Goal: Information Seeking & Learning: Learn about a topic

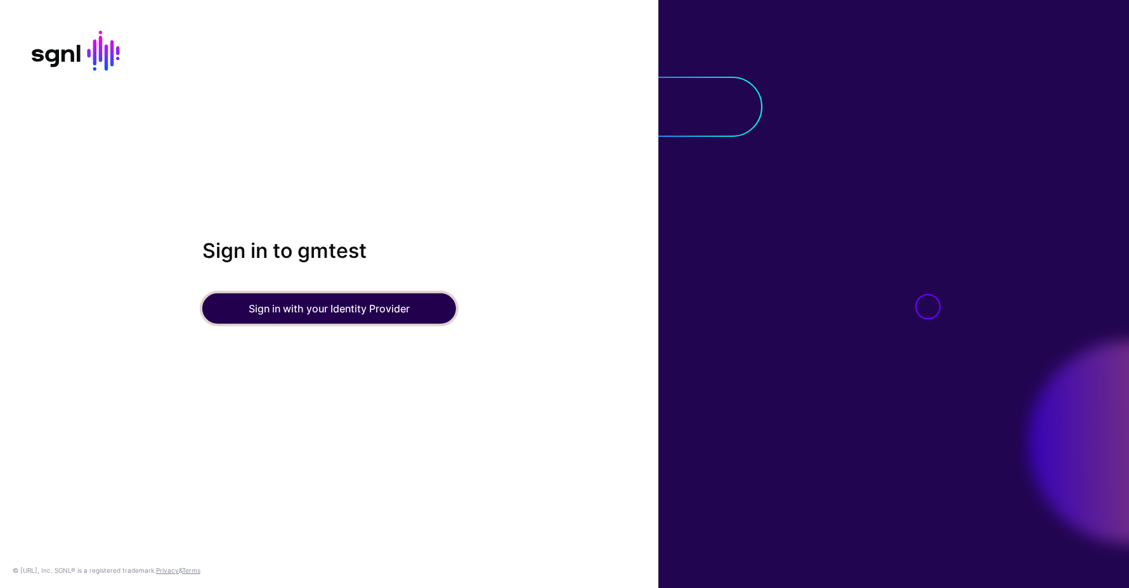
click at [282, 315] on button "Sign in with your Identity Provider" at bounding box center [329, 309] width 254 height 30
click at [289, 312] on button "Sign in with your Identity Provider" at bounding box center [329, 309] width 254 height 30
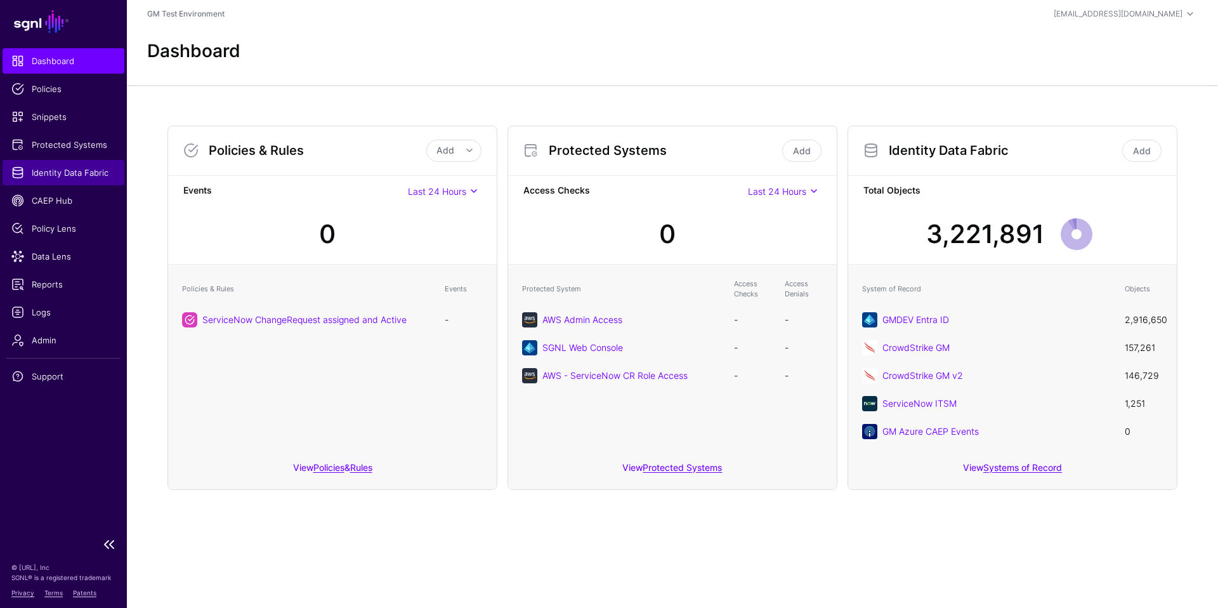
click at [51, 178] on span "Identity Data Fabric" at bounding box center [63, 172] width 104 height 13
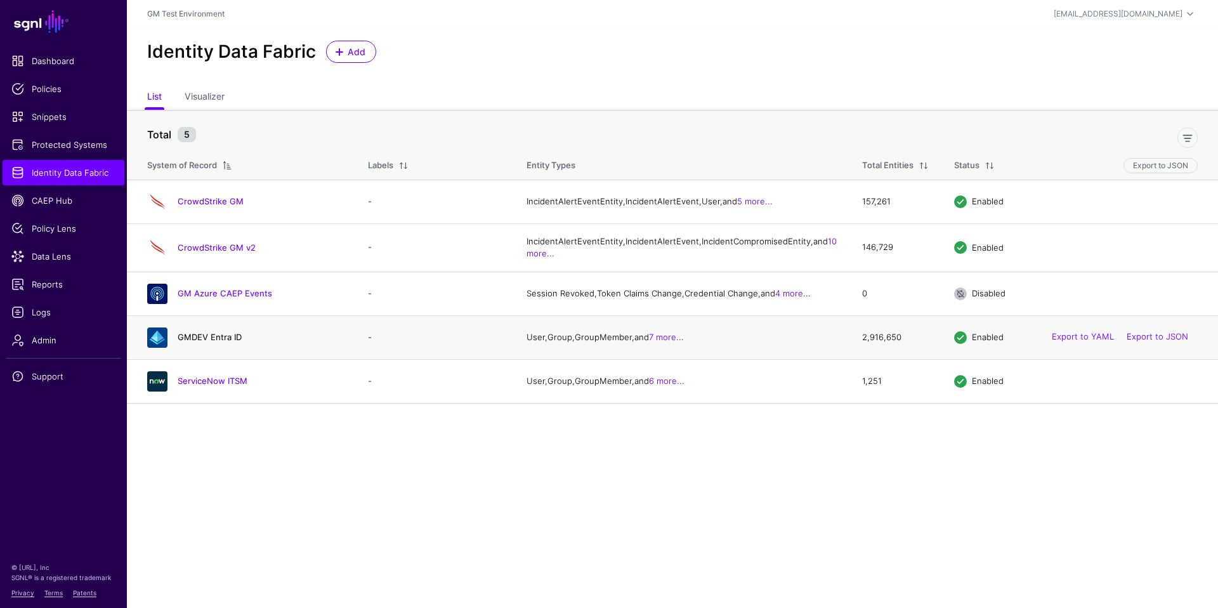
click at [204, 342] on link "GMDEV Entra ID" at bounding box center [210, 337] width 64 height 10
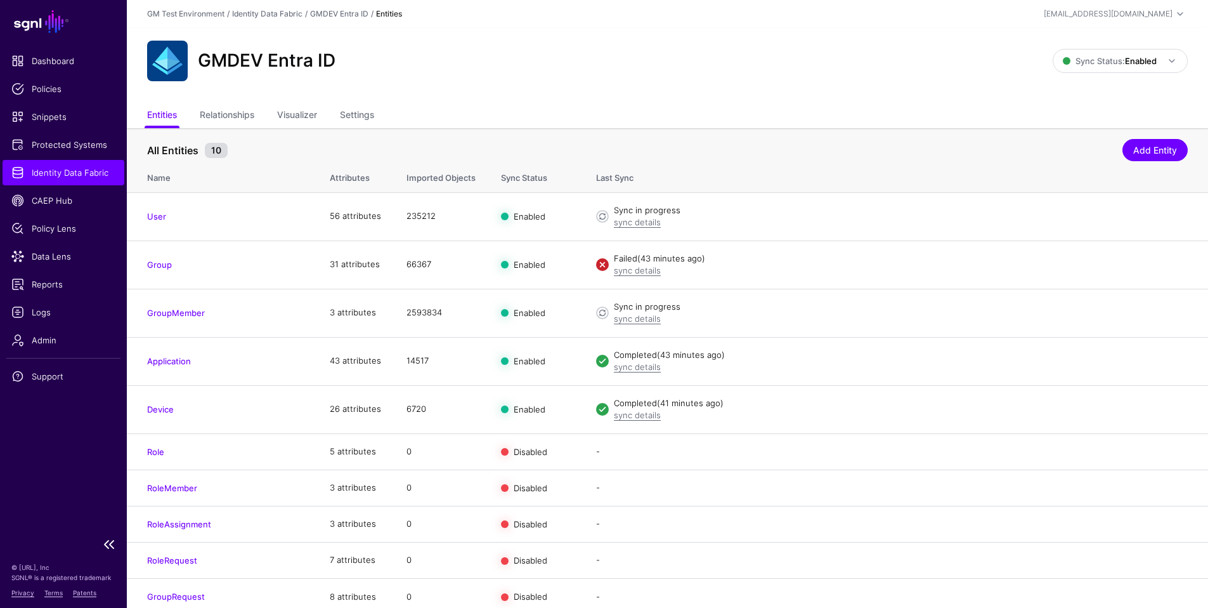
click at [47, 172] on span "Identity Data Fabric" at bounding box center [63, 172] width 104 height 13
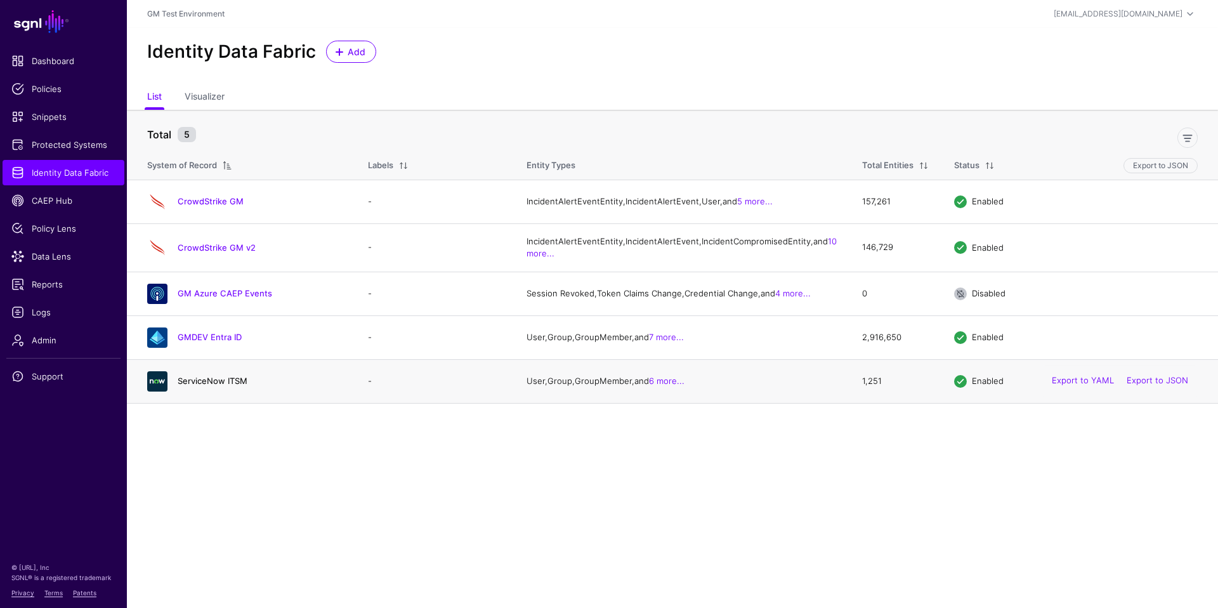
click at [196, 386] on link "ServiceNow ITSM" at bounding box center [213, 380] width 70 height 10
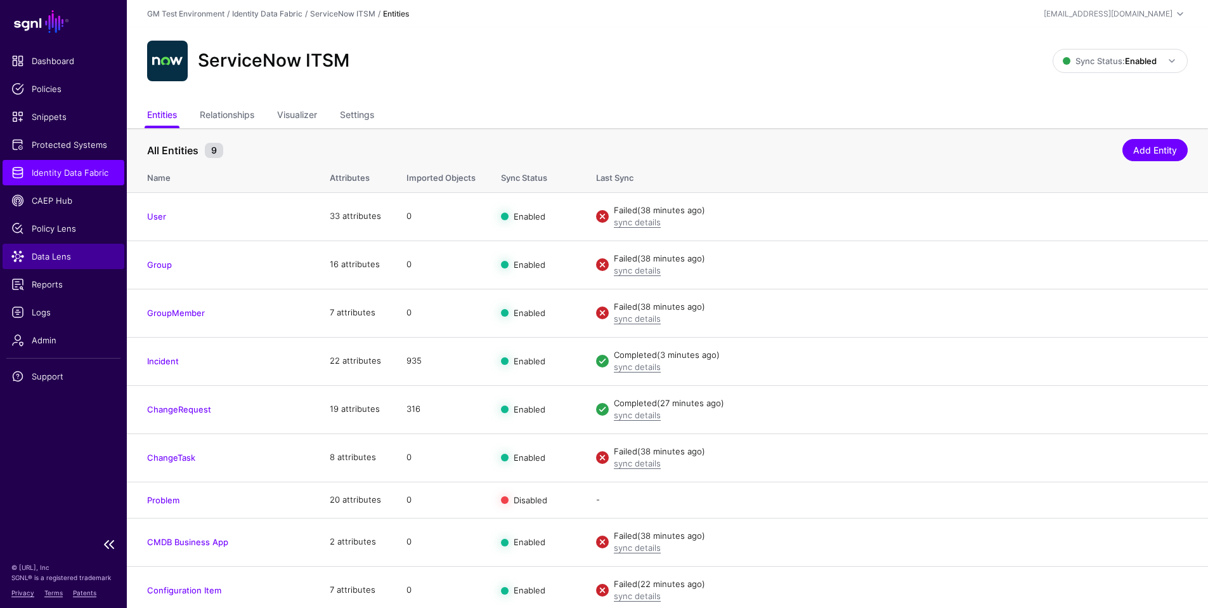
click at [39, 260] on span "Data Lens" at bounding box center [63, 256] width 104 height 13
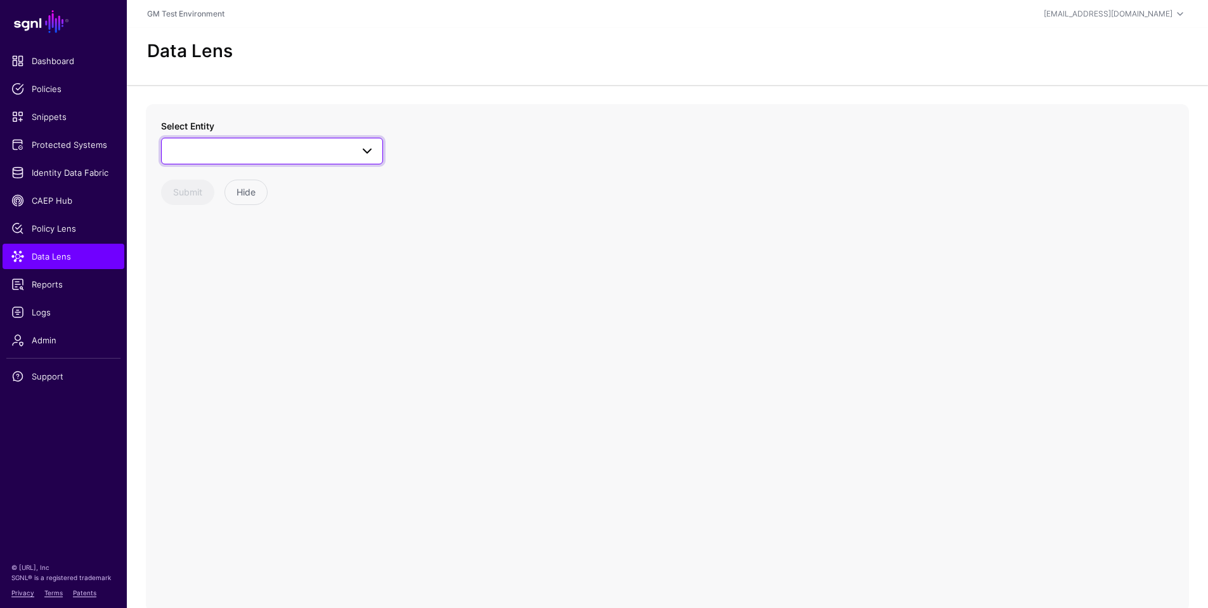
click at [367, 152] on span at bounding box center [367, 150] width 15 height 15
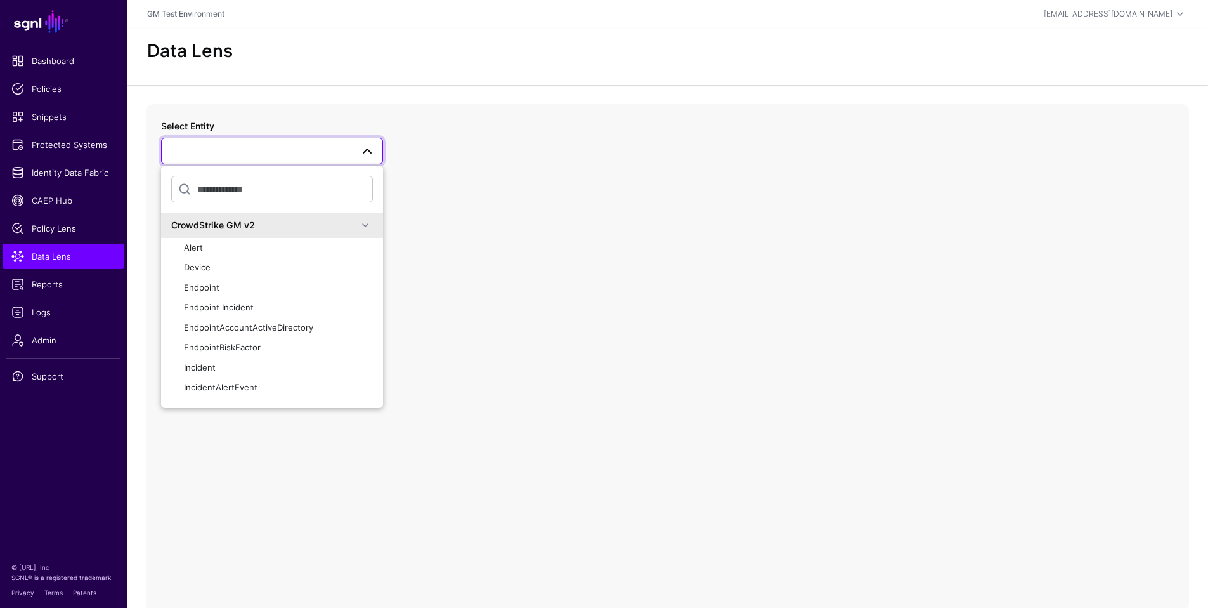
click at [358, 227] on span at bounding box center [365, 225] width 15 height 15
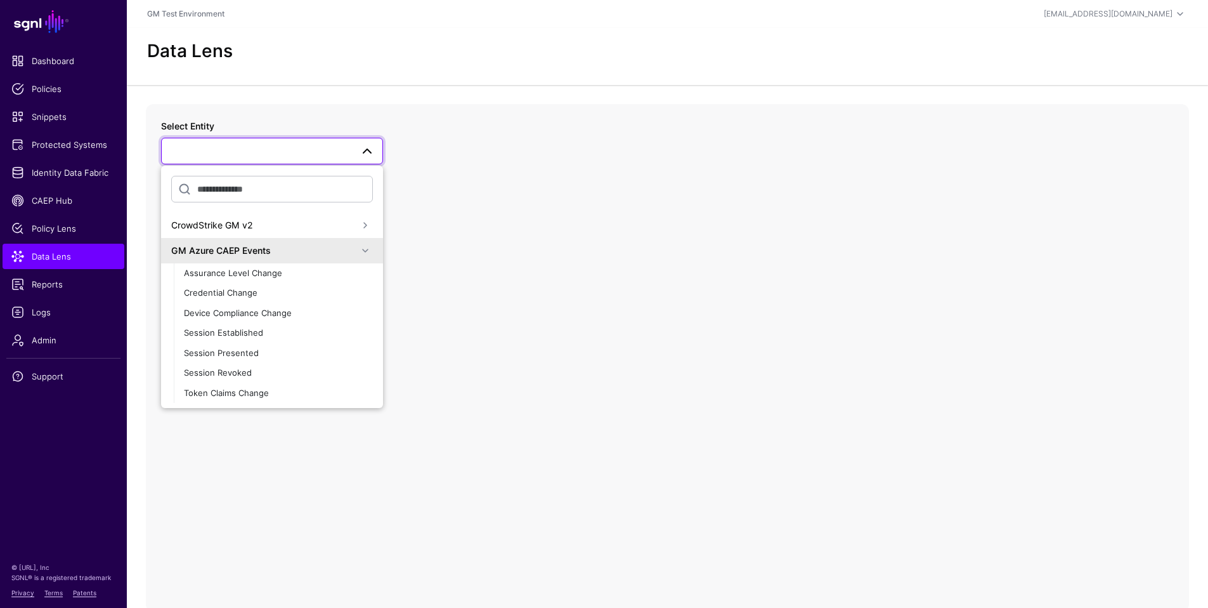
click at [358, 252] on span at bounding box center [365, 250] width 15 height 15
click at [358, 249] on span at bounding box center [365, 247] width 15 height 15
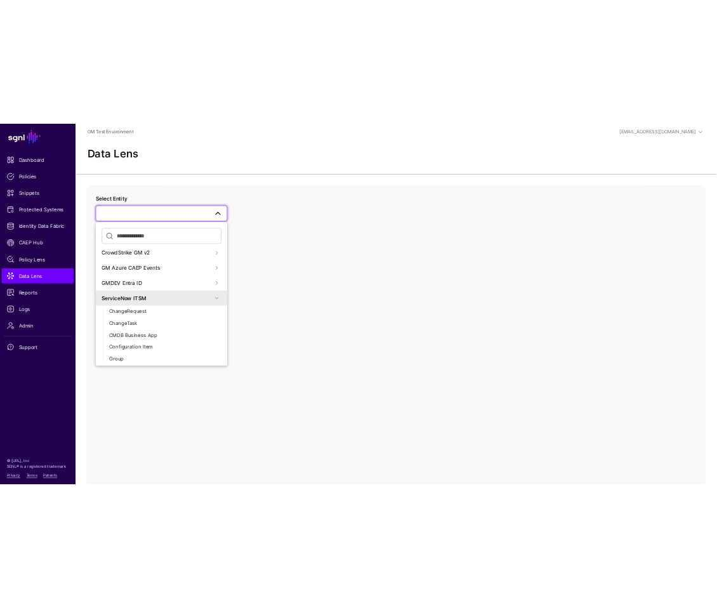
scroll to position [0, 0]
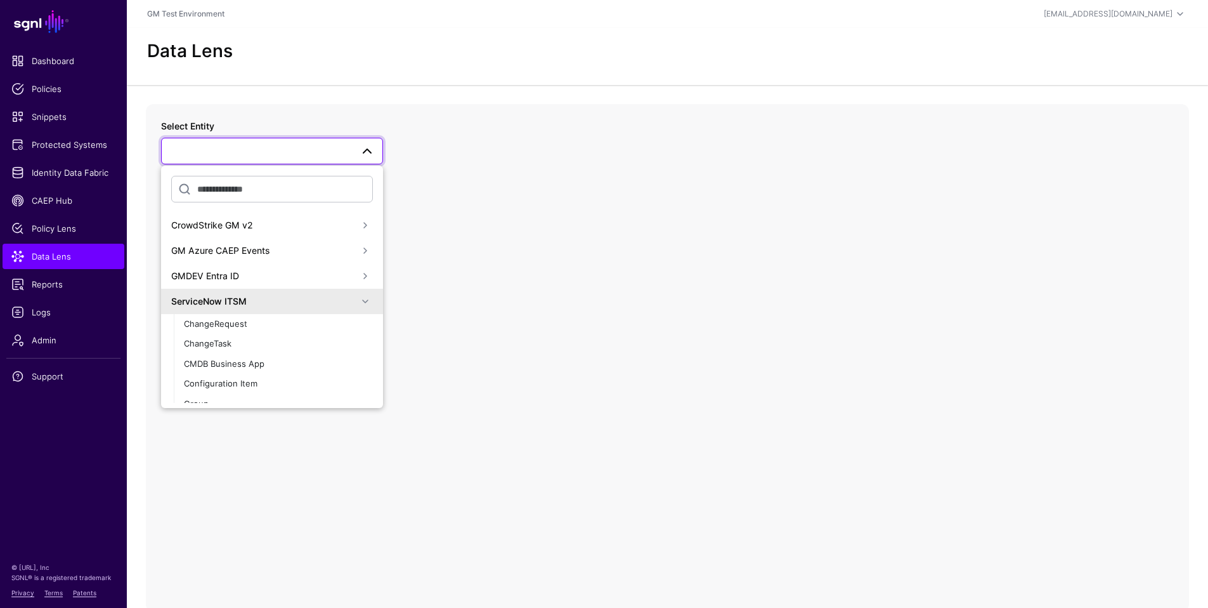
click at [358, 301] on span at bounding box center [365, 301] width 15 height 15
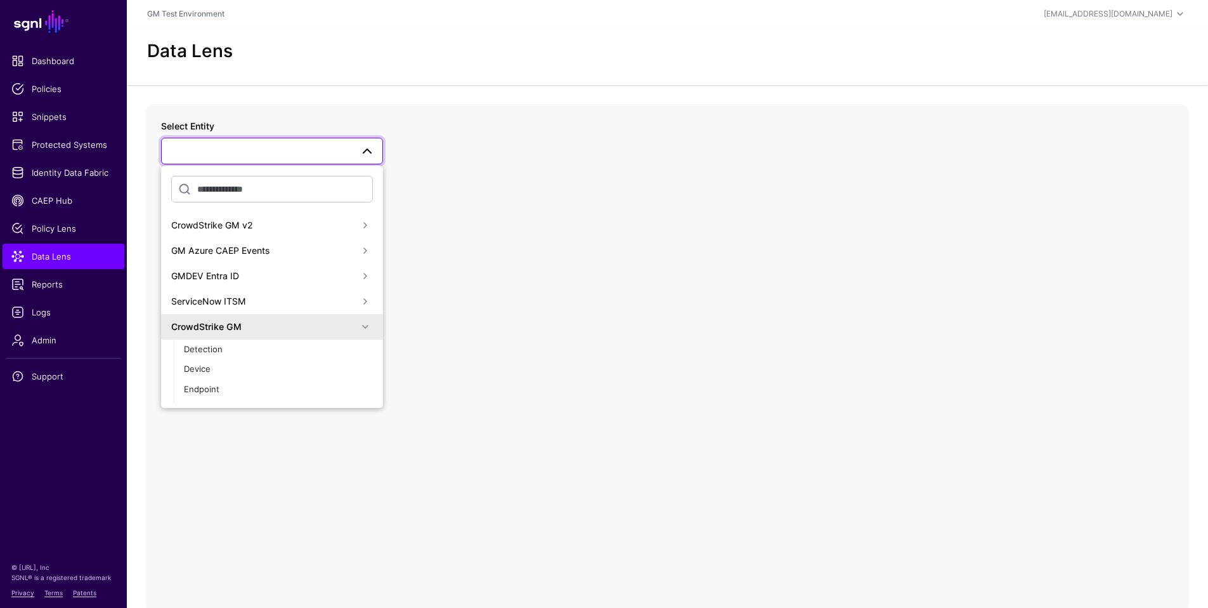
click at [358, 327] on span at bounding box center [365, 326] width 15 height 15
click at [246, 304] on div "ServiceNow ITSM" at bounding box center [264, 300] width 186 height 13
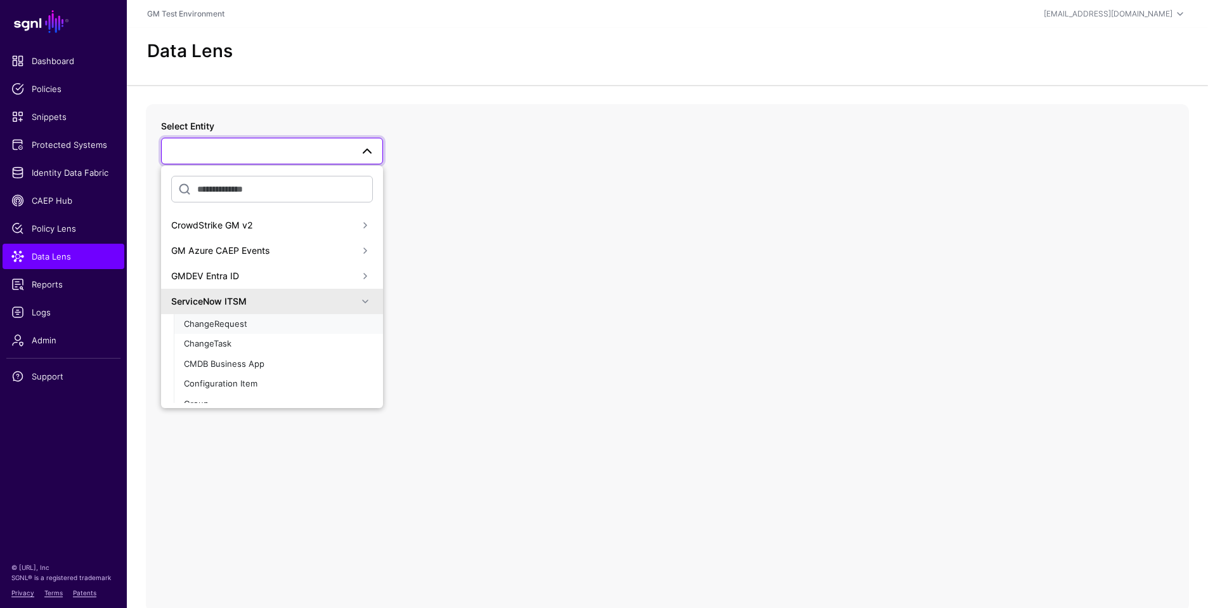
click at [216, 322] on span "ChangeRequest" at bounding box center [215, 323] width 63 height 10
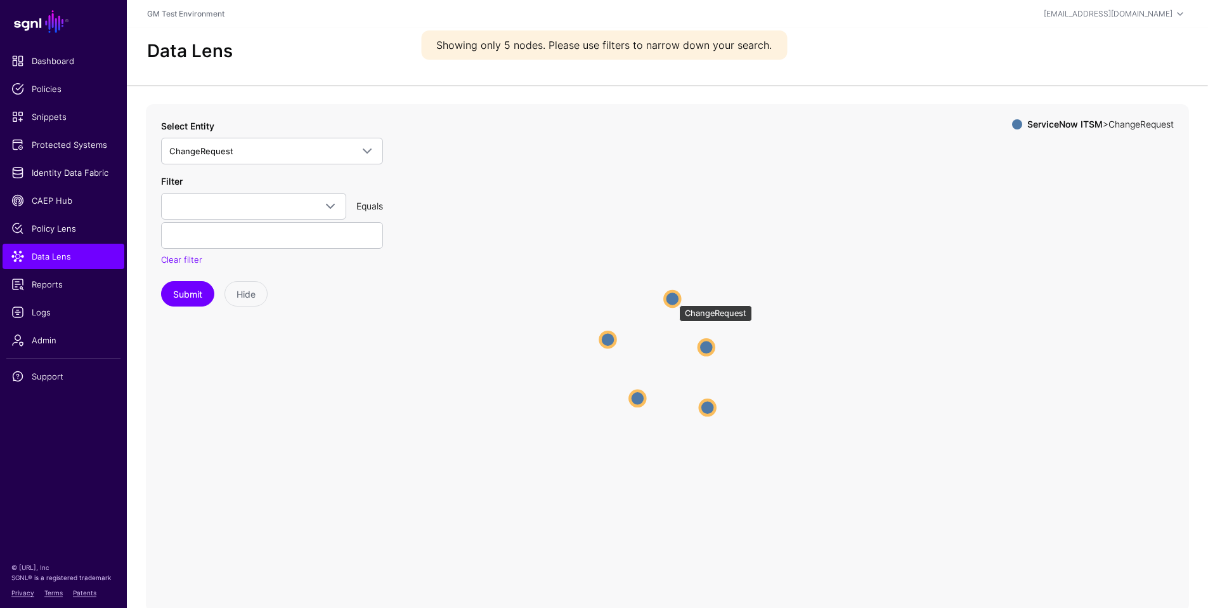
click at [673, 299] on circle at bounding box center [672, 298] width 15 height 15
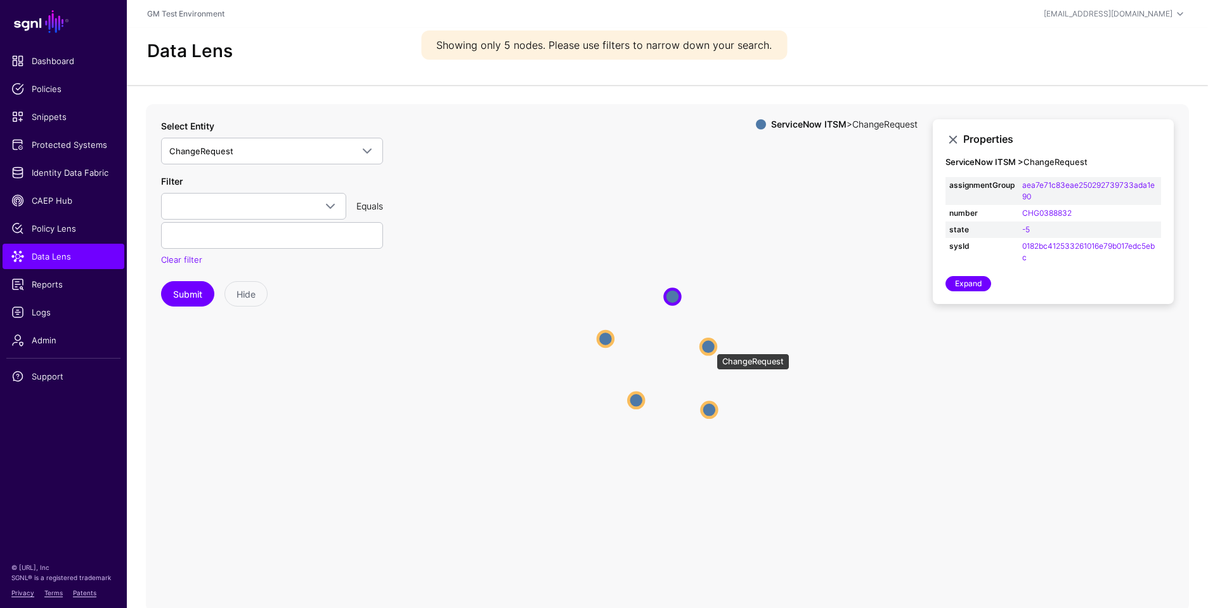
click at [710, 346] on circle at bounding box center [708, 346] width 15 height 15
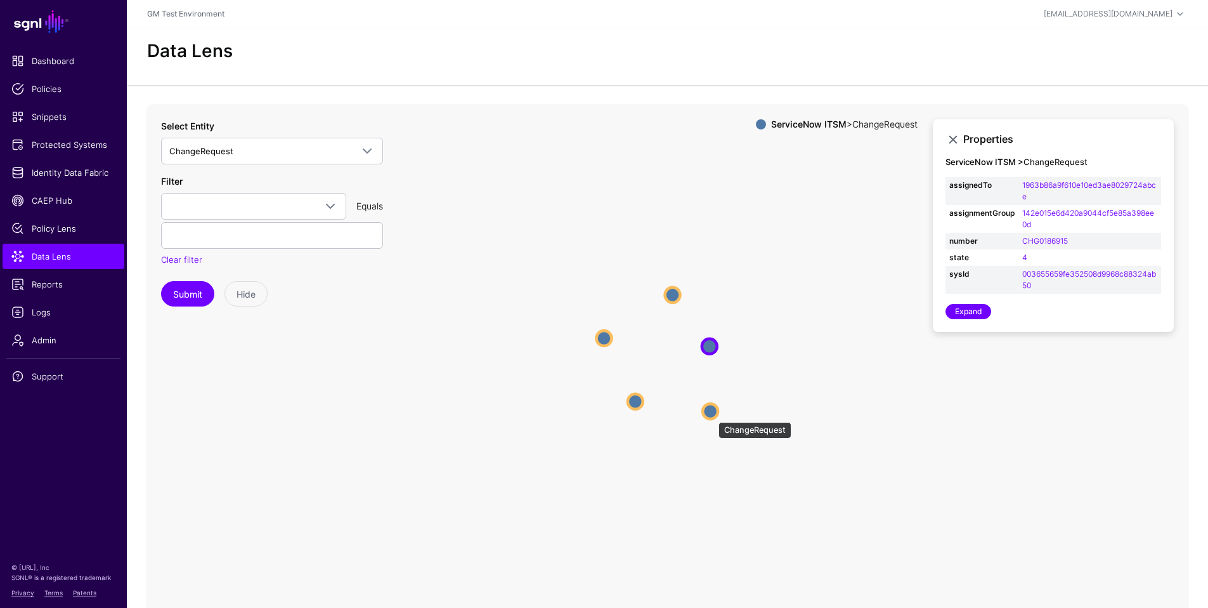
click at [712, 415] on circle at bounding box center [710, 410] width 15 height 15
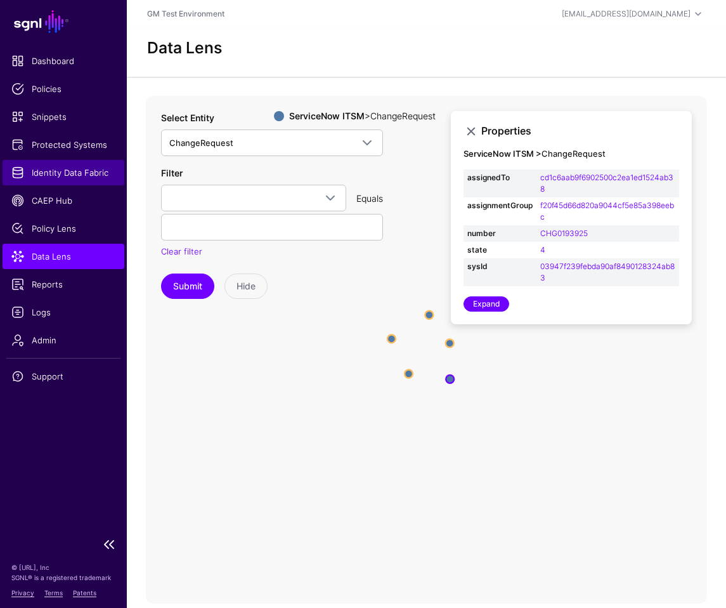
click at [42, 177] on span "Identity Data Fabric" at bounding box center [63, 172] width 104 height 13
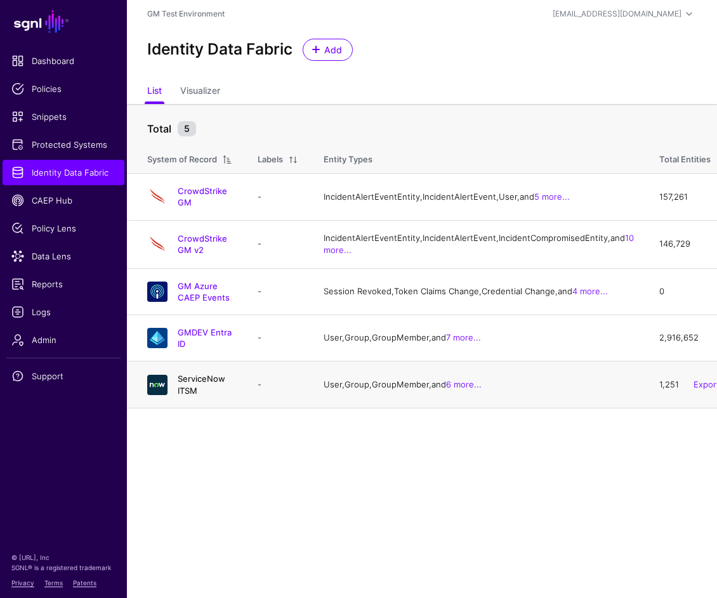
click at [212, 395] on link "ServiceNow ITSM" at bounding box center [202, 385] width 48 height 22
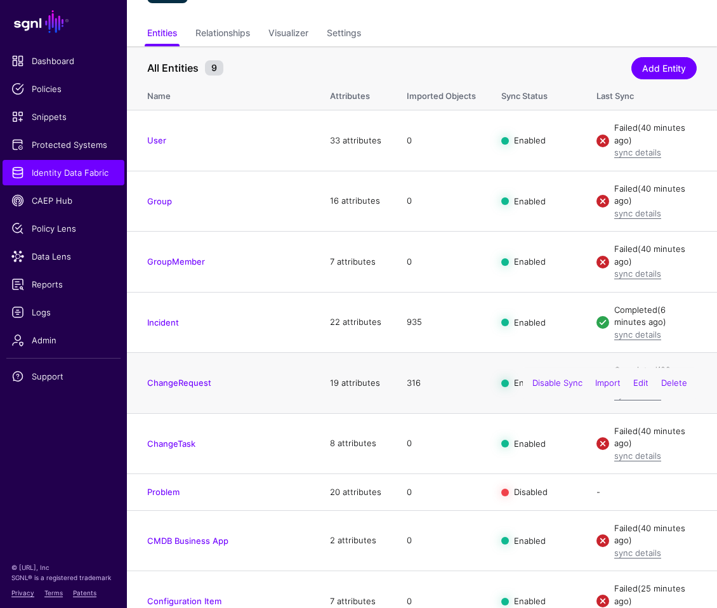
scroll to position [100, 0]
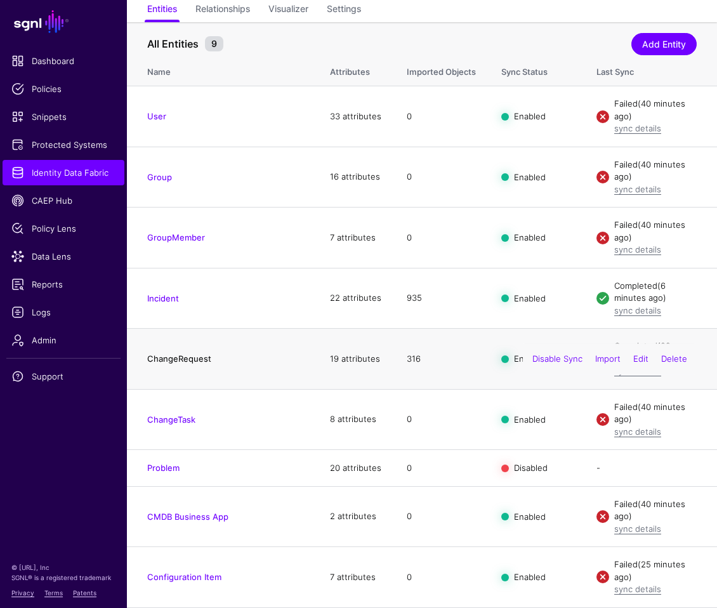
click at [185, 359] on link "ChangeRequest" at bounding box center [179, 358] width 64 height 10
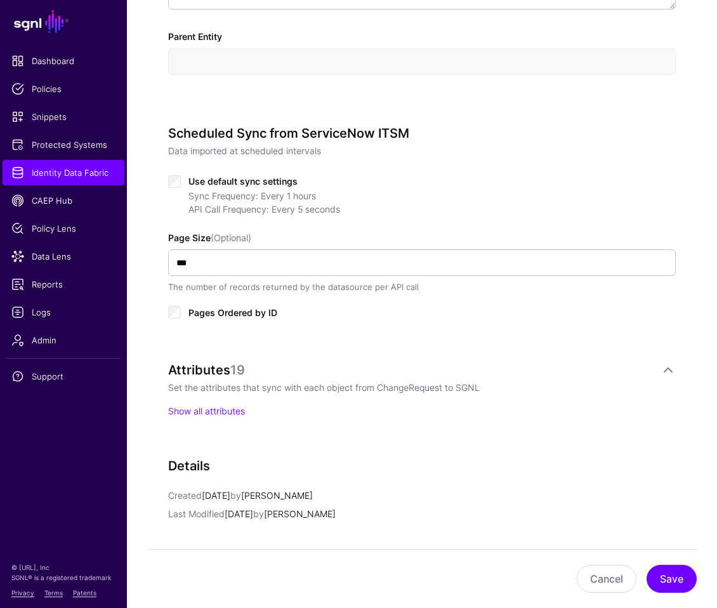
scroll to position [632, 0]
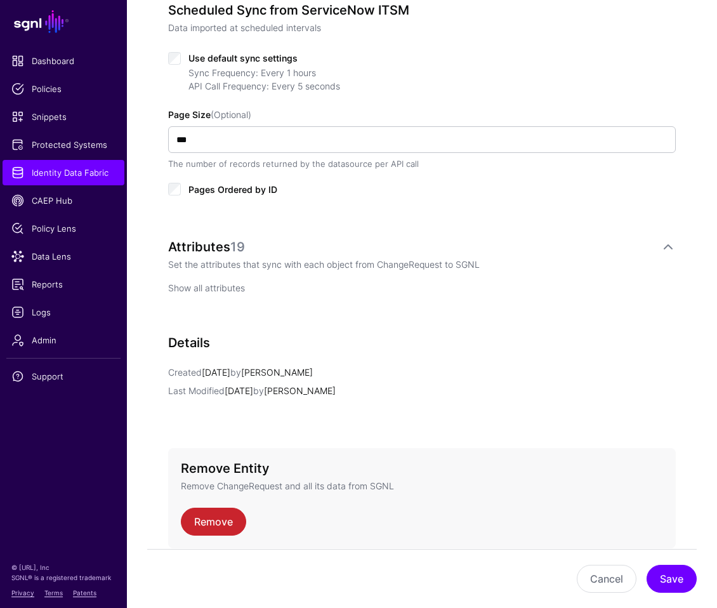
click at [208, 290] on link "Show all attributes" at bounding box center [206, 287] width 77 height 11
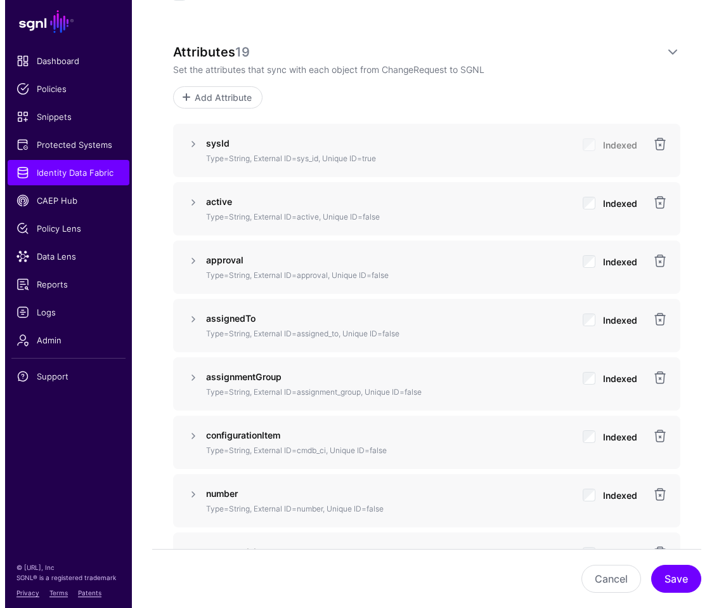
scroll to position [869, 0]
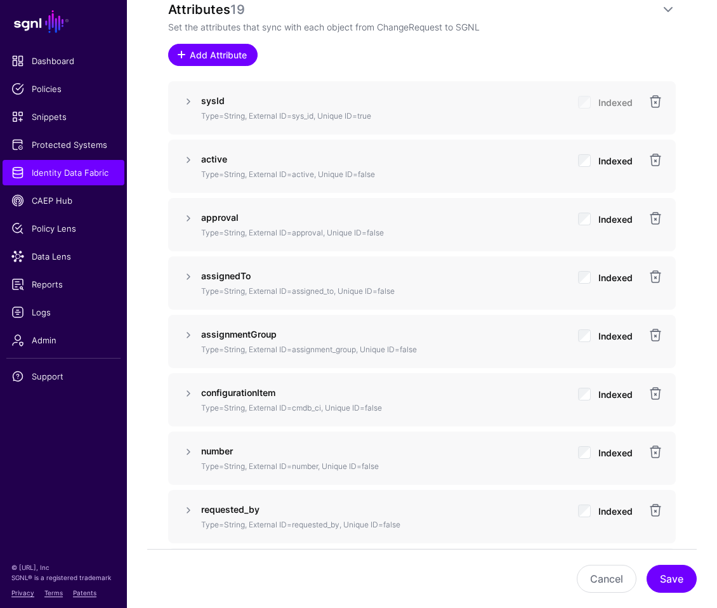
click at [181, 56] on span at bounding box center [181, 54] width 10 height 10
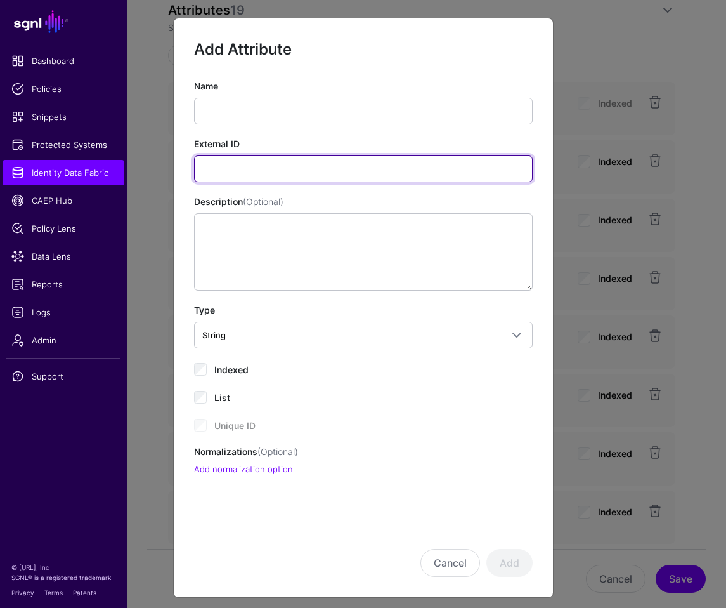
click at [237, 165] on input "External ID" at bounding box center [363, 168] width 339 height 27
paste input "**********"
drag, startPoint x: 253, startPoint y: 169, endPoint x: 331, endPoint y: 167, distance: 78.0
click at [331, 167] on input "**********" at bounding box center [363, 168] width 339 height 27
type input "**********"
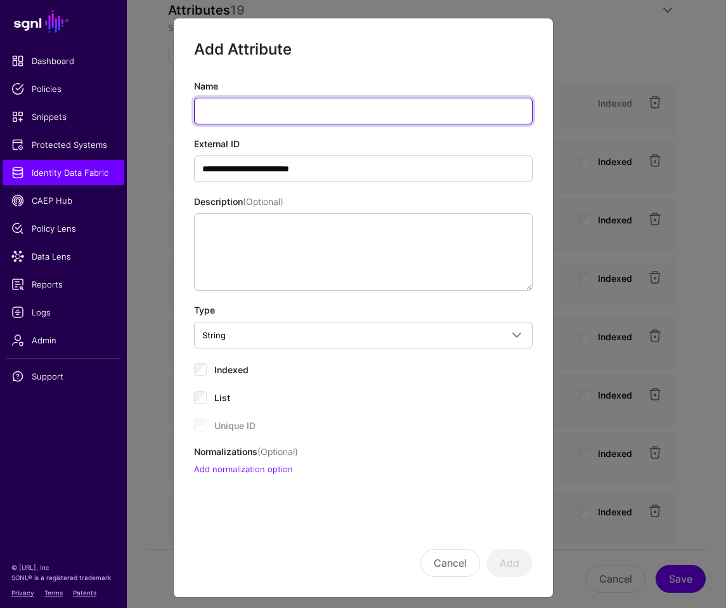
click at [219, 110] on input "Name" at bounding box center [363, 111] width 339 height 27
paste input "**********"
type input "**********"
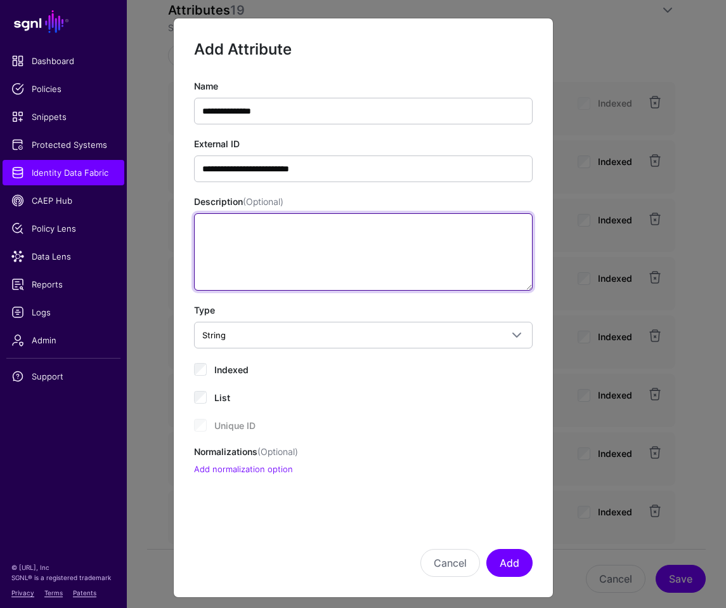
click at [226, 261] on textarea "Description (Optional)" at bounding box center [363, 251] width 339 height 77
type textarea "**********"
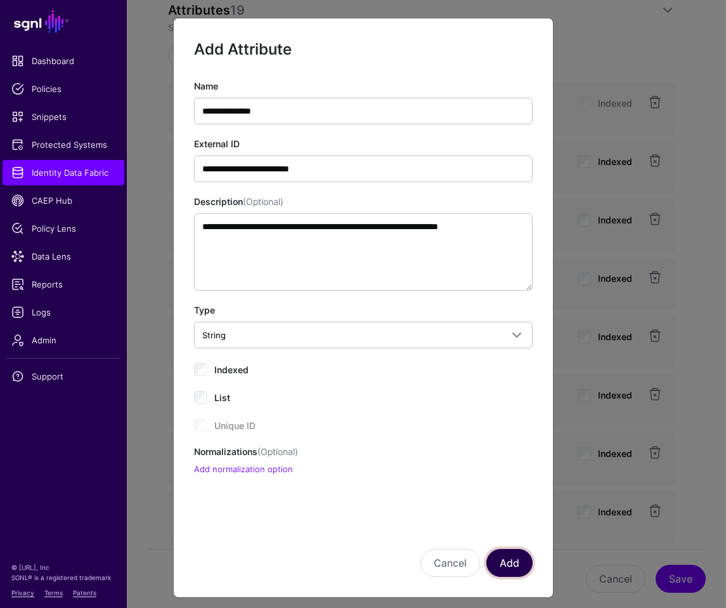
click at [504, 562] on button "Add" at bounding box center [509, 563] width 46 height 28
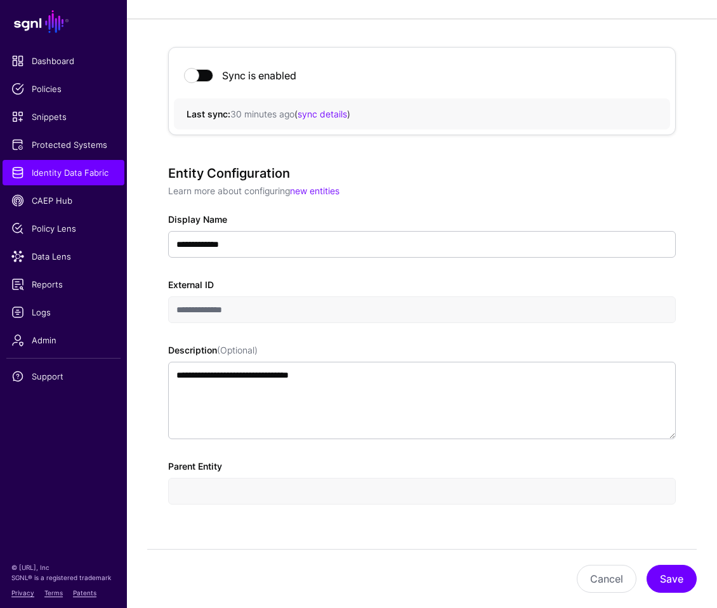
scroll to position [0, 0]
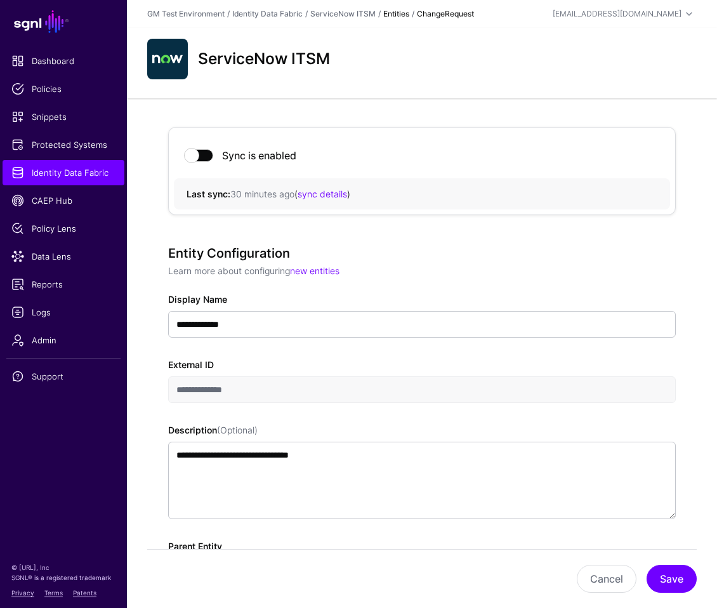
click at [211, 157] on span at bounding box center [199, 155] width 28 height 13
click at [198, 156] on span at bounding box center [199, 155] width 28 height 13
click at [55, 175] on span "Identity Data Fabric" at bounding box center [63, 172] width 104 height 13
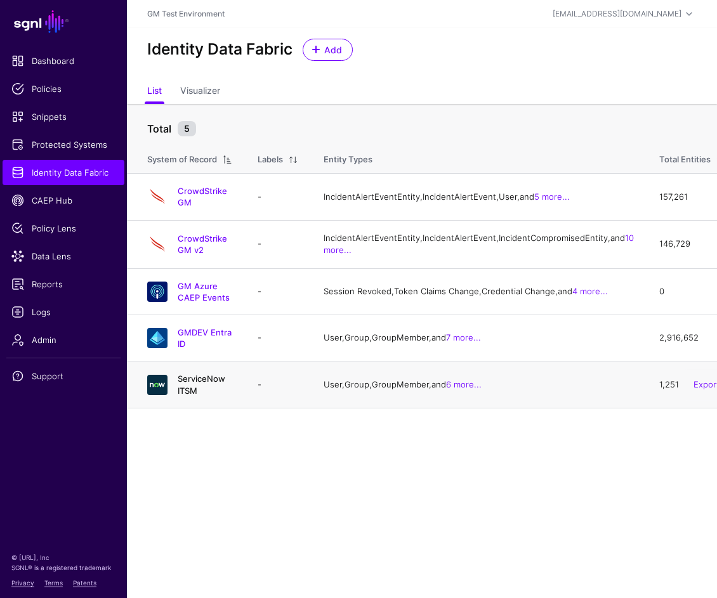
click at [198, 395] on link "ServiceNow ITSM" at bounding box center [202, 385] width 48 height 22
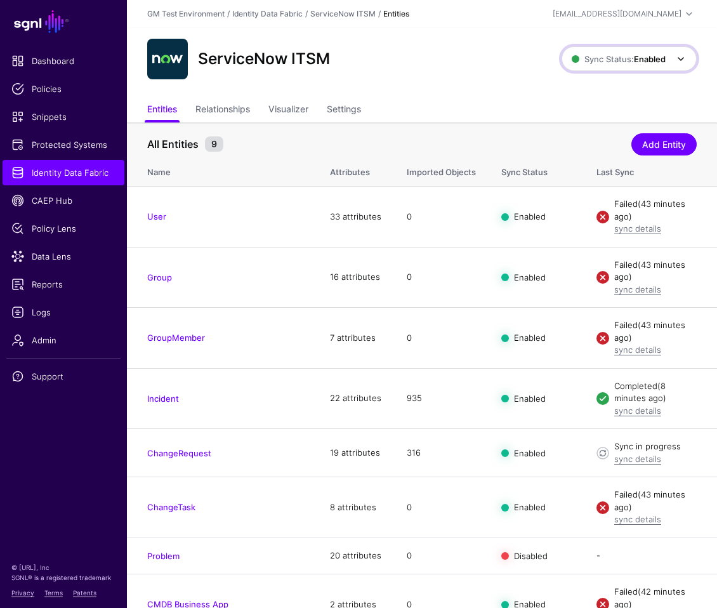
click at [630, 59] on span "Sync Status: Enabled" at bounding box center [618, 59] width 94 height 10
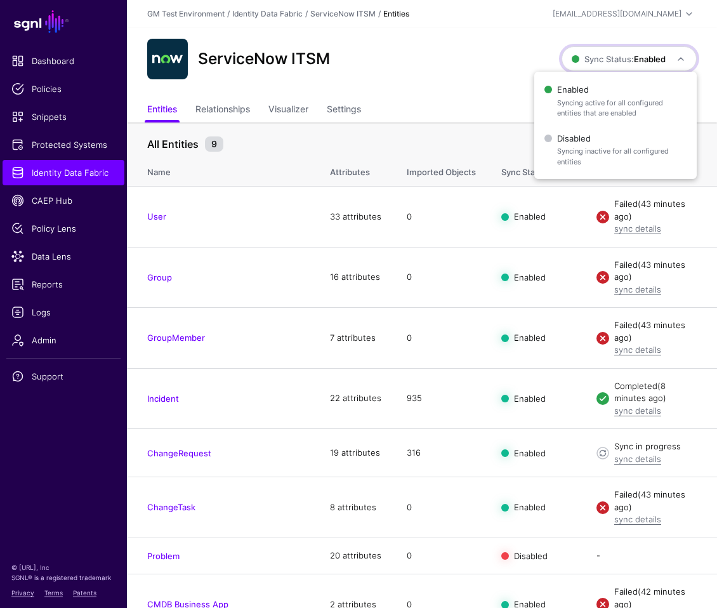
click at [624, 57] on span "Sync Status: Enabled" at bounding box center [618, 59] width 94 height 10
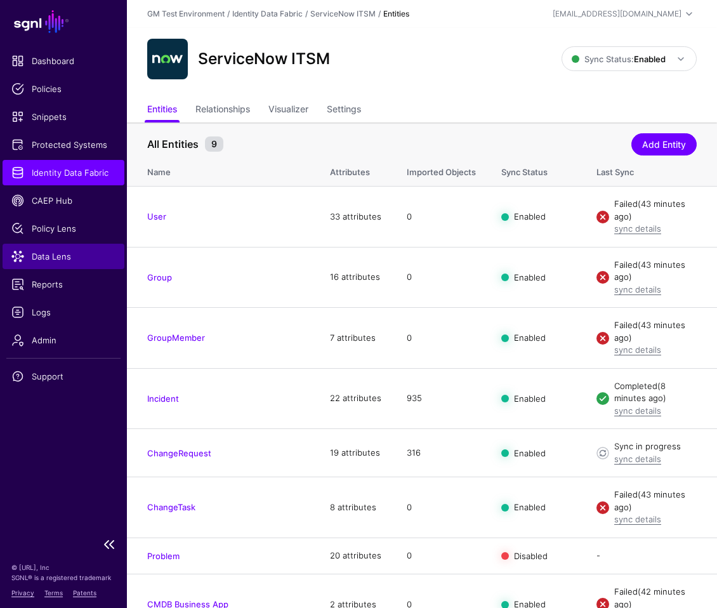
click at [44, 258] on span "Data Lens" at bounding box center [63, 256] width 104 height 13
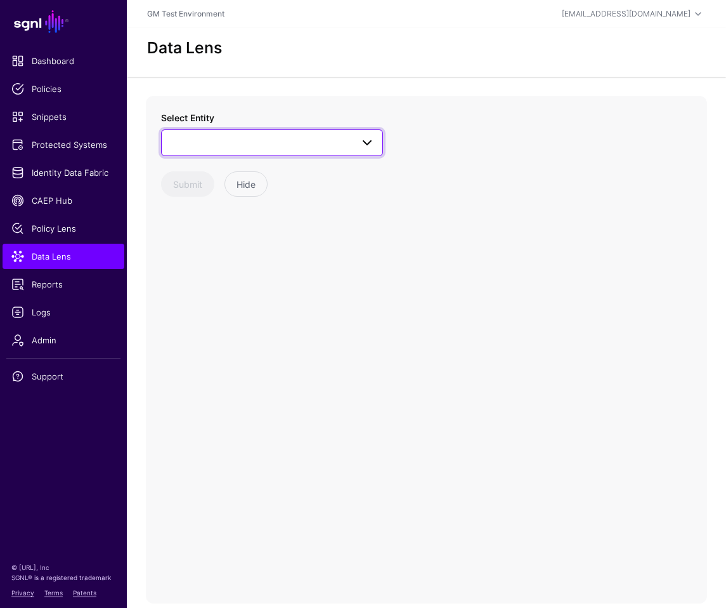
click at [370, 141] on span at bounding box center [367, 142] width 15 height 15
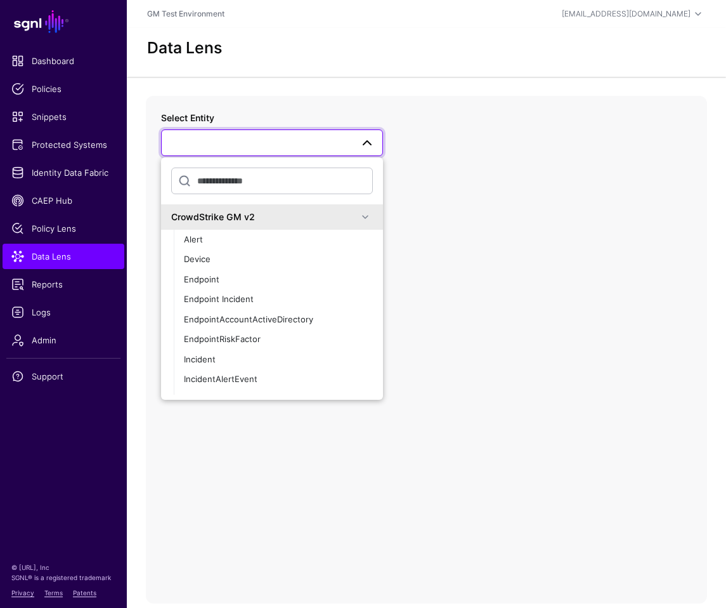
click at [358, 216] on span at bounding box center [365, 216] width 15 height 15
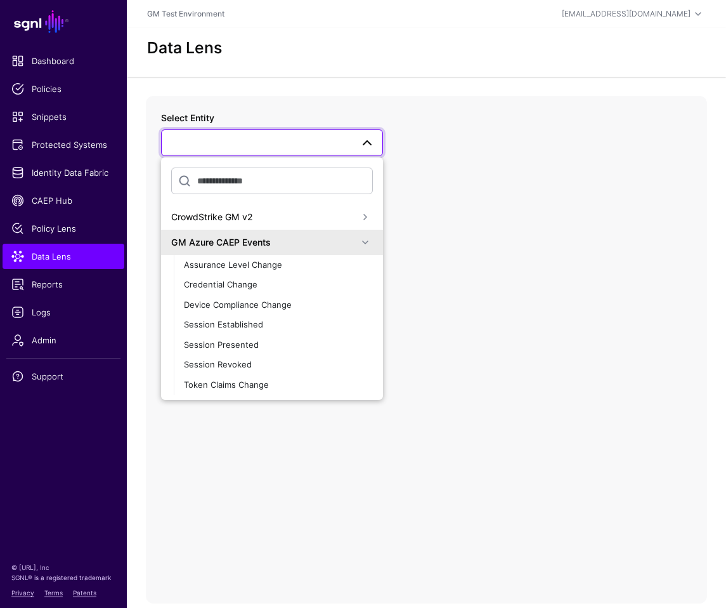
click at [358, 243] on span at bounding box center [365, 242] width 15 height 15
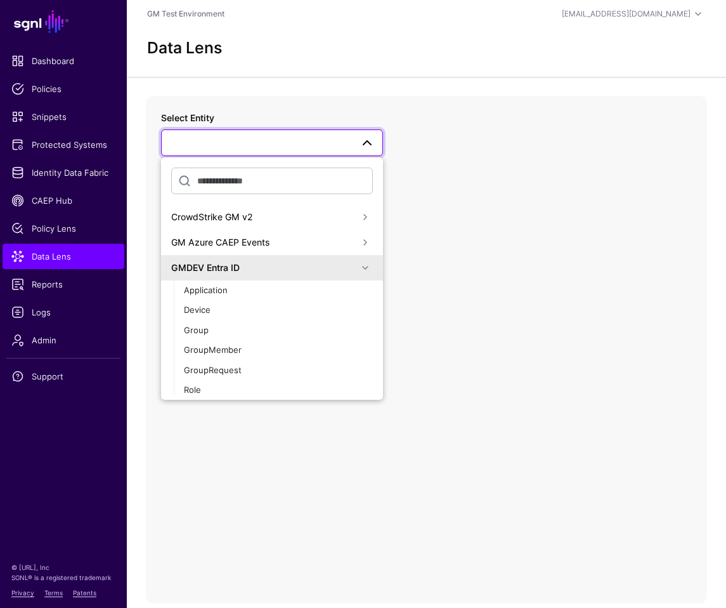
click at [358, 270] on span at bounding box center [365, 267] width 15 height 15
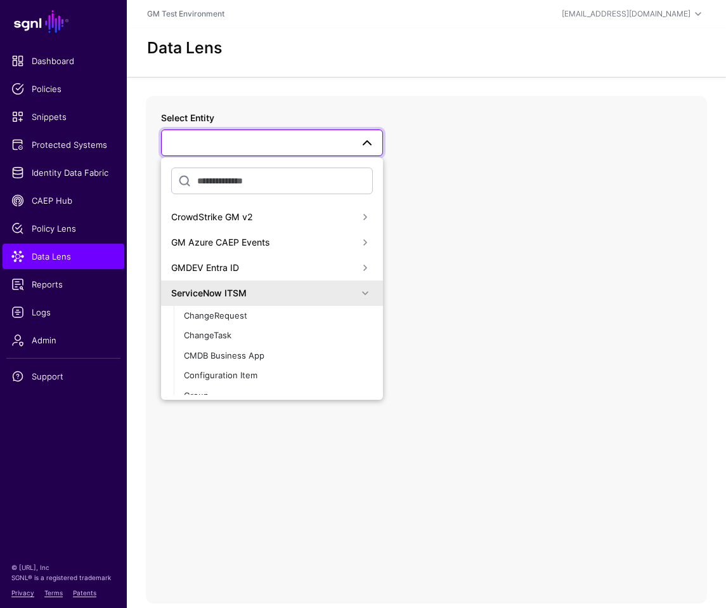
click at [358, 292] on span at bounding box center [365, 292] width 15 height 15
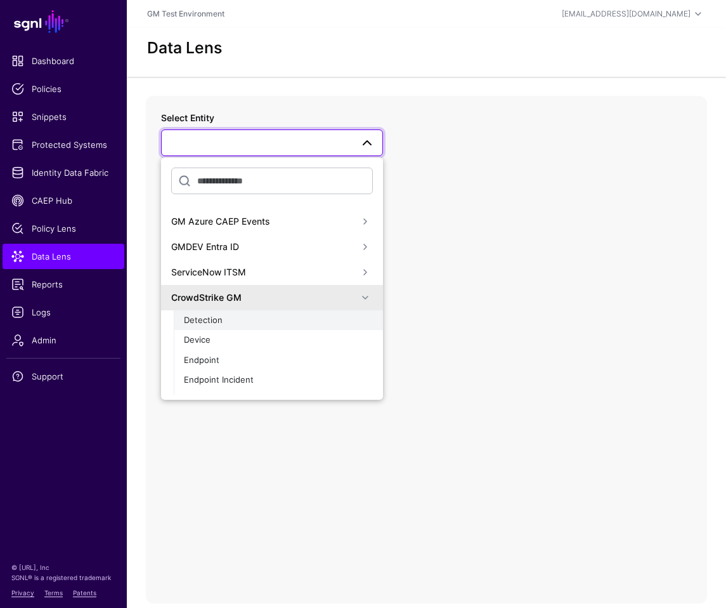
scroll to position [22, 0]
click at [204, 297] on div "CrowdStrike GM" at bounding box center [264, 296] width 186 height 13
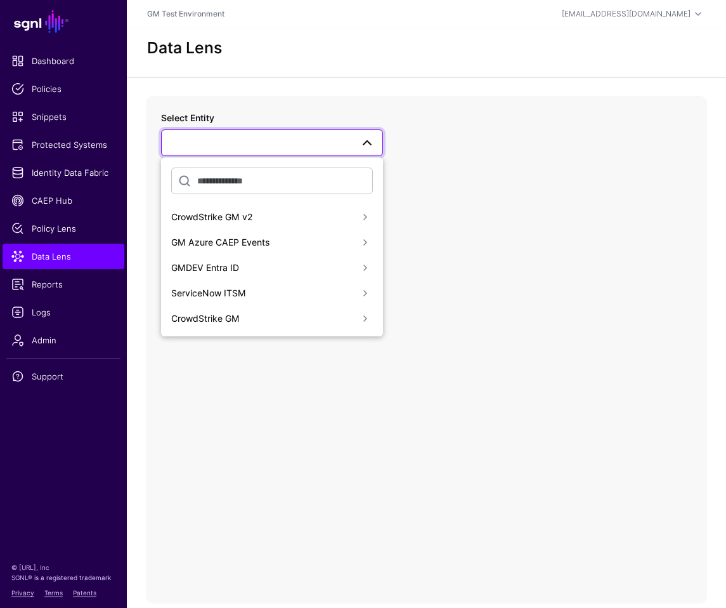
click at [205, 323] on div "CrowdStrike GM" at bounding box center [264, 317] width 186 height 13
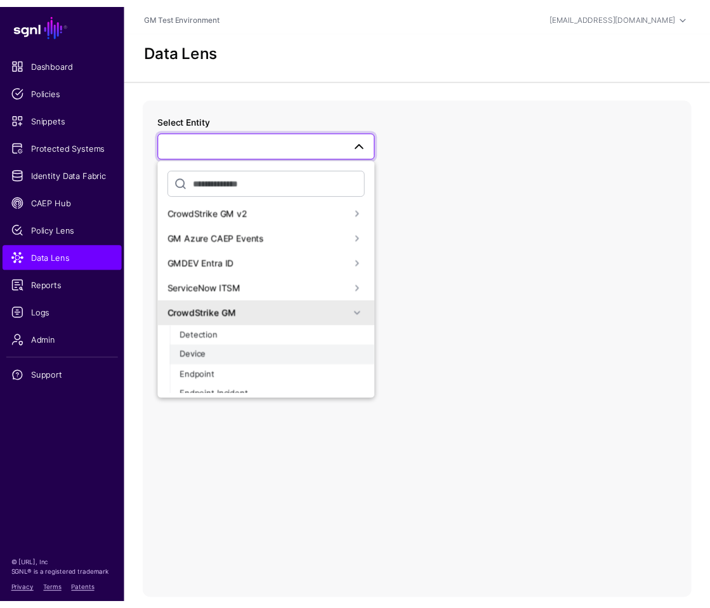
scroll to position [7, 0]
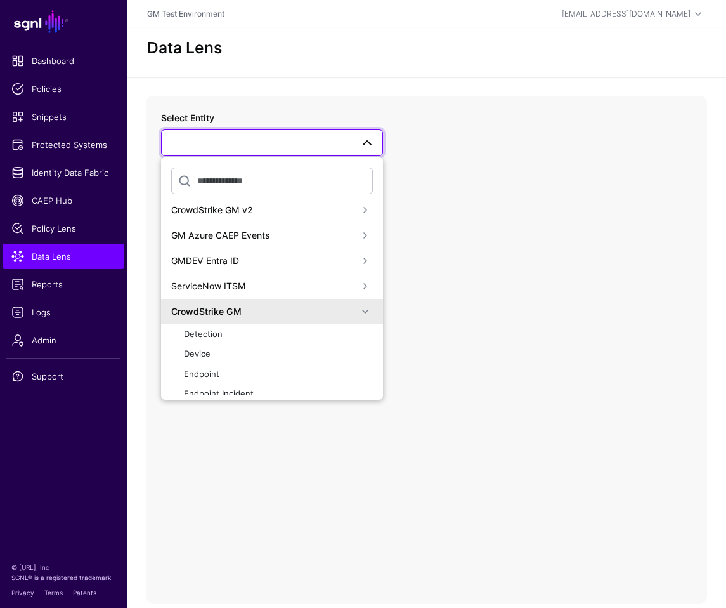
click at [219, 283] on div "ServiceNow ITSM" at bounding box center [264, 285] width 186 height 13
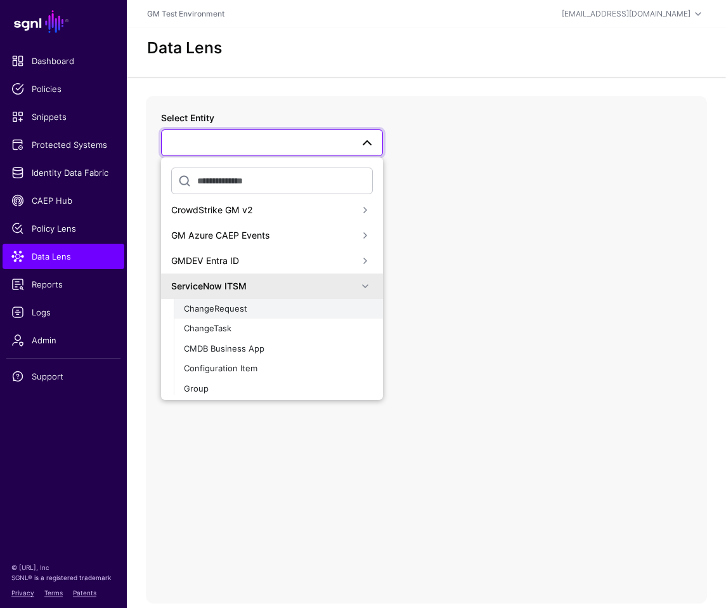
click at [210, 309] on span "ChangeRequest" at bounding box center [215, 308] width 63 height 10
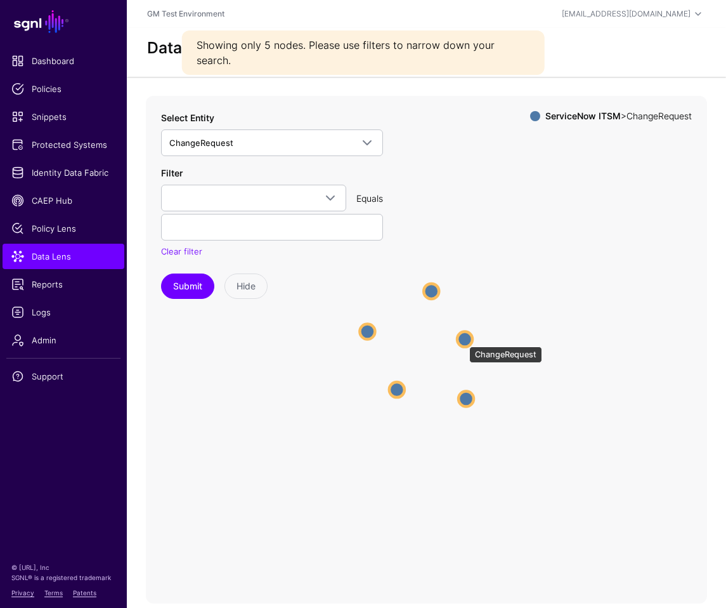
click at [463, 340] on circle at bounding box center [464, 338] width 15 height 15
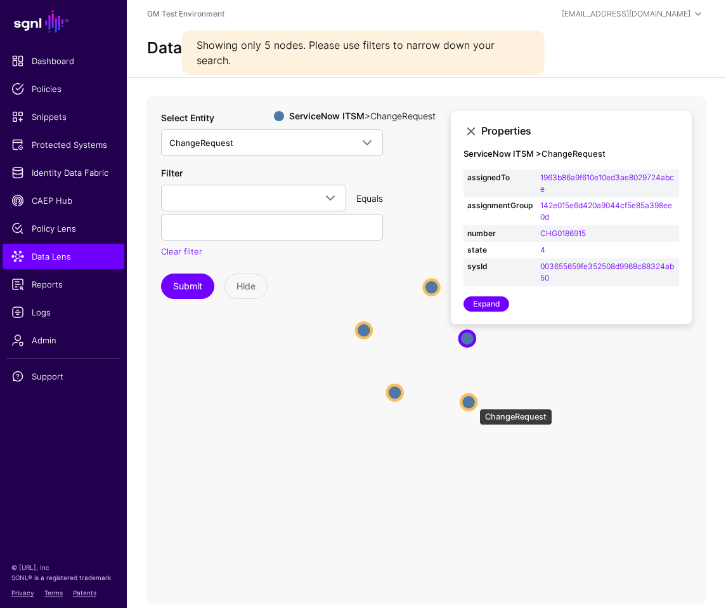
click at [473, 402] on circle at bounding box center [468, 401] width 15 height 15
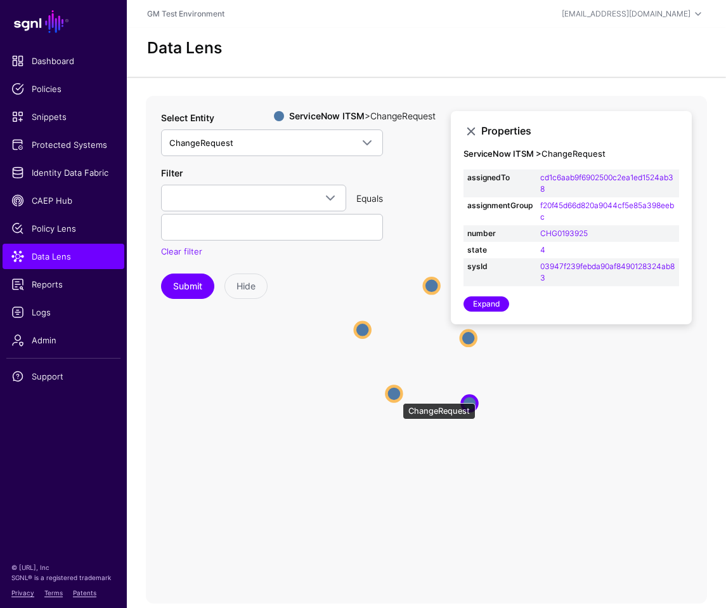
click at [396, 396] on circle at bounding box center [393, 393] width 15 height 15
click at [356, 330] on circle at bounding box center [361, 329] width 15 height 15
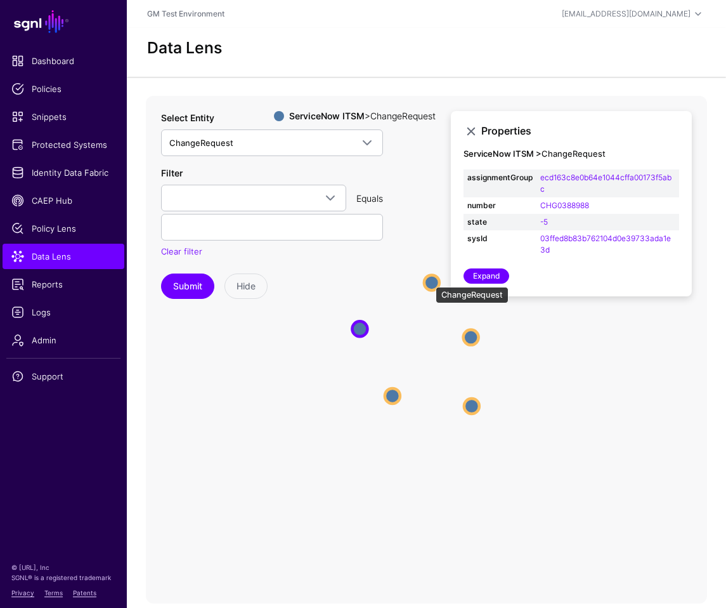
click at [429, 280] on circle at bounding box center [431, 282] width 15 height 15
click at [296, 380] on icon "ChangeRequest ChangeRequest ChangeRequest ChangeRequest ChangeRequest ChangeReq…" at bounding box center [426, 349] width 561 height 507
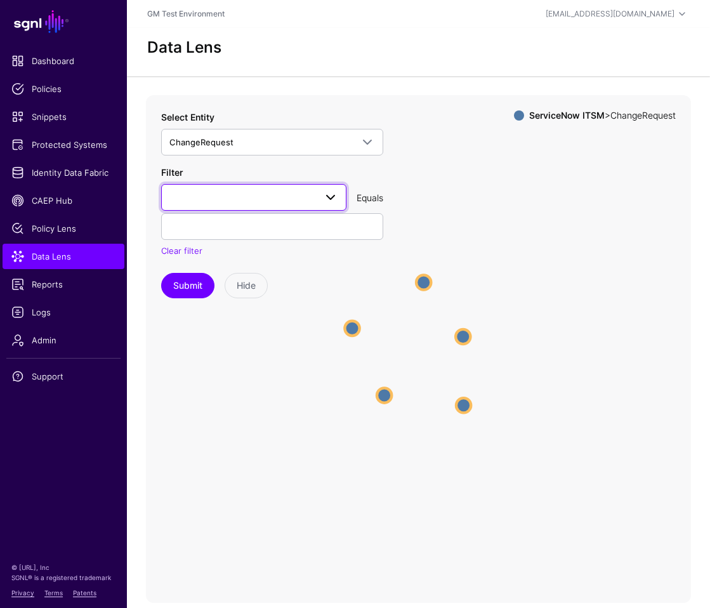
click at [329, 198] on span at bounding box center [330, 197] width 15 height 15
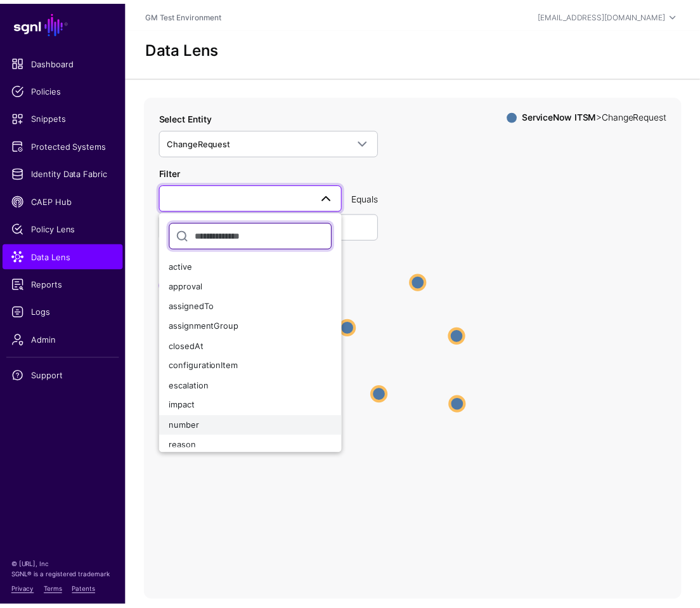
scroll to position [3, 0]
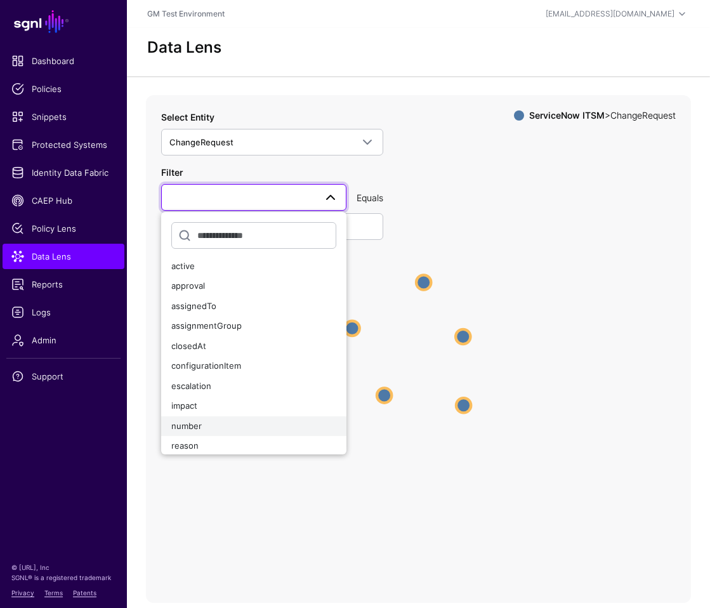
click at [190, 428] on span "number" at bounding box center [186, 425] width 30 height 10
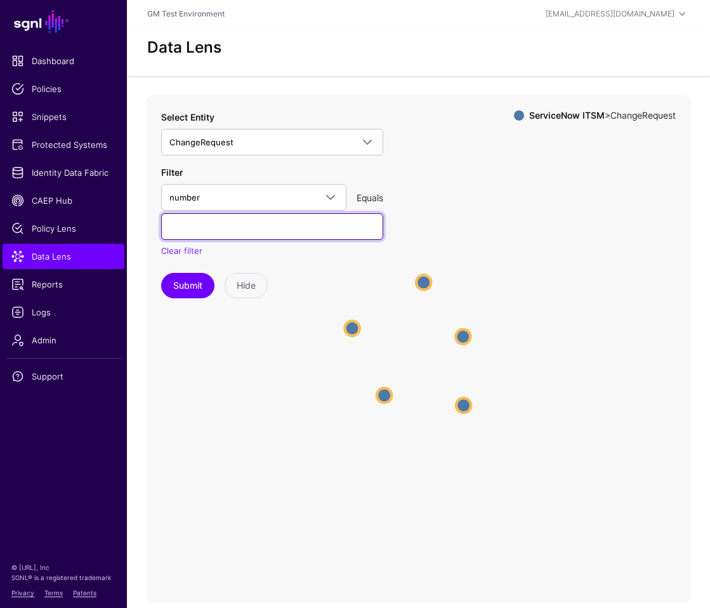
click at [211, 226] on input "text" at bounding box center [272, 226] width 222 height 27
paste input "*********"
click at [169, 230] on input "*********" at bounding box center [272, 226] width 222 height 27
type input "**********"
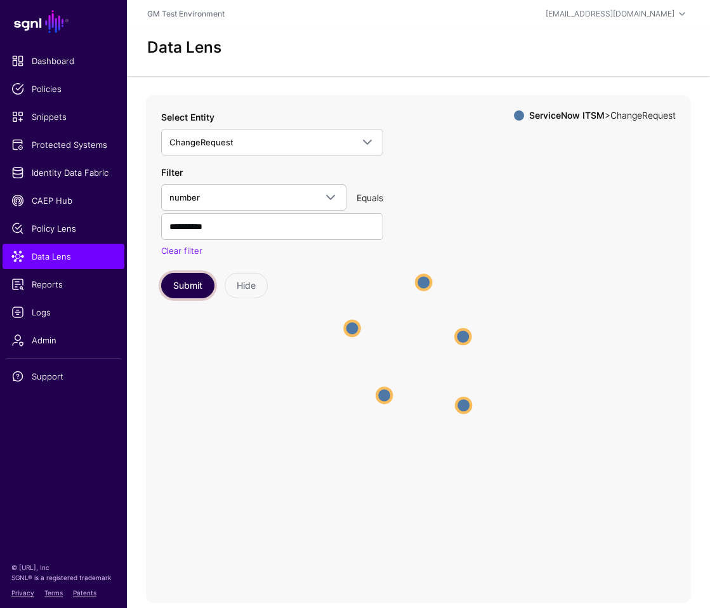
click at [192, 286] on button "Submit" at bounding box center [187, 285] width 53 height 25
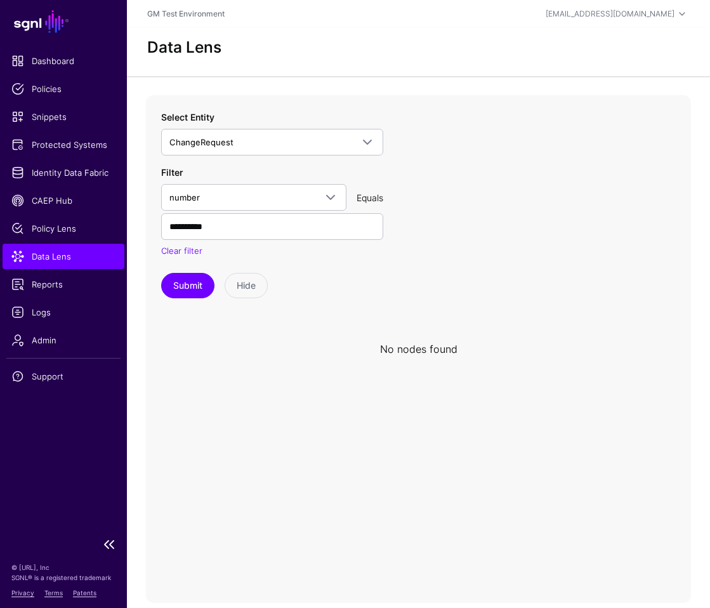
click at [48, 256] on span "Data Lens" at bounding box center [63, 256] width 104 height 13
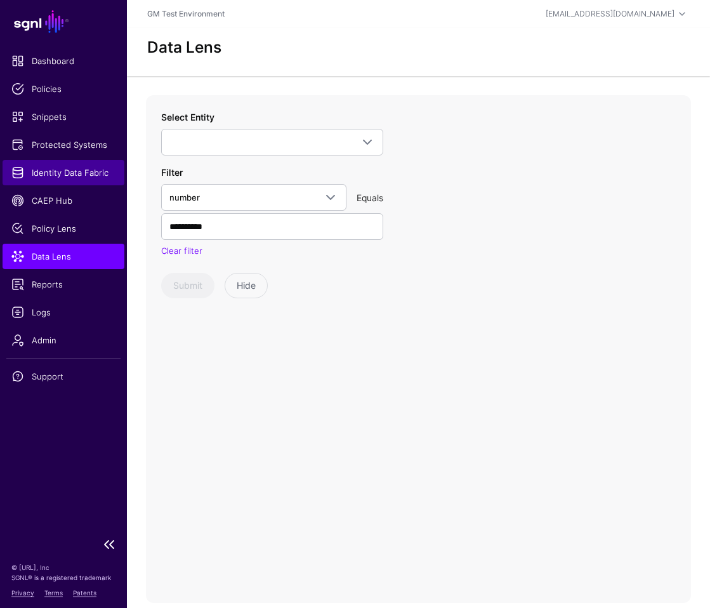
click at [46, 171] on span "Identity Data Fabric" at bounding box center [63, 172] width 104 height 13
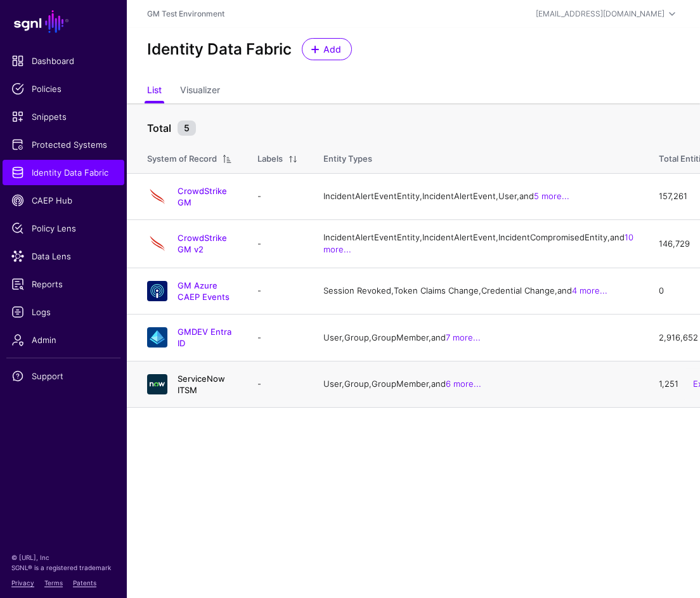
click at [217, 395] on link "ServiceNow ITSM" at bounding box center [202, 385] width 48 height 22
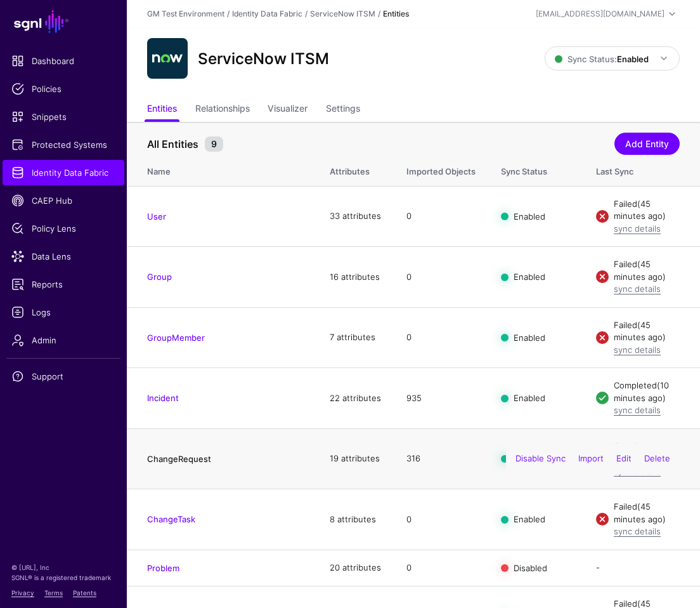
click at [197, 453] on link "ChangeRequest" at bounding box center [179, 458] width 64 height 10
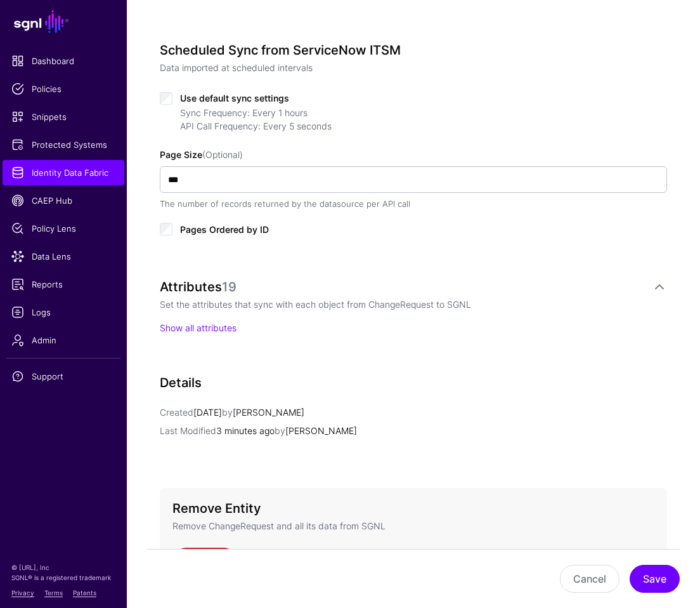
scroll to position [599, 0]
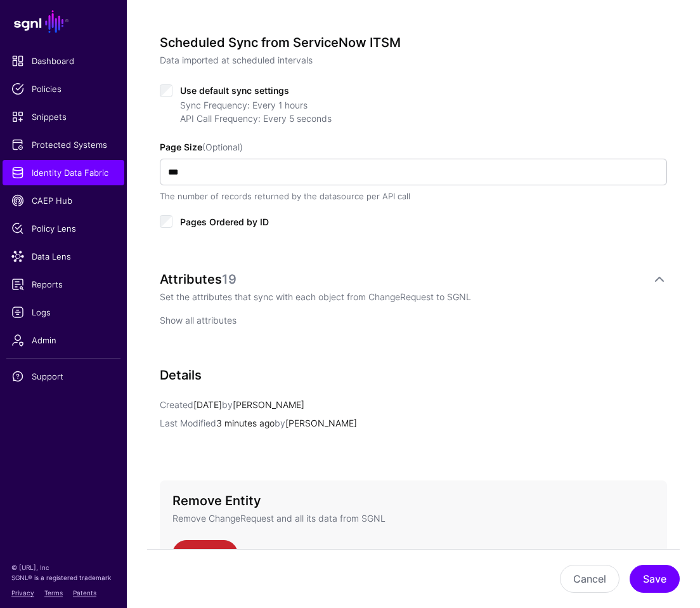
click at [207, 323] on link "Show all attributes" at bounding box center [198, 320] width 77 height 11
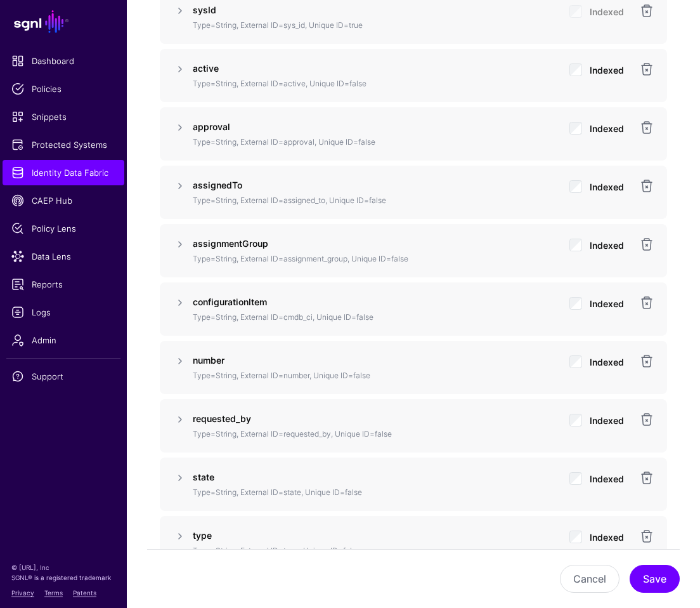
scroll to position [960, 0]
click at [183, 360] on link at bounding box center [179, 359] width 15 height 15
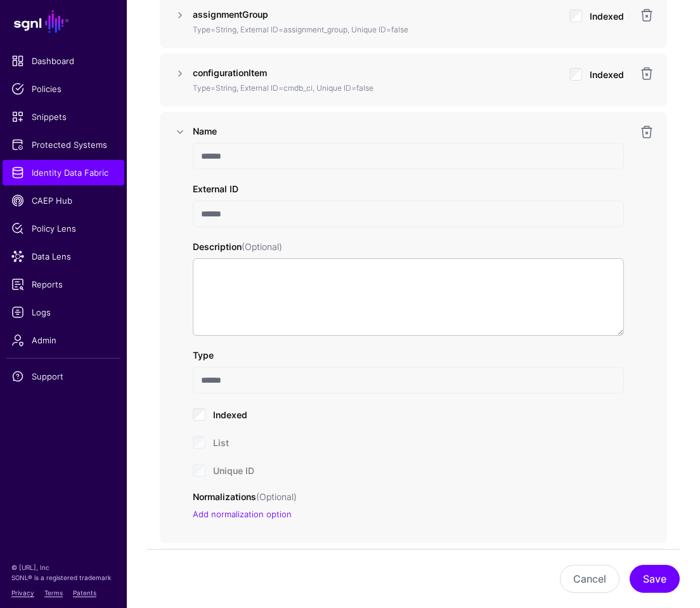
scroll to position [1193, 0]
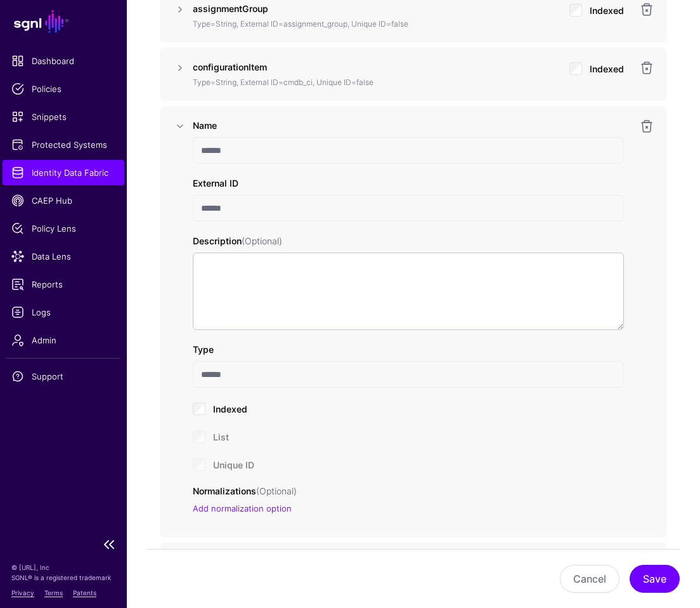
click at [34, 176] on span "Identity Data Fabric" at bounding box center [63, 172] width 104 height 13
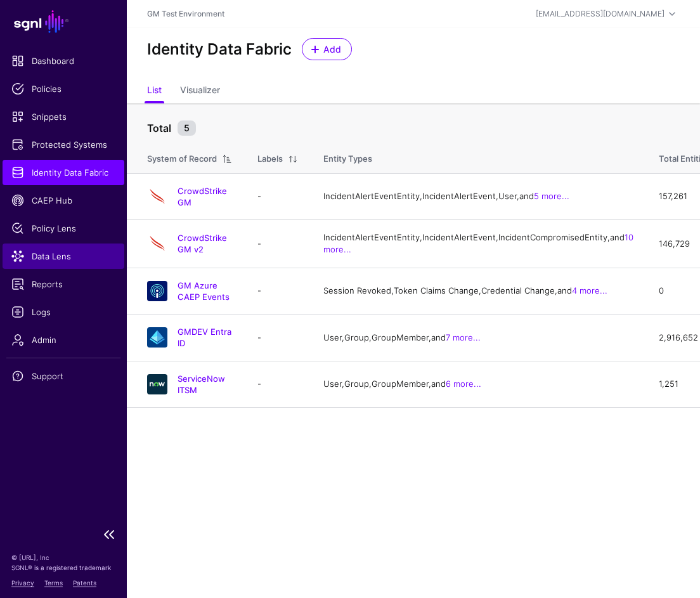
click at [42, 257] on span "Data Lens" at bounding box center [63, 256] width 104 height 13
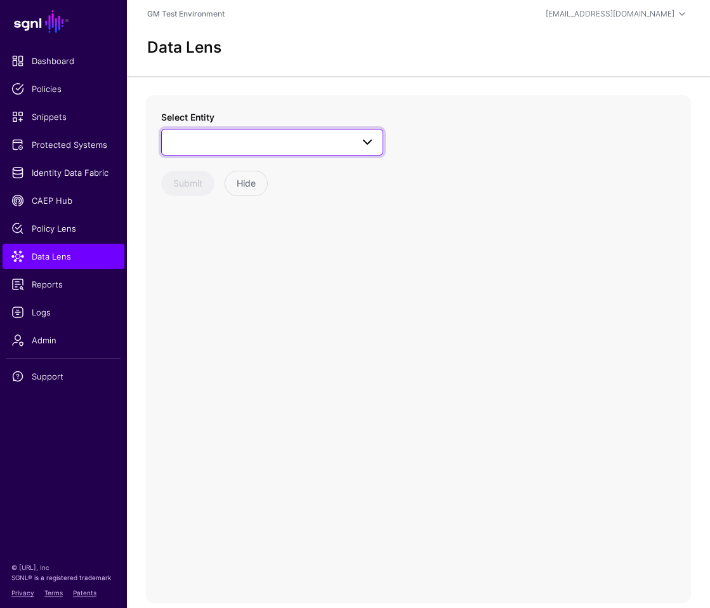
click at [228, 146] on span at bounding box center [271, 141] width 205 height 15
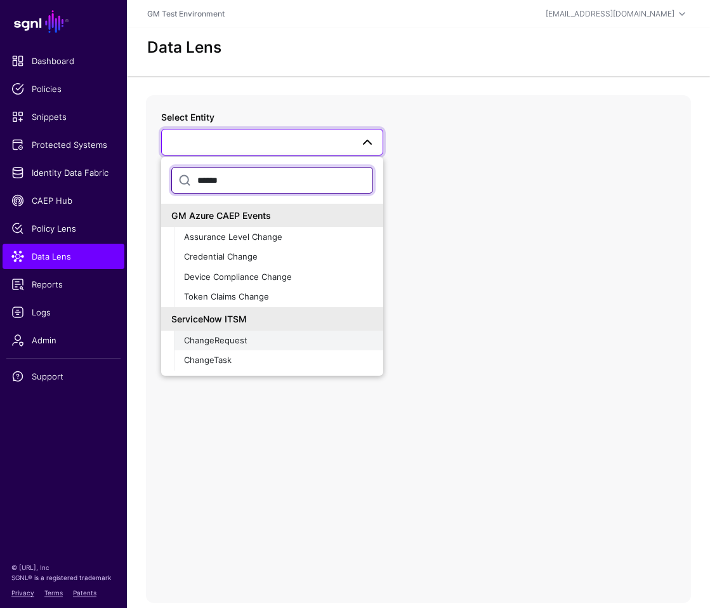
type input "******"
click at [192, 342] on span "ChangeRequest" at bounding box center [215, 340] width 63 height 10
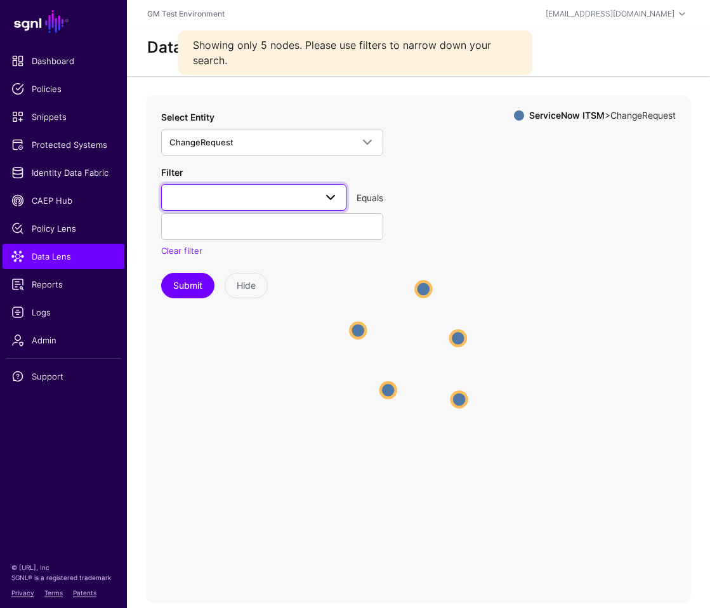
click at [328, 197] on span at bounding box center [330, 197] width 15 height 15
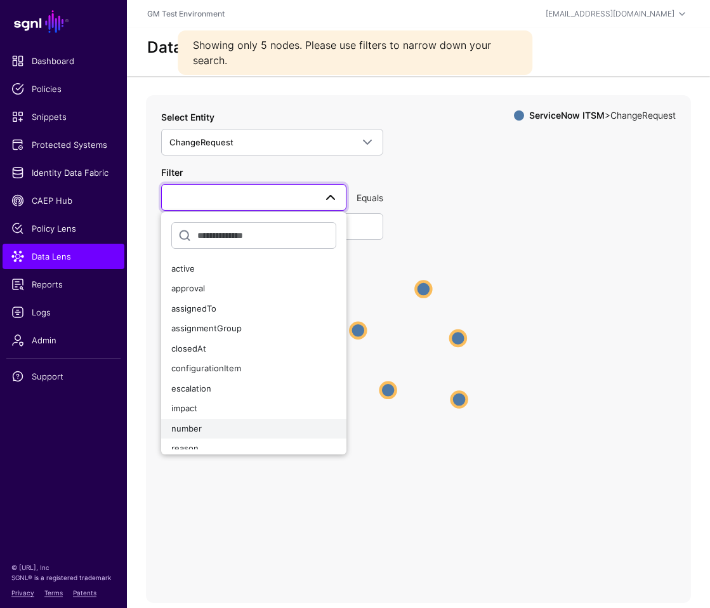
click at [189, 429] on span "number" at bounding box center [186, 428] width 30 height 10
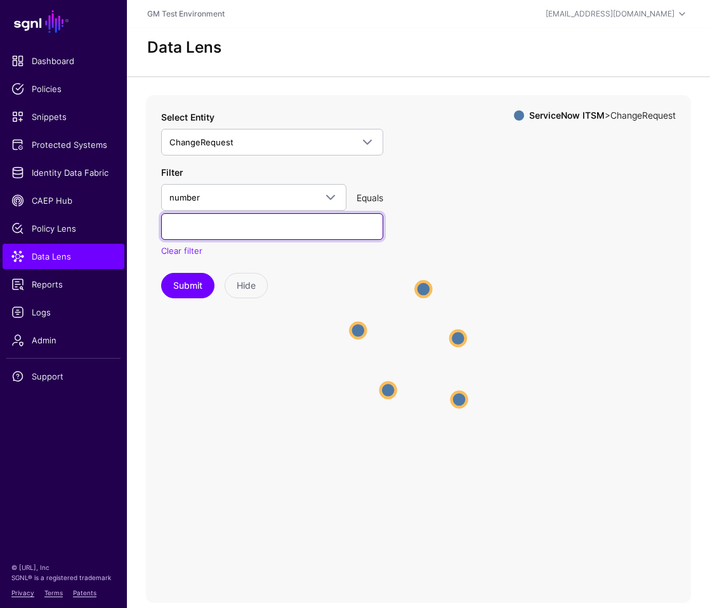
click at [185, 228] on input "text" at bounding box center [272, 226] width 222 height 27
paste input "**********"
type input "**********"
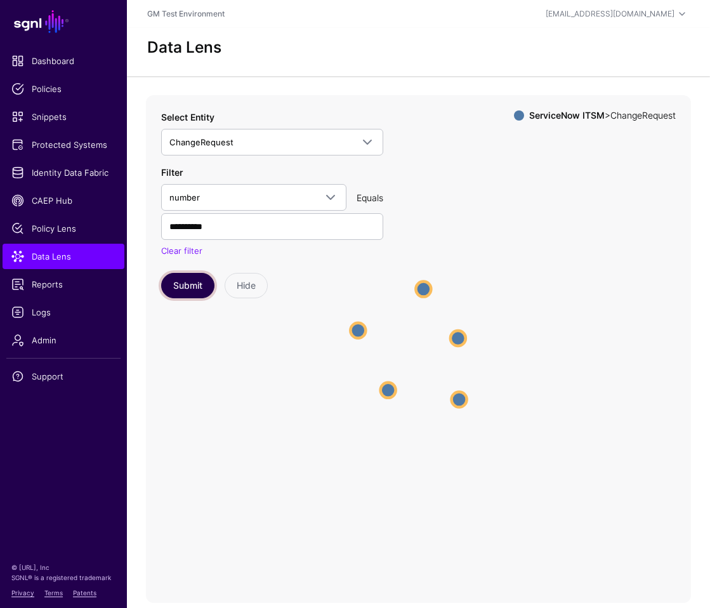
click at [185, 283] on button "Submit" at bounding box center [187, 285] width 53 height 25
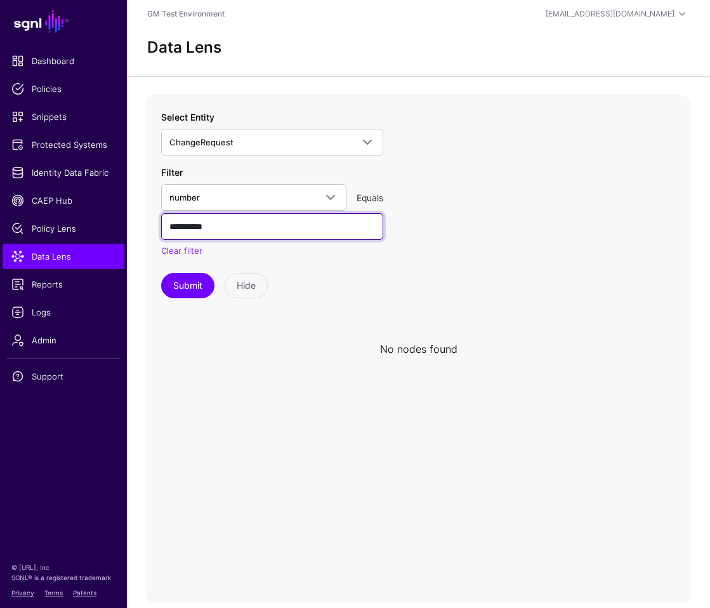
drag, startPoint x: 246, startPoint y: 228, endPoint x: 302, endPoint y: 224, distance: 55.9
click at [232, 226] on input "**********" at bounding box center [272, 226] width 222 height 27
click at [174, 251] on link "Clear filter" at bounding box center [181, 250] width 41 height 10
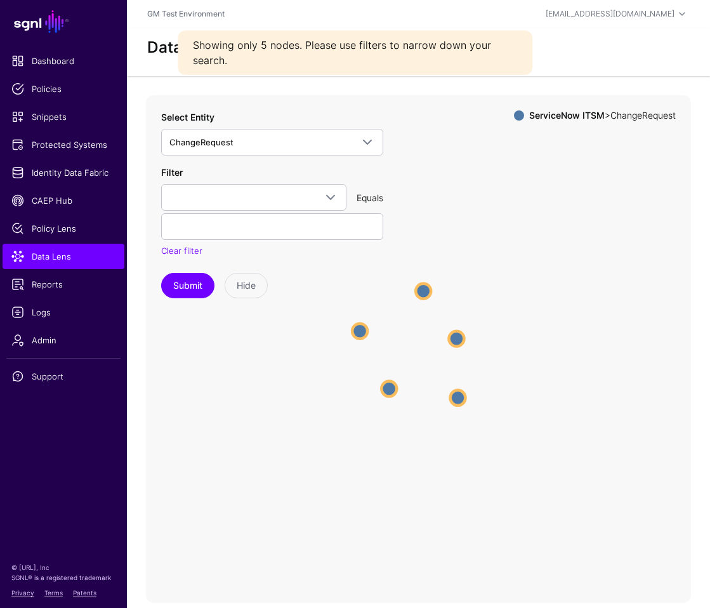
click at [422, 294] on circle at bounding box center [422, 290] width 15 height 15
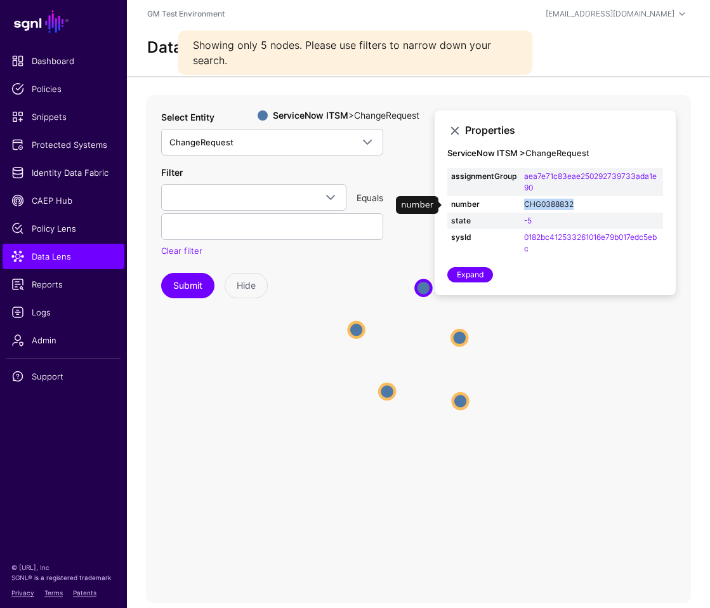
drag, startPoint x: 583, startPoint y: 203, endPoint x: 526, endPoint y: 203, distance: 57.7
click at [526, 203] on td "CHG0388832" at bounding box center [591, 204] width 143 height 16
copy link "CHG0388832"
click at [547, 203] on link "CHG0388832" at bounding box center [548, 204] width 49 height 10
type input "**********"
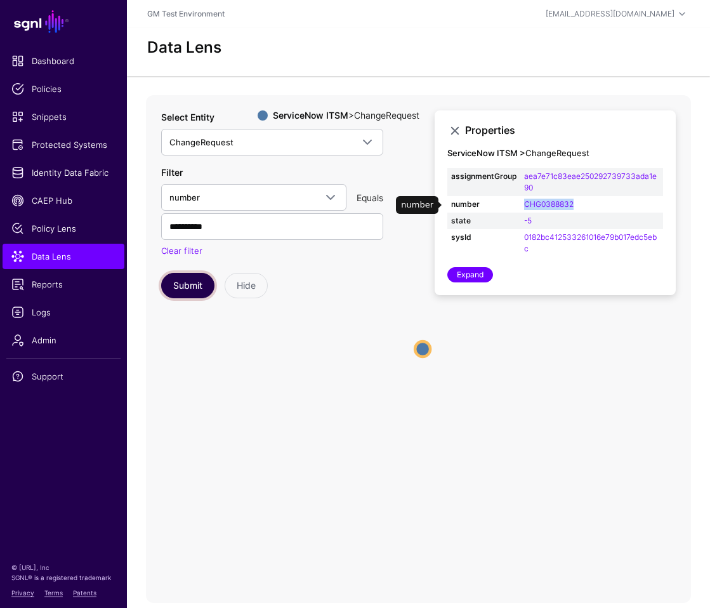
click at [185, 285] on button "Submit" at bounding box center [187, 285] width 53 height 25
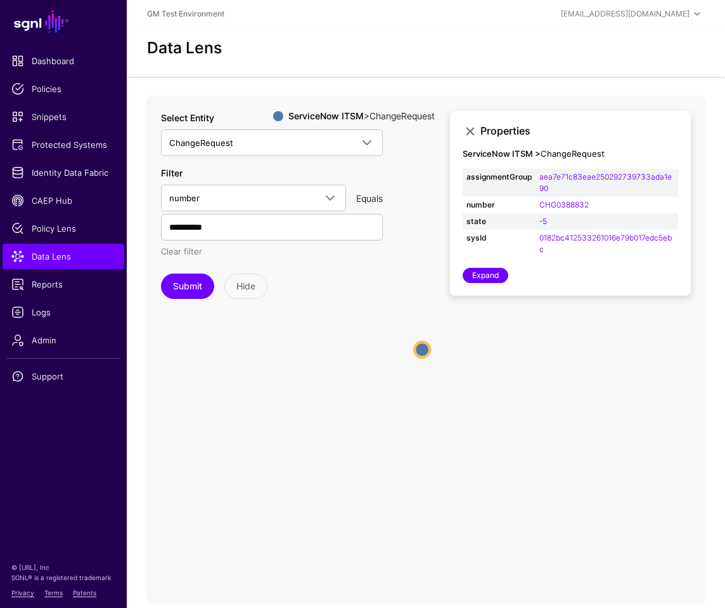
click at [181, 252] on link "Clear filter" at bounding box center [181, 251] width 41 height 10
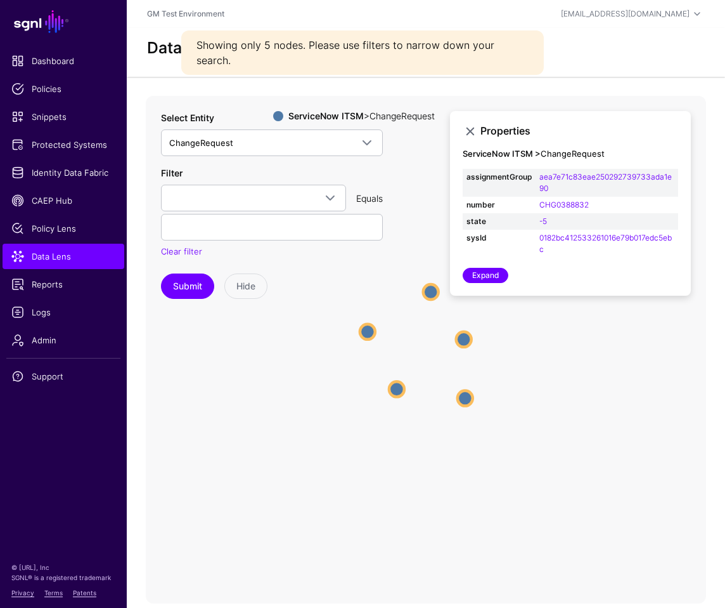
click at [398, 391] on circle at bounding box center [396, 388] width 15 height 15
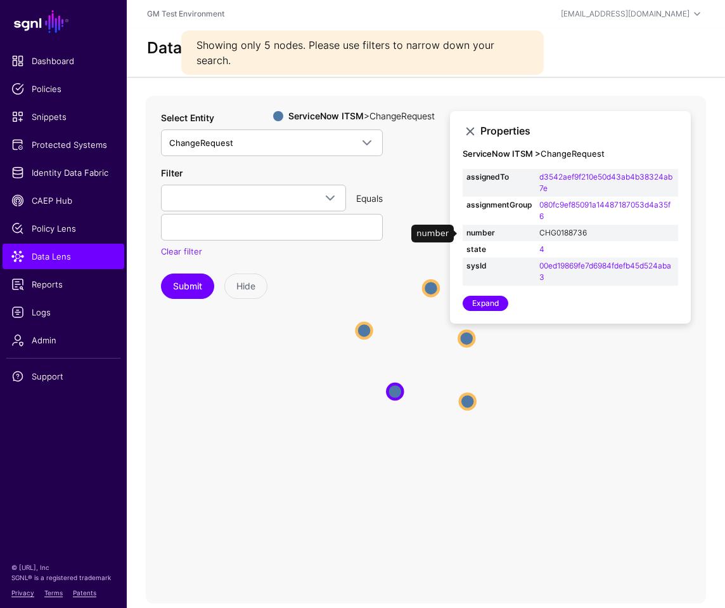
click at [553, 233] on link "CHG0188736" at bounding box center [564, 233] width 48 height 10
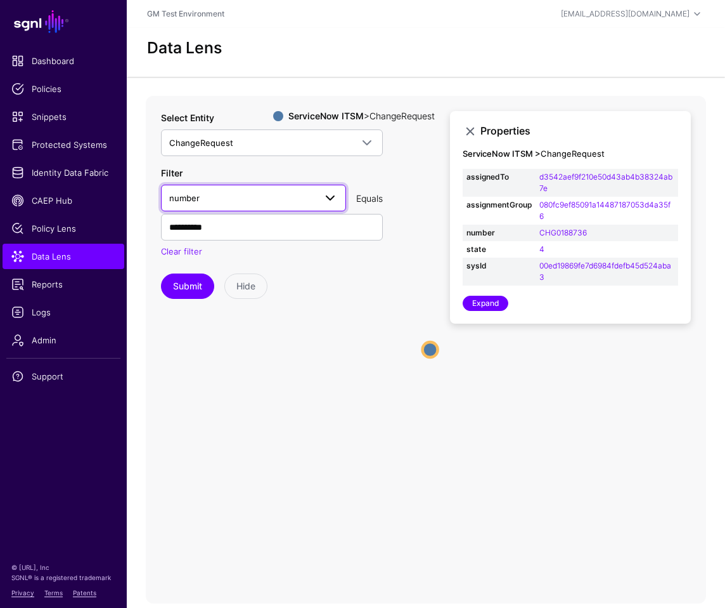
click at [292, 193] on span "number" at bounding box center [242, 198] width 146 height 14
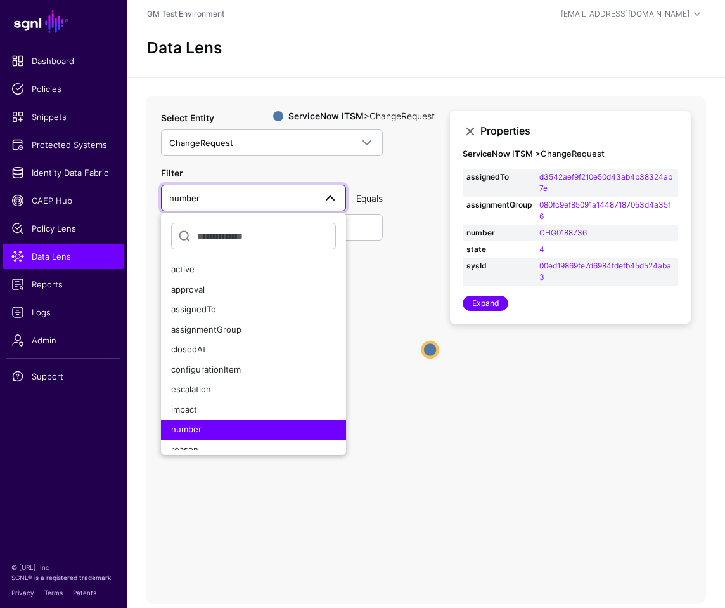
click at [292, 193] on span "number" at bounding box center [242, 198] width 146 height 14
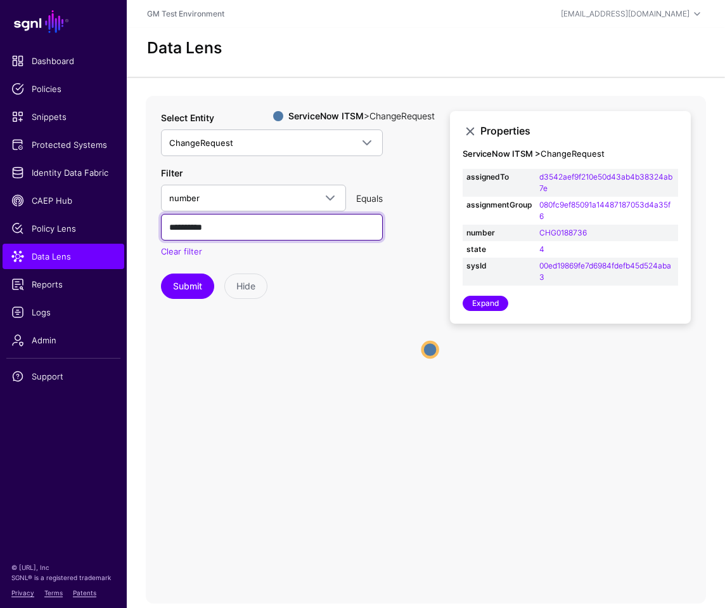
click at [233, 233] on input "**********" at bounding box center [272, 227] width 222 height 27
drag, startPoint x: 240, startPoint y: 226, endPoint x: 120, endPoint y: 219, distance: 120.7
click at [120, 219] on main "SGNL Dashboard Policies Snippets Protected Systems Identity Data Fabric CAEP Hu…" at bounding box center [362, 304] width 725 height 608
paste input "text"
type input "**********"
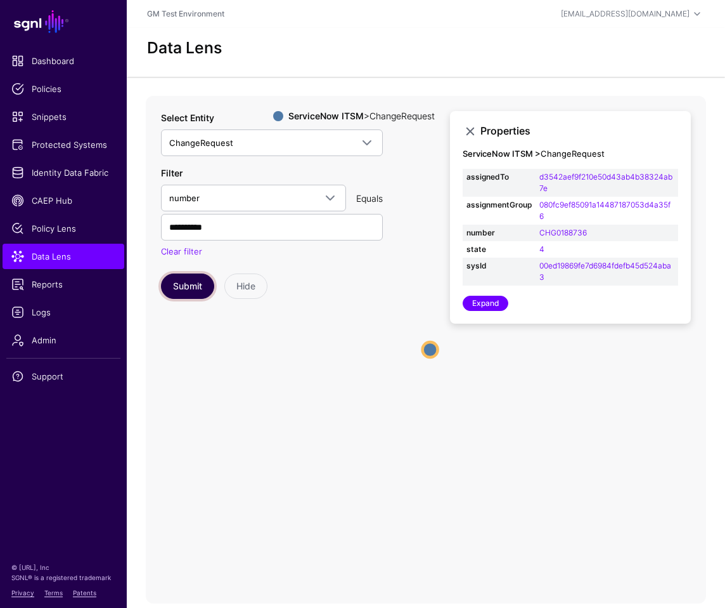
click at [186, 284] on button "Submit" at bounding box center [187, 285] width 53 height 25
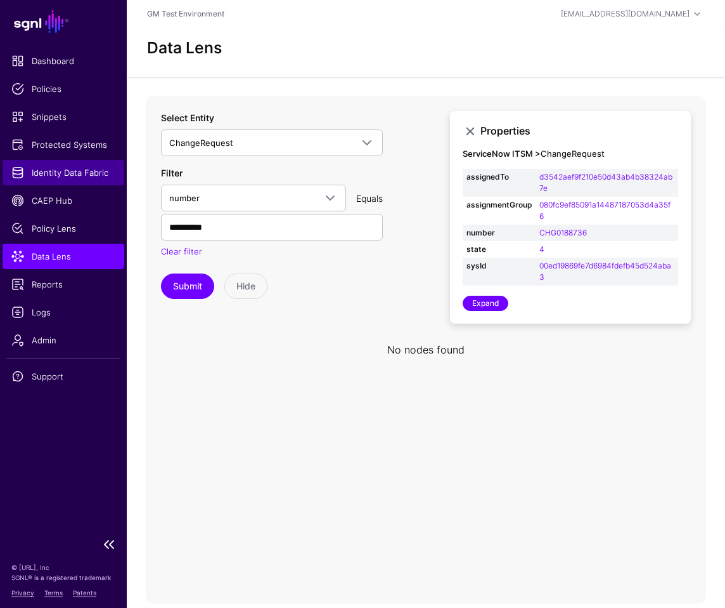
click at [44, 172] on span "Identity Data Fabric" at bounding box center [63, 172] width 104 height 13
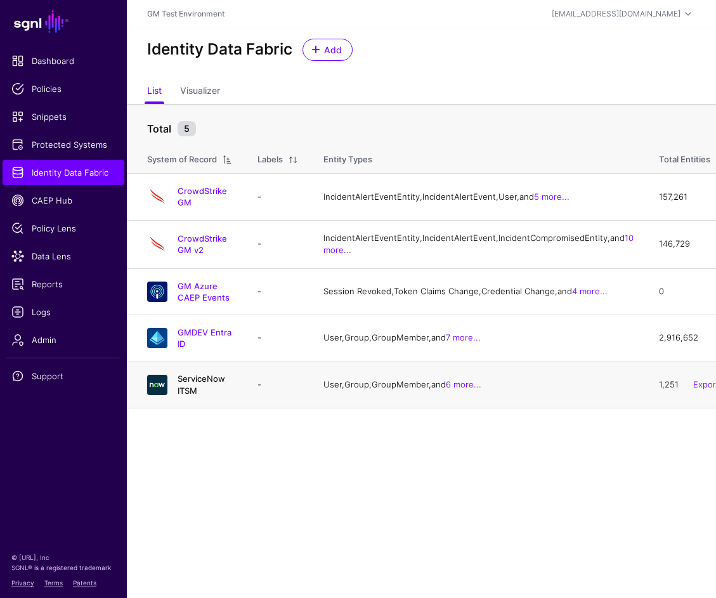
click at [215, 395] on link "ServiceNow ITSM" at bounding box center [202, 385] width 48 height 22
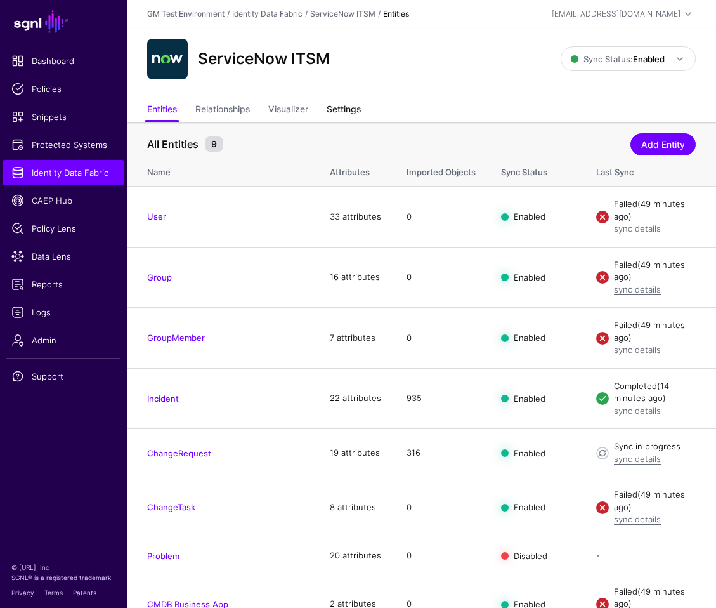
click at [341, 114] on link "Settings" at bounding box center [344, 110] width 34 height 24
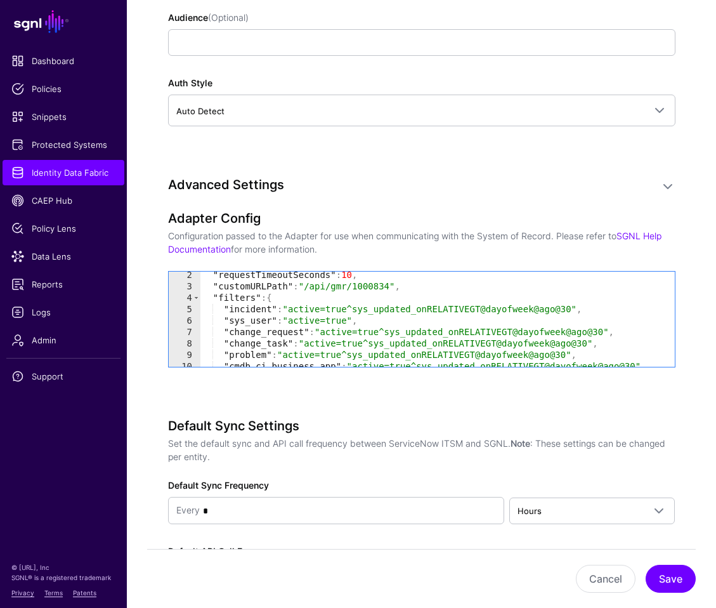
scroll to position [33, 0]
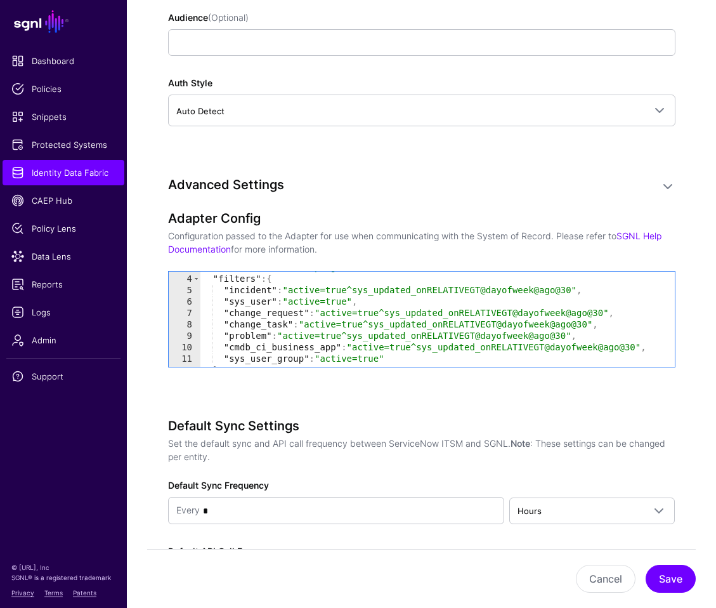
type textarea "**********"
click at [210, 315] on div ""customURLPath" : "/api/gmr/1000834" , "filters" : { "incident" : "active=true^…" at bounding box center [432, 320] width 465 height 118
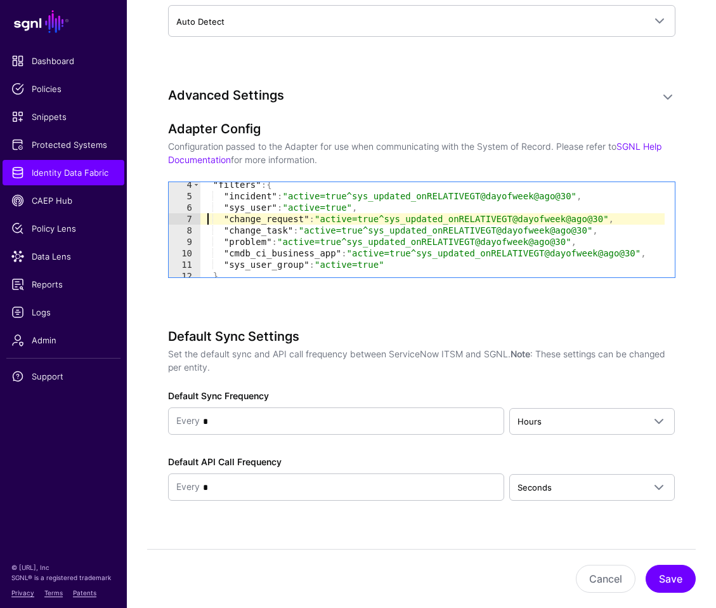
scroll to position [25, 0]
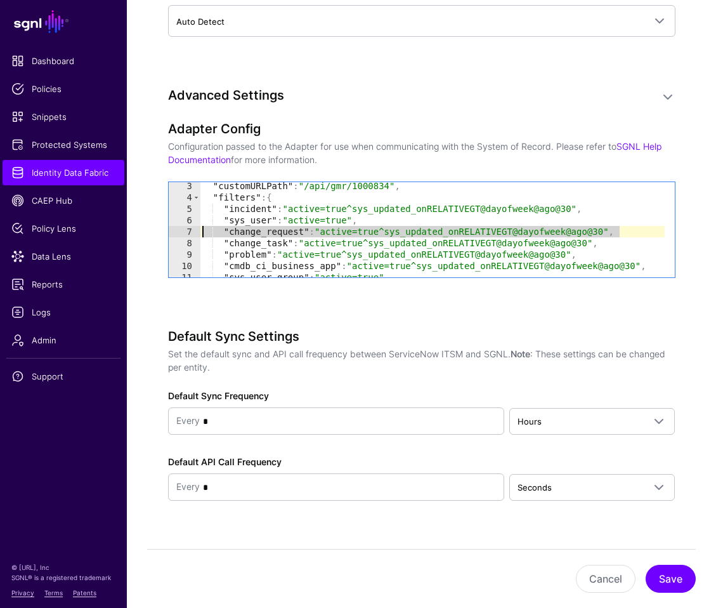
drag, startPoint x: 632, startPoint y: 235, endPoint x: 184, endPoint y: 233, distance: 448.3
click at [184, 233] on div "**********" at bounding box center [422, 229] width 506 height 95
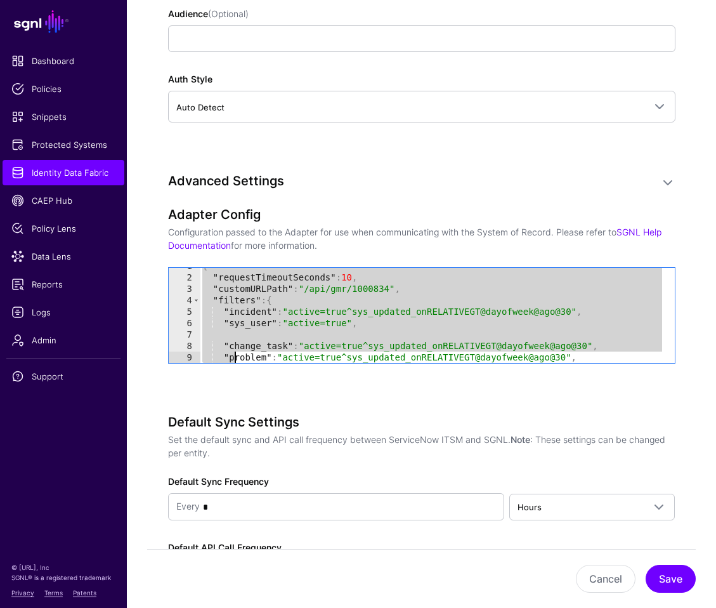
scroll to position [53, 0]
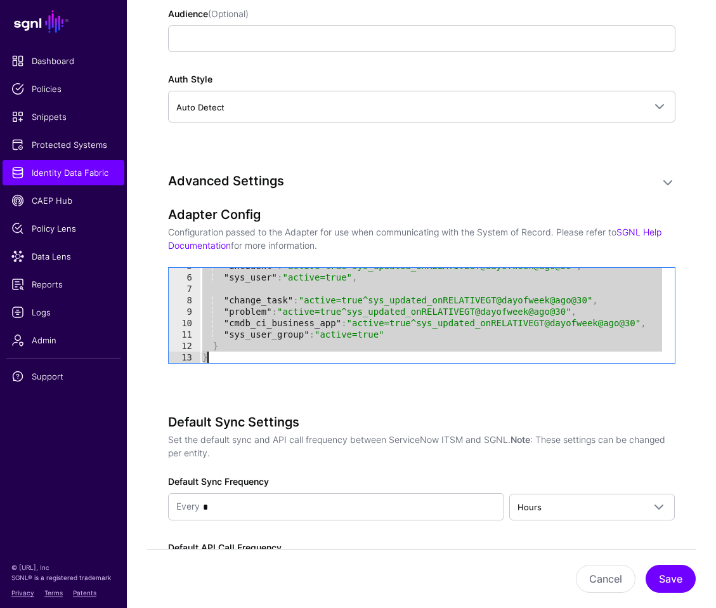
drag, startPoint x: 202, startPoint y: 276, endPoint x: 237, endPoint y: 379, distance: 109.1
click at [237, 379] on div "Adapter Config Configuration passed to the Adapter for use when communicating w…" at bounding box center [421, 303] width 507 height 192
type textarea "* *"
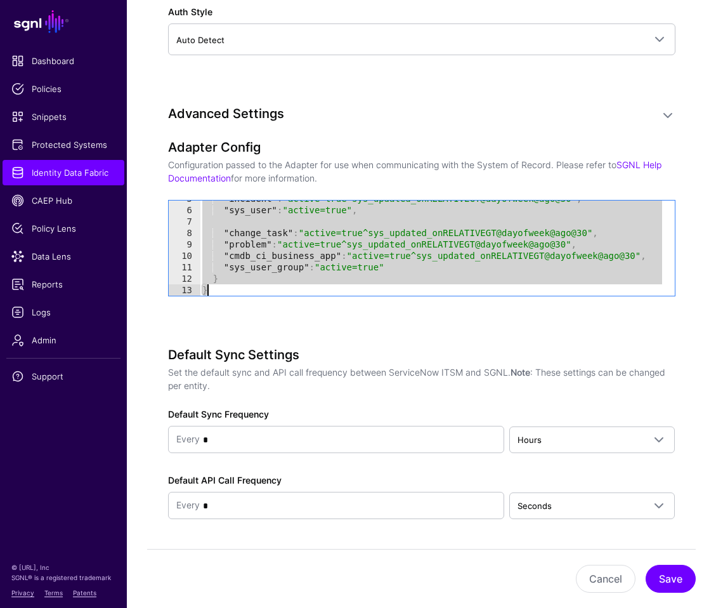
scroll to position [1518, 0]
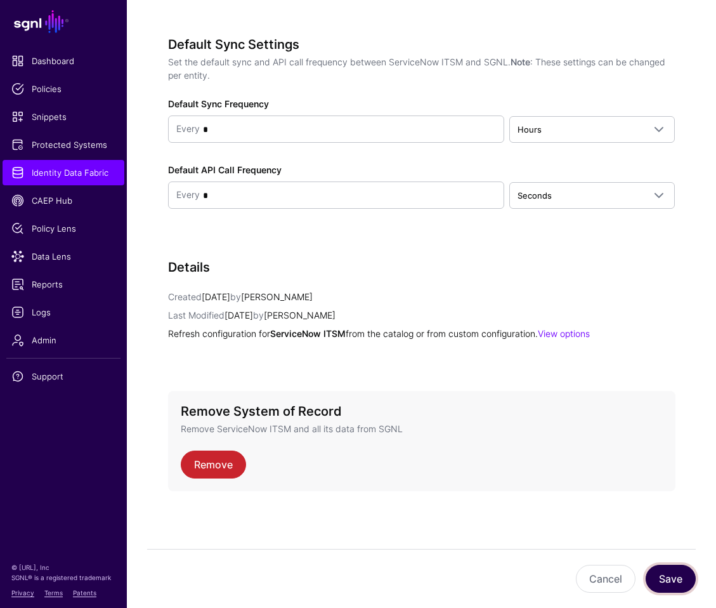
click at [661, 578] on button "Save" at bounding box center [671, 578] width 50 height 28
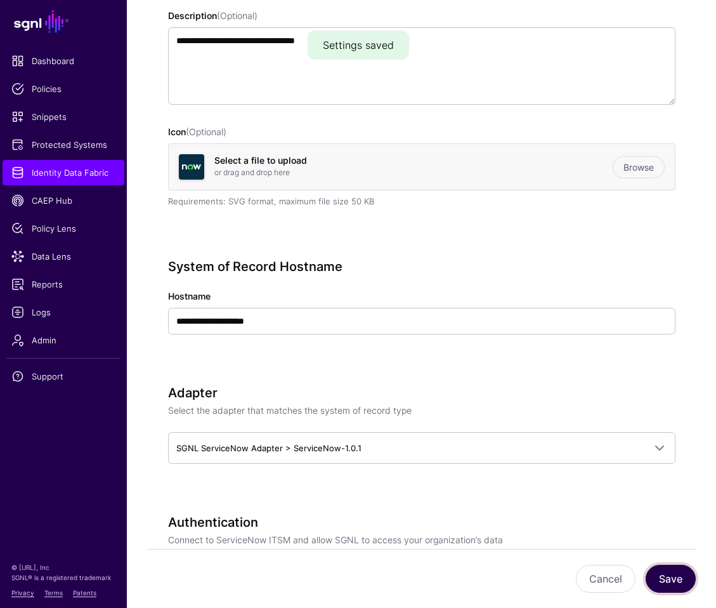
scroll to position [0, 0]
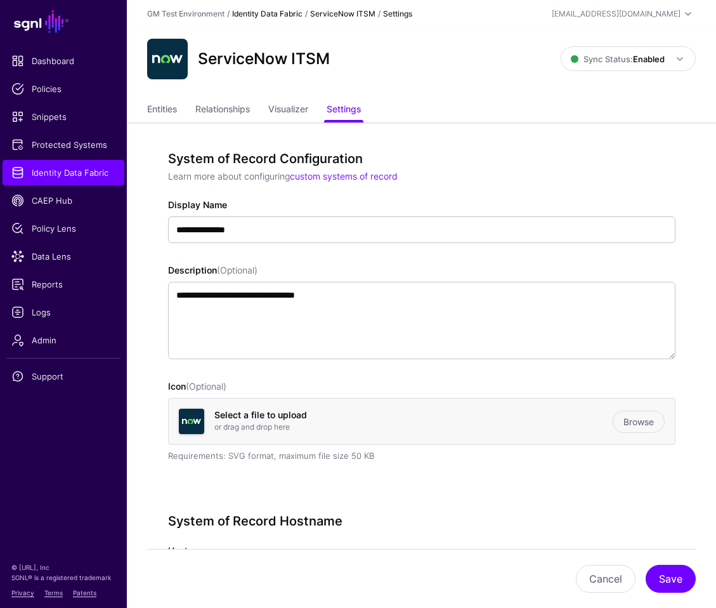
click at [280, 14] on link "Identity Data Fabric" at bounding box center [267, 14] width 70 height 10
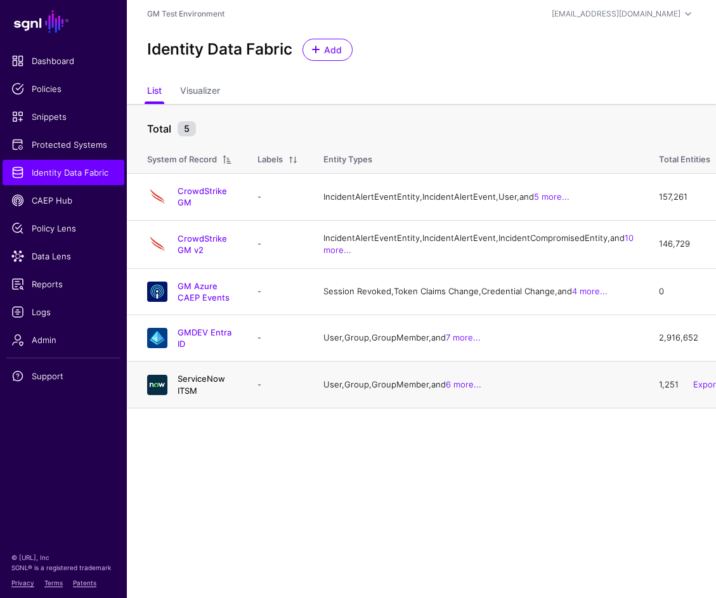
click at [221, 395] on link "ServiceNow ITSM" at bounding box center [202, 385] width 48 height 22
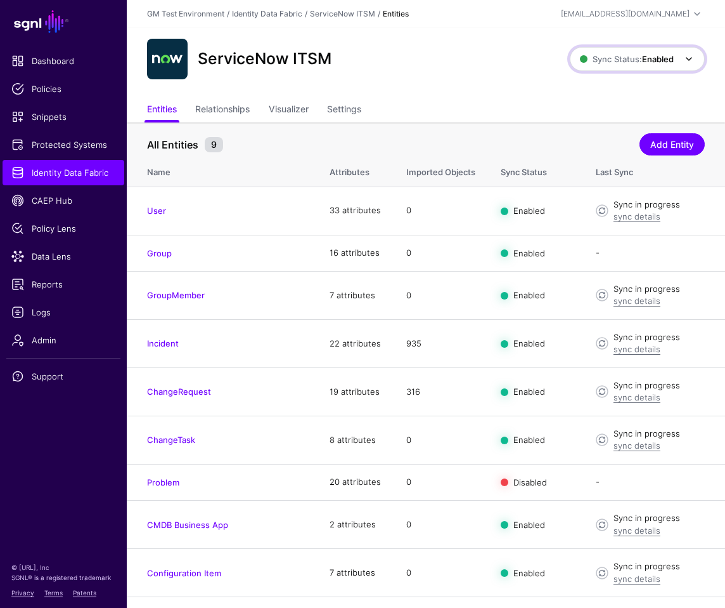
click at [595, 61] on span "Sync Status: Enabled" at bounding box center [627, 59] width 94 height 10
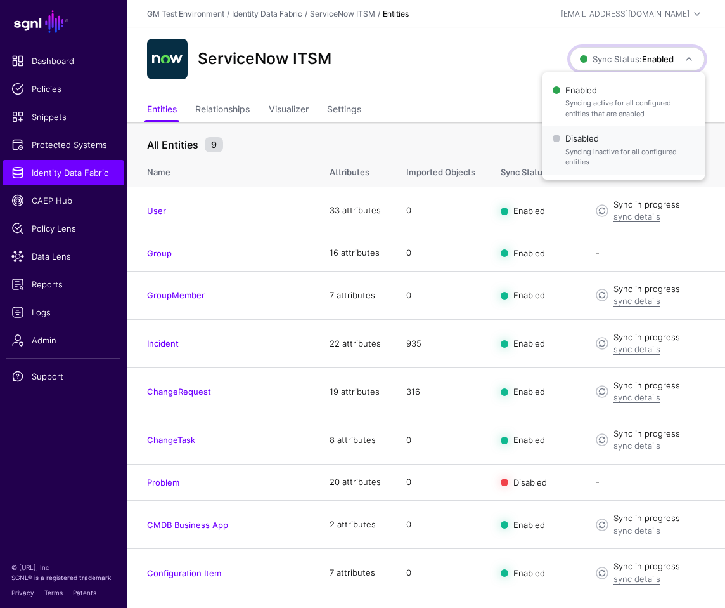
click at [575, 147] on span "Syncing inactive for all configured entities" at bounding box center [630, 156] width 129 height 21
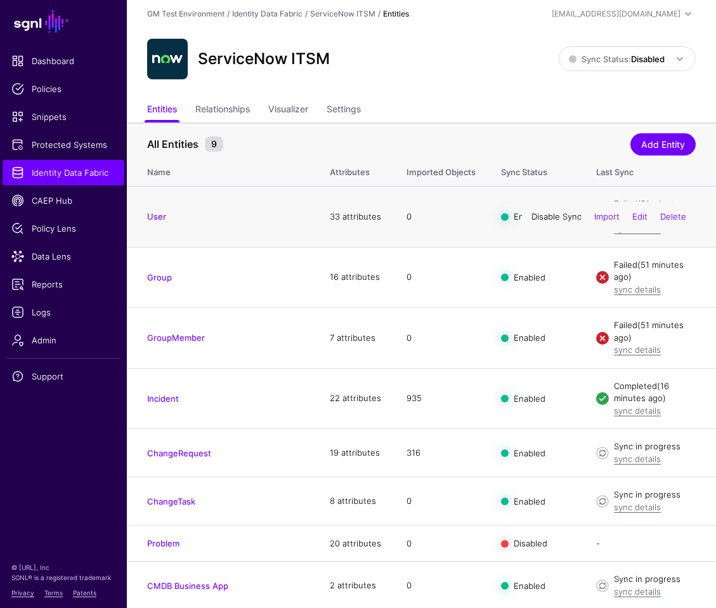
click at [542, 218] on link "Disable Sync" at bounding box center [556, 216] width 50 height 10
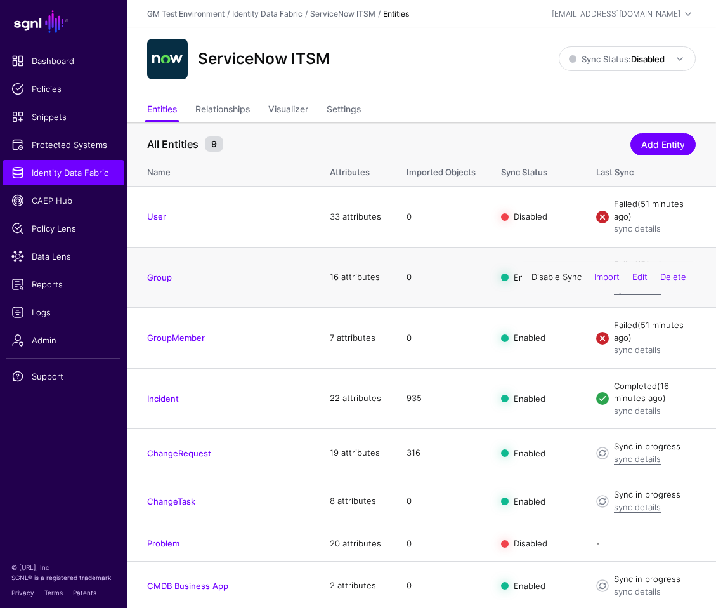
click at [545, 279] on link "Disable Sync" at bounding box center [556, 276] width 50 height 10
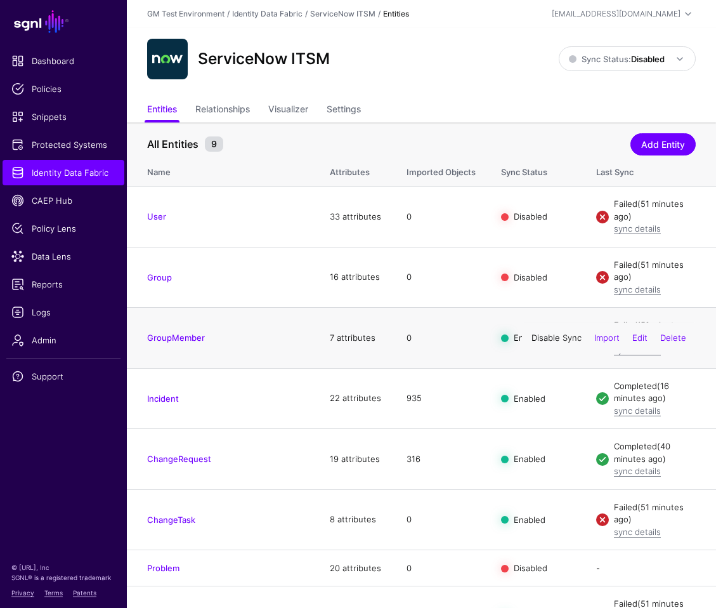
click at [538, 342] on link "Disable Sync" at bounding box center [556, 337] width 50 height 10
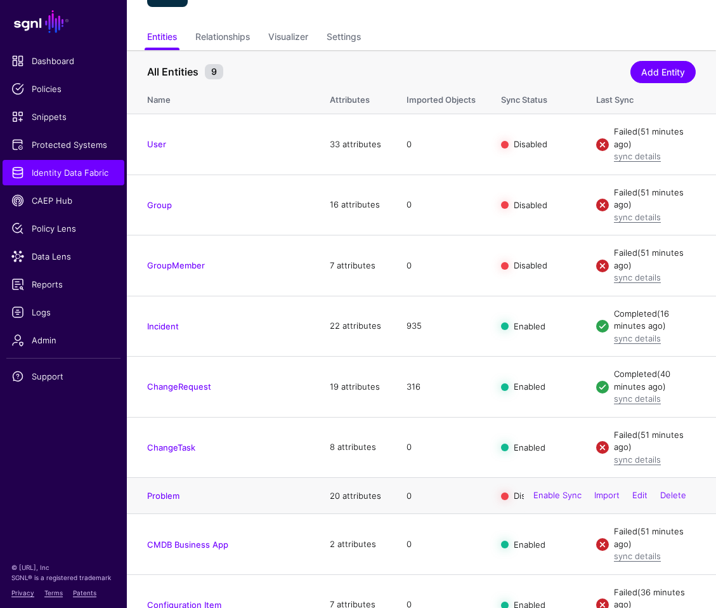
scroll to position [79, 0]
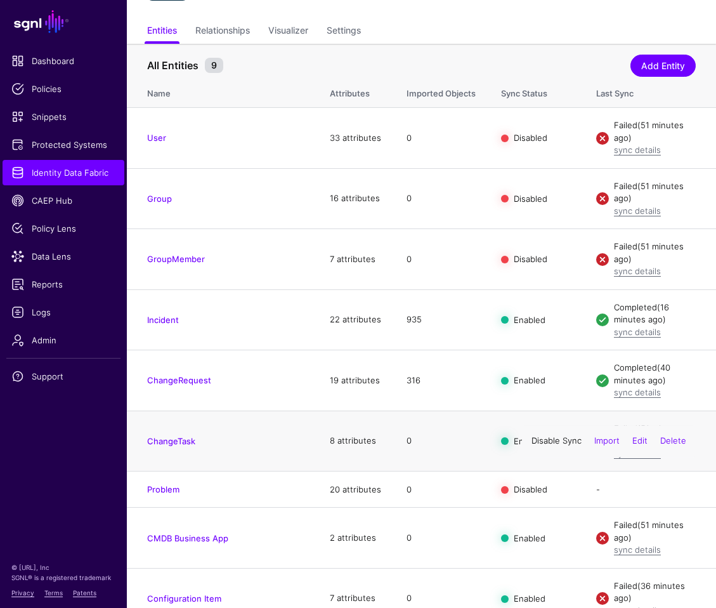
click at [552, 443] on link "Disable Sync" at bounding box center [556, 440] width 50 height 10
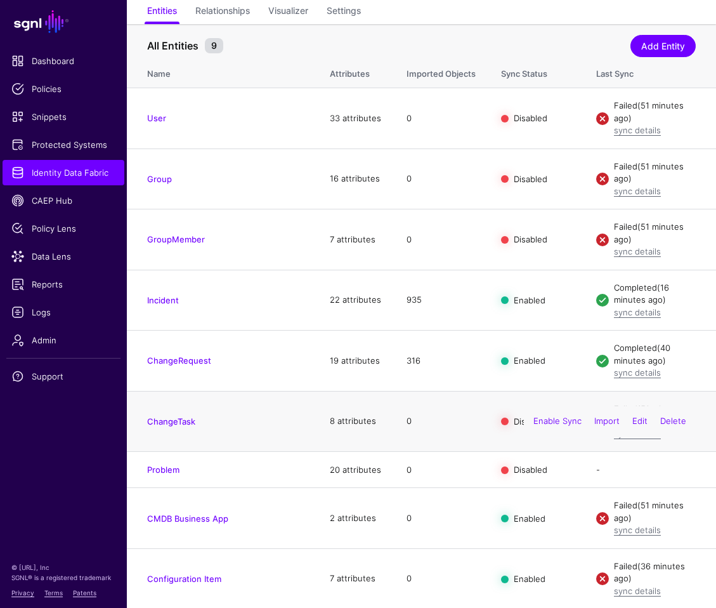
scroll to position [100, 0]
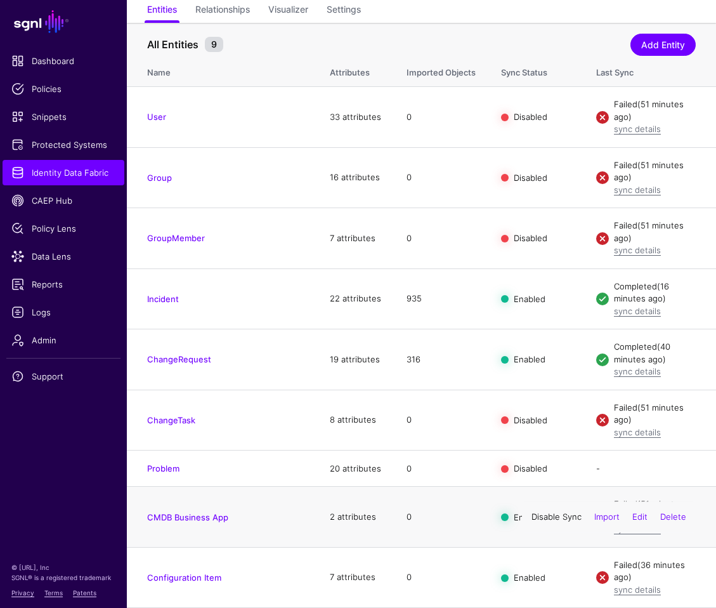
click at [535, 519] on link "Disable Sync" at bounding box center [556, 516] width 50 height 10
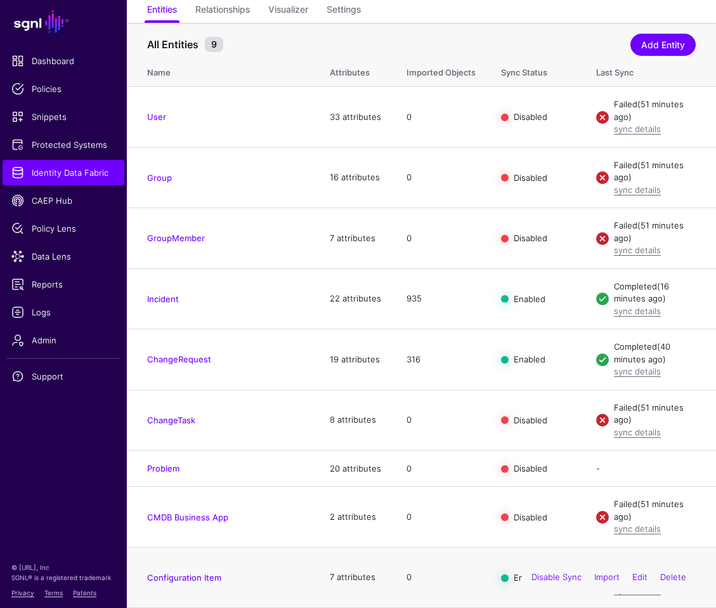
click at [539, 582] on div "Disable Sync Import Edit Delete" at bounding box center [609, 577] width 174 height 32
click at [540, 576] on link "Disable Sync" at bounding box center [556, 576] width 50 height 10
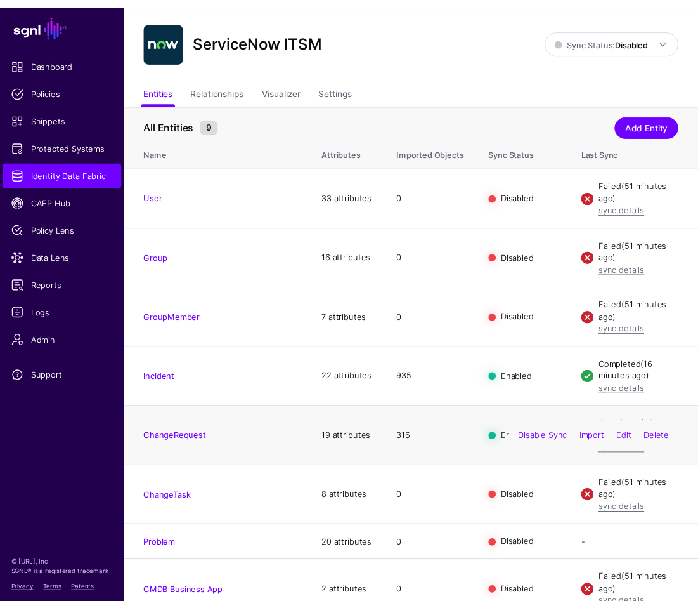
scroll to position [0, 0]
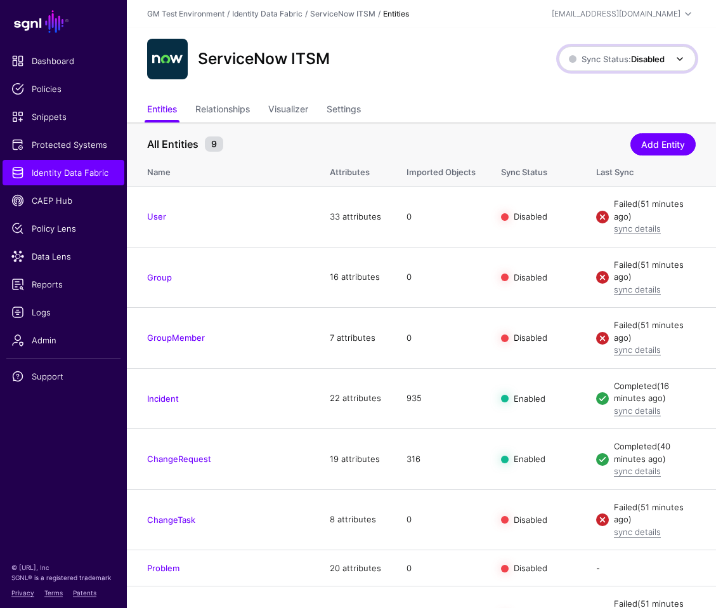
click at [623, 60] on span "Sync Status: Disabled" at bounding box center [617, 59] width 96 height 10
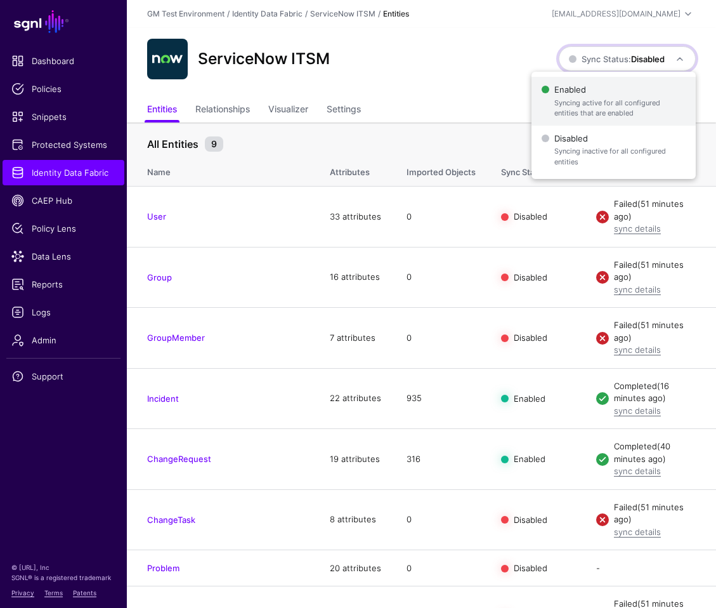
click at [579, 97] on span "Enabled Syncing active for all configured entities that are enabled" at bounding box center [614, 101] width 144 height 41
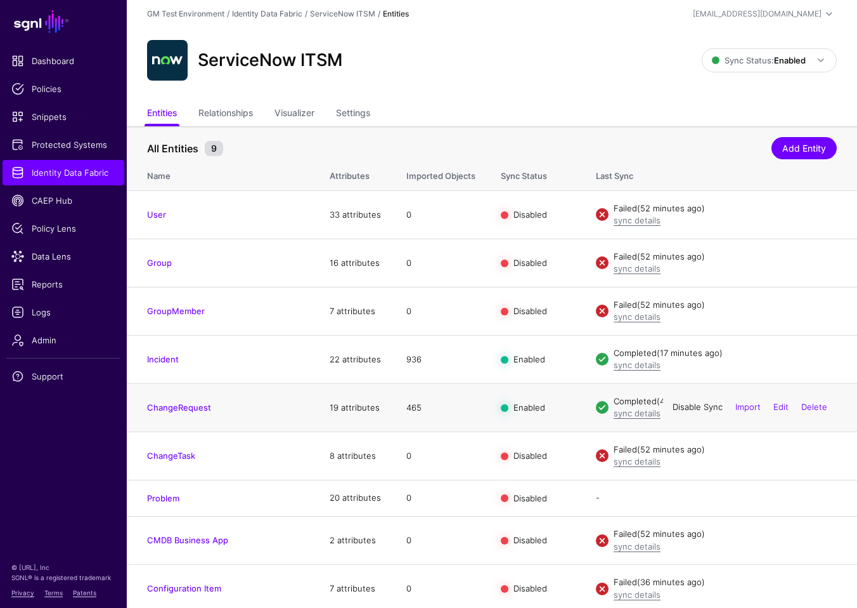
click at [689, 410] on link "Disable Sync" at bounding box center [698, 407] width 50 height 10
click at [694, 410] on link "Enable Sync" at bounding box center [699, 407] width 48 height 10
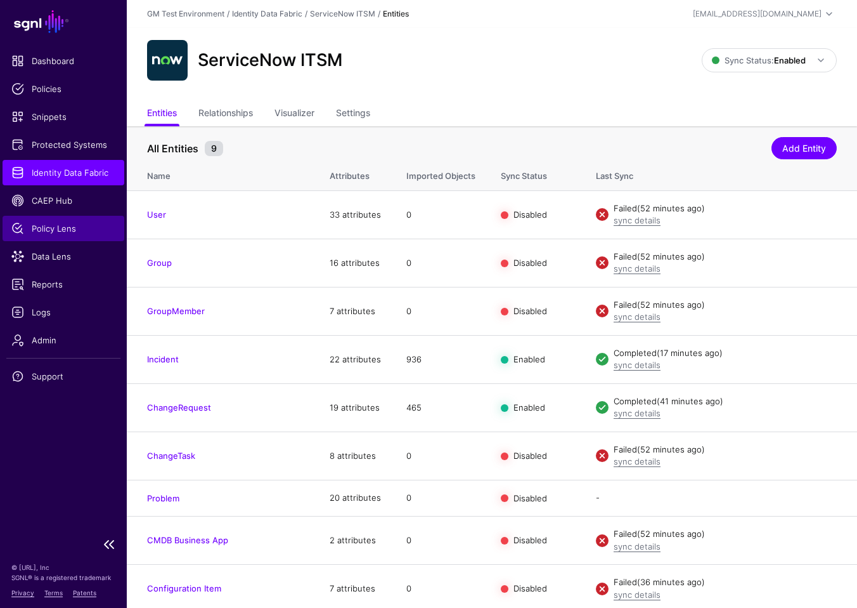
click at [45, 231] on span "Policy Lens" at bounding box center [63, 228] width 104 height 13
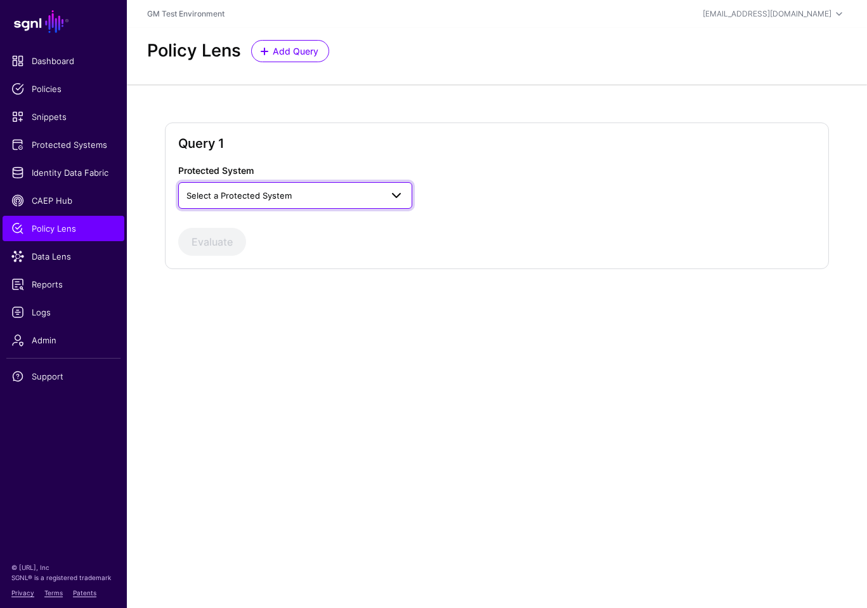
click at [249, 198] on span "Select a Protected System" at bounding box center [238, 195] width 105 height 10
click at [249, 197] on span "Select a Protected System" at bounding box center [238, 195] width 105 height 10
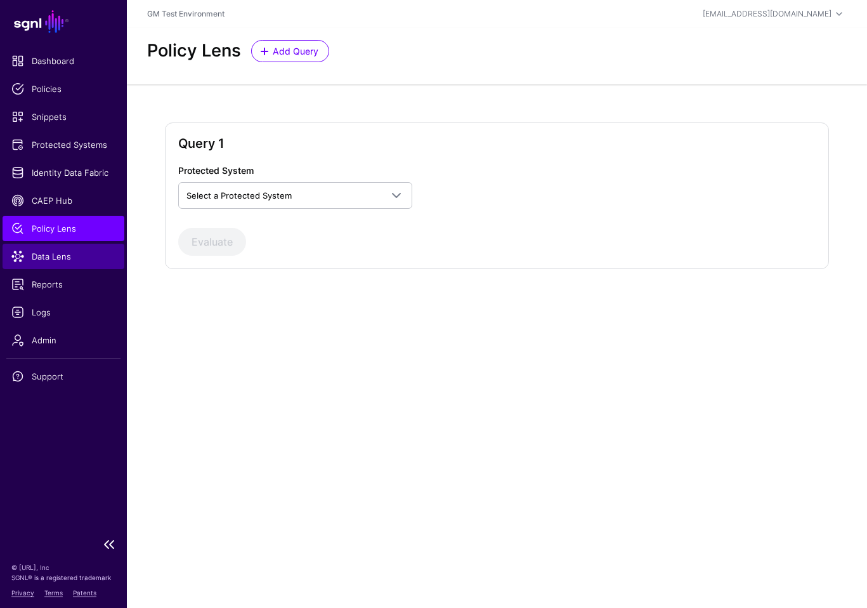
click at [42, 257] on span "Data Lens" at bounding box center [63, 256] width 104 height 13
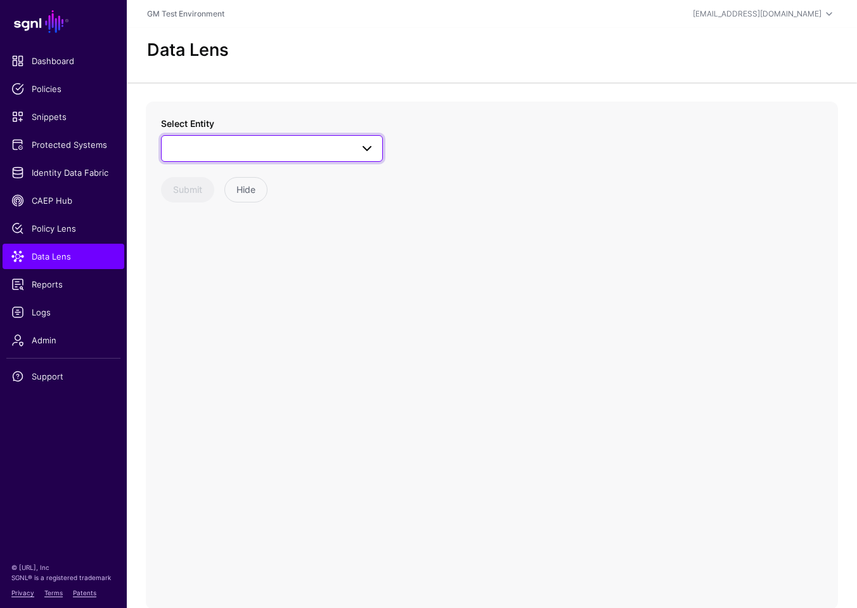
click at [216, 152] on span at bounding box center [271, 148] width 205 height 15
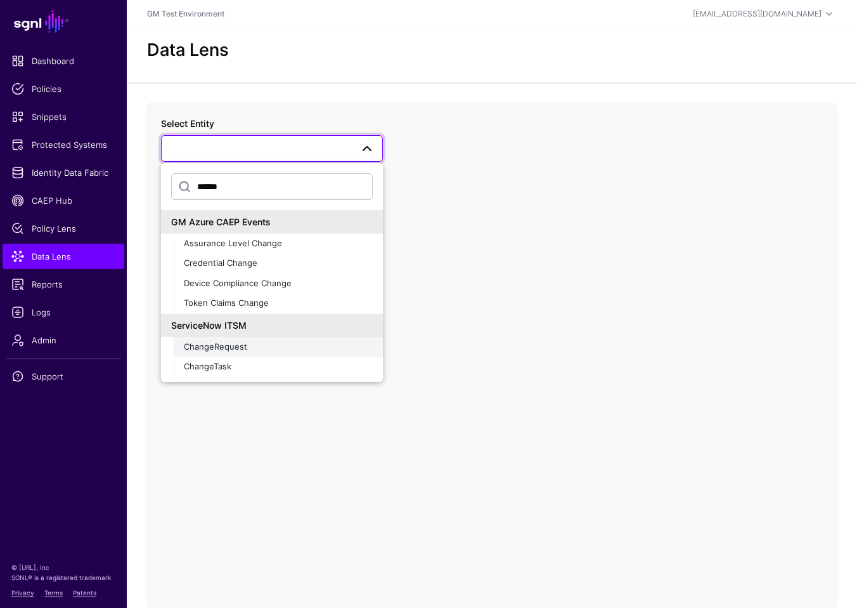
type input "******"
click at [202, 350] on span "ChangeRequest" at bounding box center [215, 346] width 63 height 10
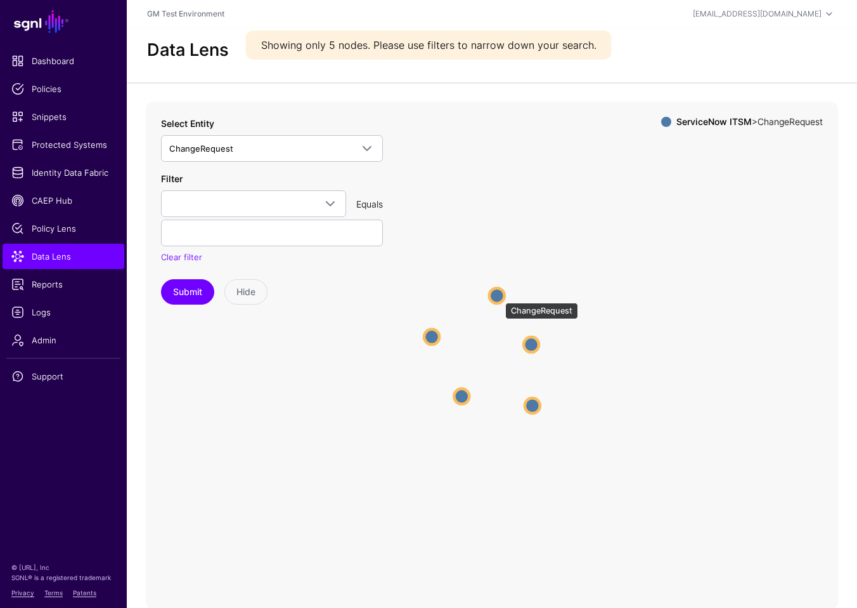
click at [499, 296] on circle at bounding box center [497, 295] width 15 height 15
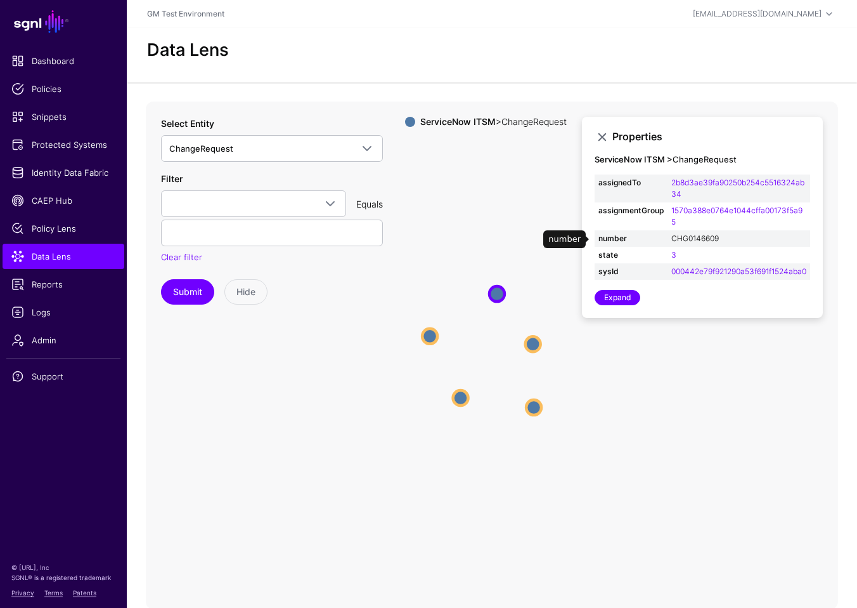
click at [705, 240] on link "CHG0146609" at bounding box center [696, 238] width 48 height 10
type input "**********"
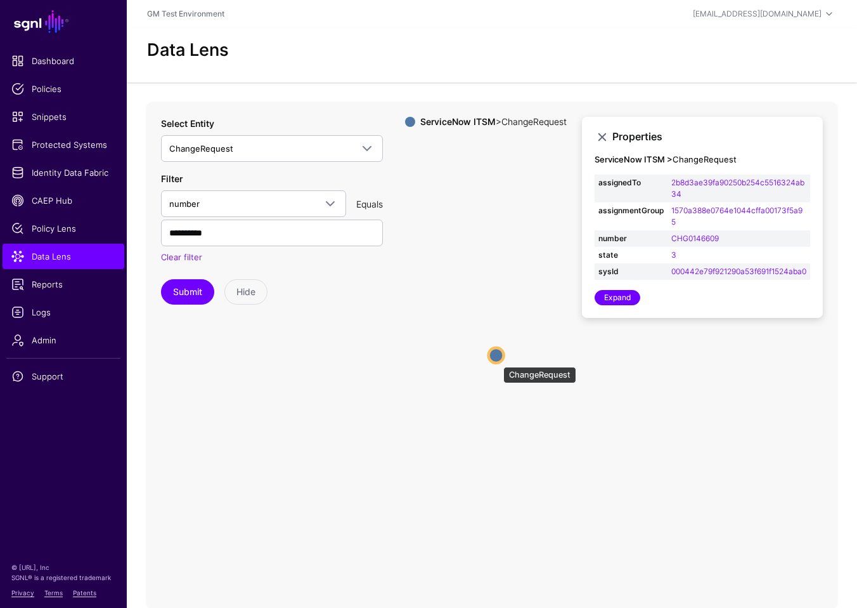
click at [497, 360] on circle at bounding box center [496, 355] width 15 height 15
click at [620, 305] on link "Expand" at bounding box center [618, 297] width 46 height 15
drag, startPoint x: 240, startPoint y: 237, endPoint x: 133, endPoint y: 232, distance: 106.6
click at [135, 231] on div "**********" at bounding box center [492, 354] width 731 height 507
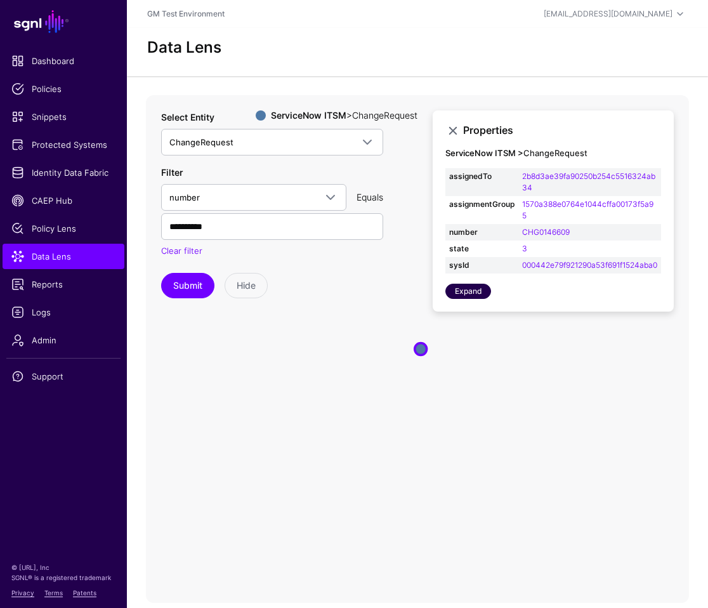
click at [468, 299] on link "Expand" at bounding box center [468, 290] width 46 height 15
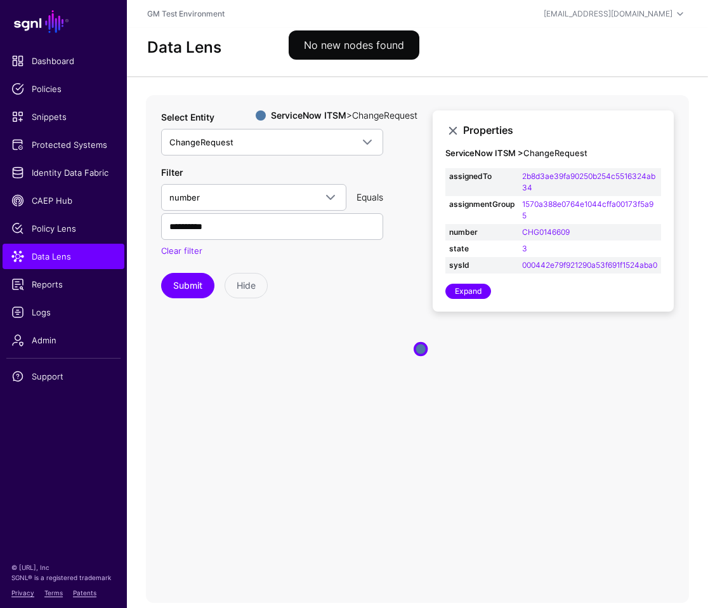
drag, startPoint x: 328, startPoint y: 308, endPoint x: 226, endPoint y: 305, distance: 102.1
click at [328, 307] on icon "ChangeRequest ChangeRequest" at bounding box center [417, 348] width 543 height 507
click at [44, 171] on span "Identity Data Fabric" at bounding box center [63, 172] width 104 height 13
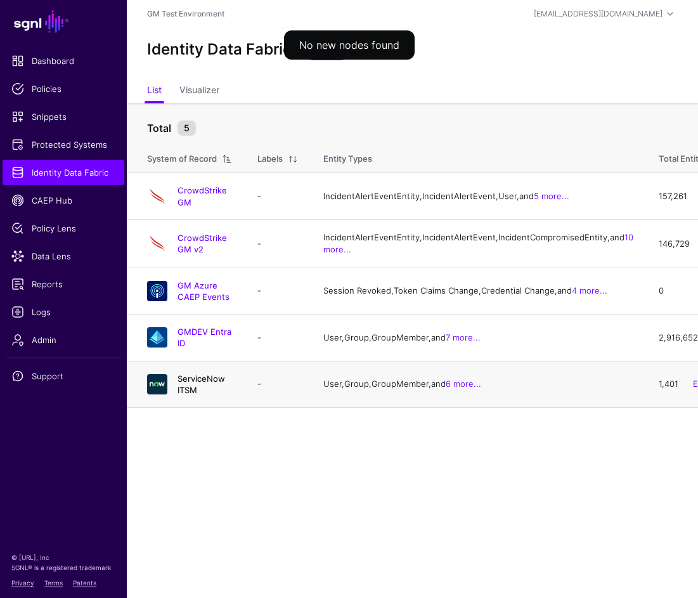
click at [216, 395] on link "ServiceNow ITSM" at bounding box center [202, 385] width 48 height 22
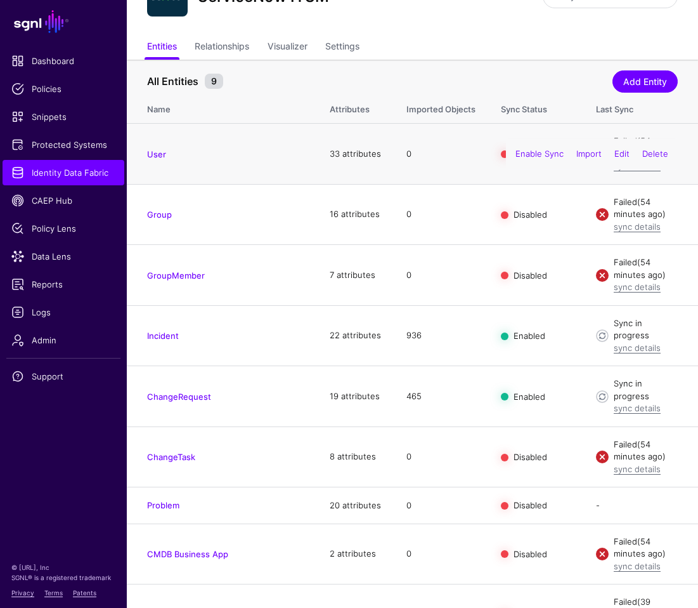
scroll to position [75, 0]
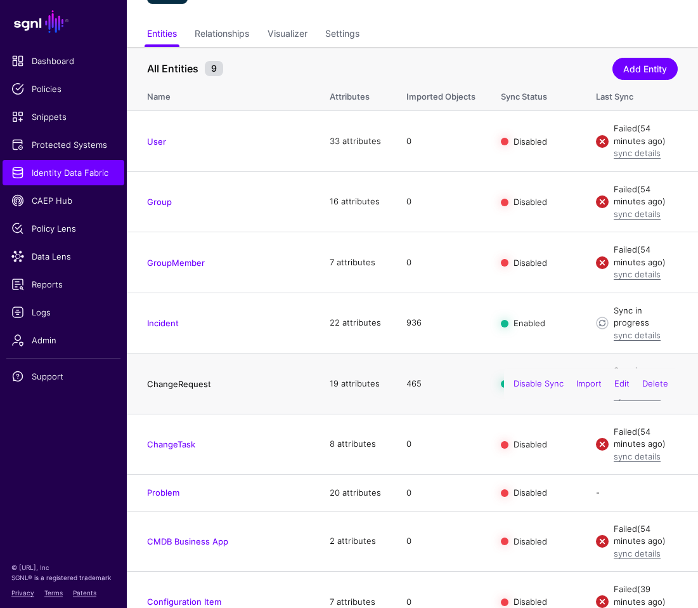
click at [190, 379] on link "ChangeRequest" at bounding box center [179, 384] width 64 height 10
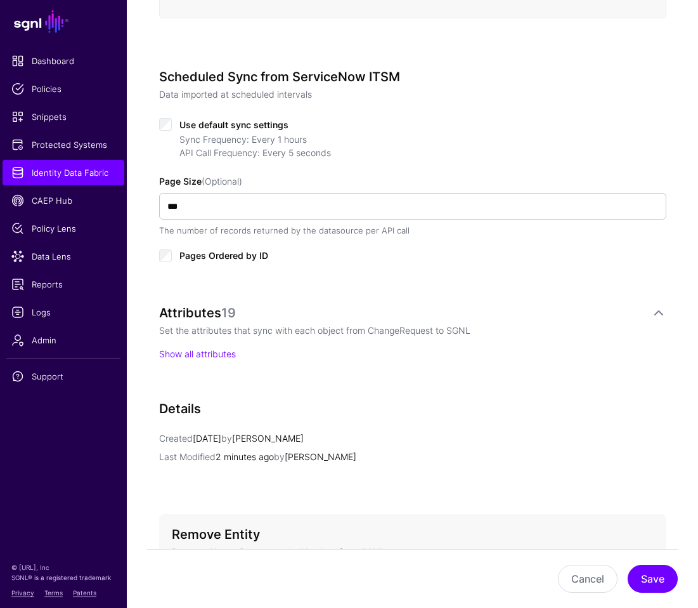
scroll to position [565, 0]
drag, startPoint x: 211, startPoint y: 352, endPoint x: 268, endPoint y: 346, distance: 57.4
click at [211, 352] on link "Show all attributes" at bounding box center [197, 353] width 77 height 11
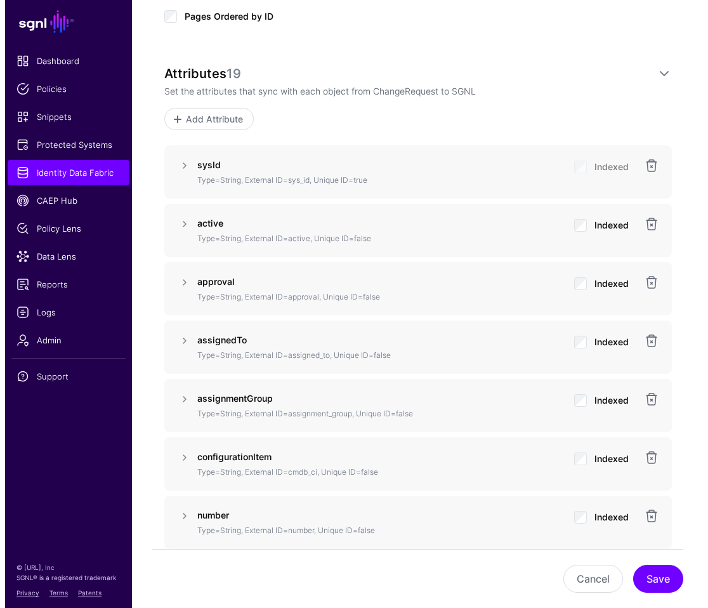
scroll to position [769, 0]
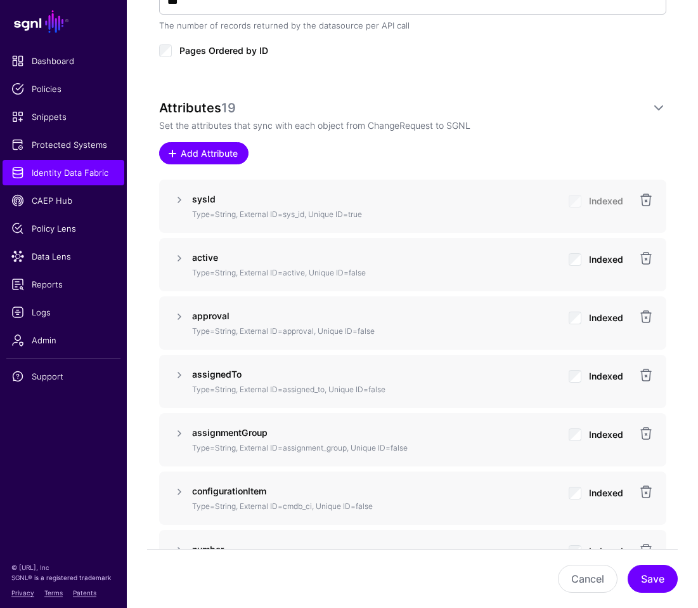
click at [197, 154] on span "Add Attribute" at bounding box center [209, 152] width 60 height 13
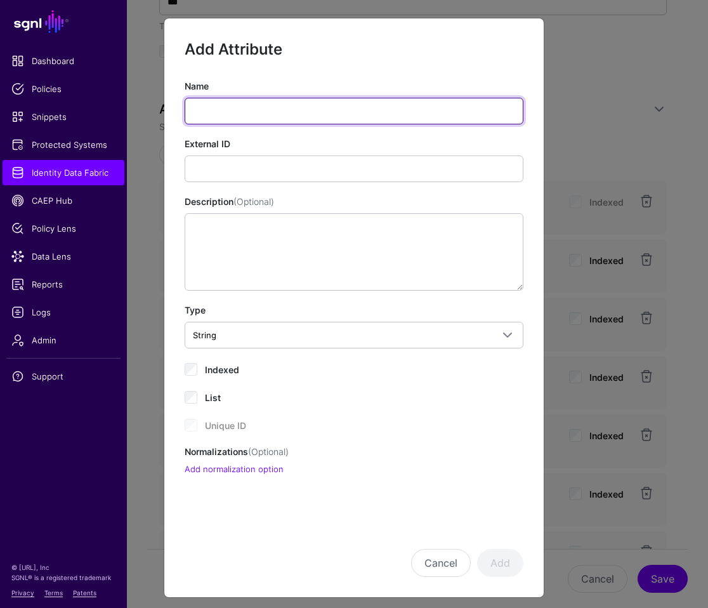
click at [224, 108] on input "Name" at bounding box center [354, 111] width 339 height 27
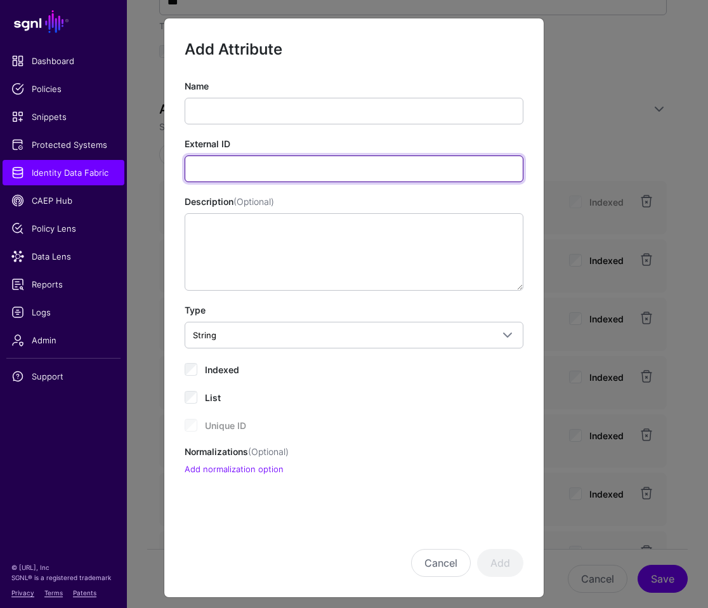
click at [218, 165] on input "External ID" at bounding box center [354, 168] width 339 height 27
paste input "**********"
drag, startPoint x: 262, startPoint y: 169, endPoint x: 127, endPoint y: 172, distance: 134.5
click at [127, 172] on ngb-modal-window "**********" at bounding box center [354, 304] width 708 height 608
drag, startPoint x: 259, startPoint y: 171, endPoint x: 167, endPoint y: 167, distance: 92.6
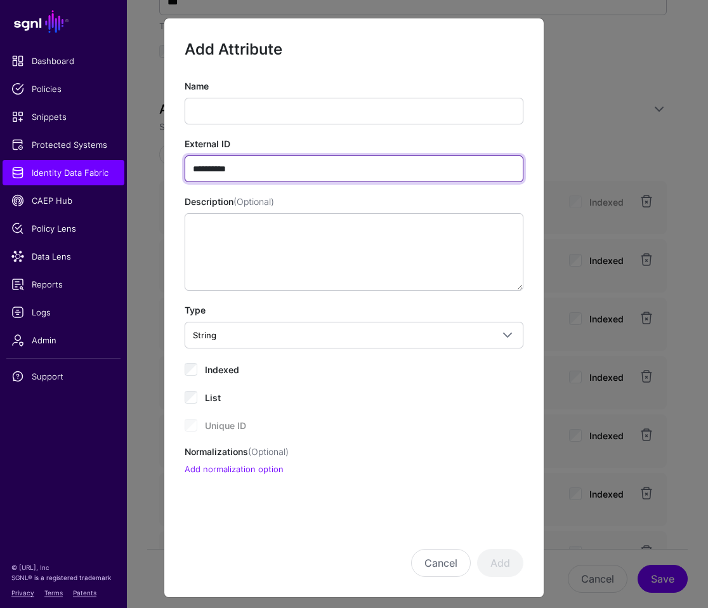
click at [167, 167] on div "**********" at bounding box center [353, 277] width 379 height 396
paste input "**********"
click at [250, 171] on input "**********" at bounding box center [354, 168] width 339 height 27
drag, startPoint x: 242, startPoint y: 170, endPoint x: 346, endPoint y: 173, distance: 104.0
click at [346, 173] on input "**********" at bounding box center [354, 168] width 339 height 27
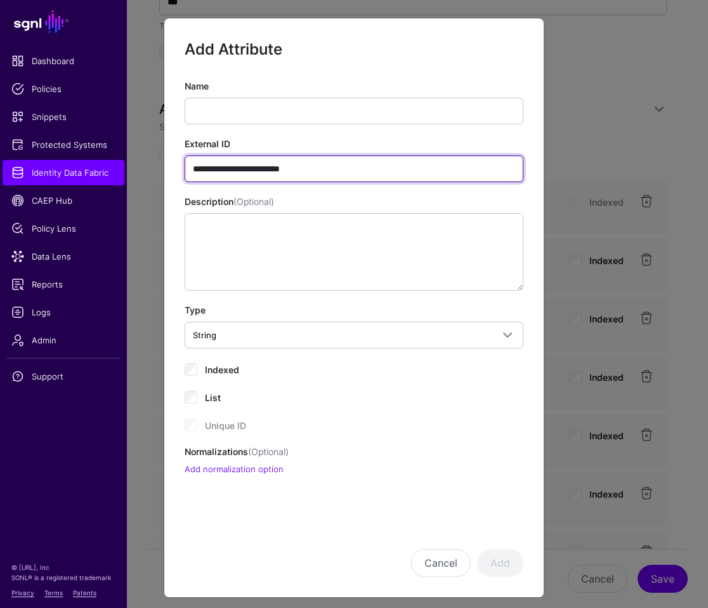
type input "**********"
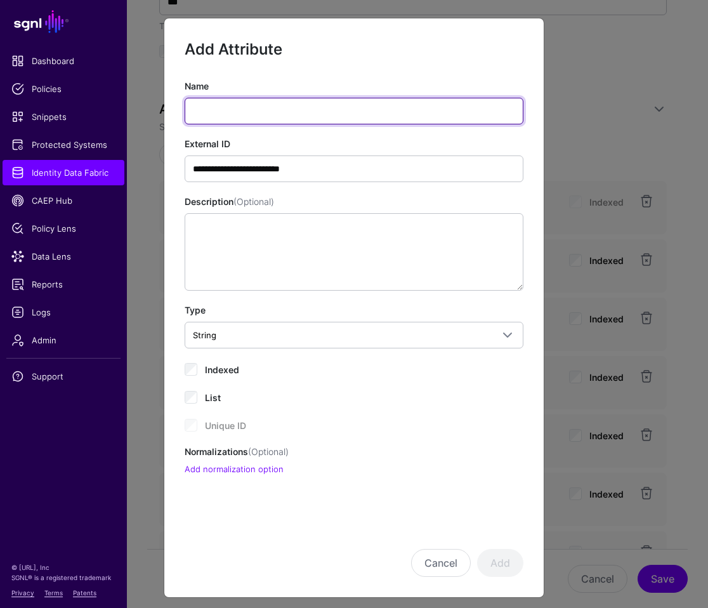
click at [219, 116] on input "Name" at bounding box center [354, 111] width 339 height 27
paste input "**********"
type input "**********"
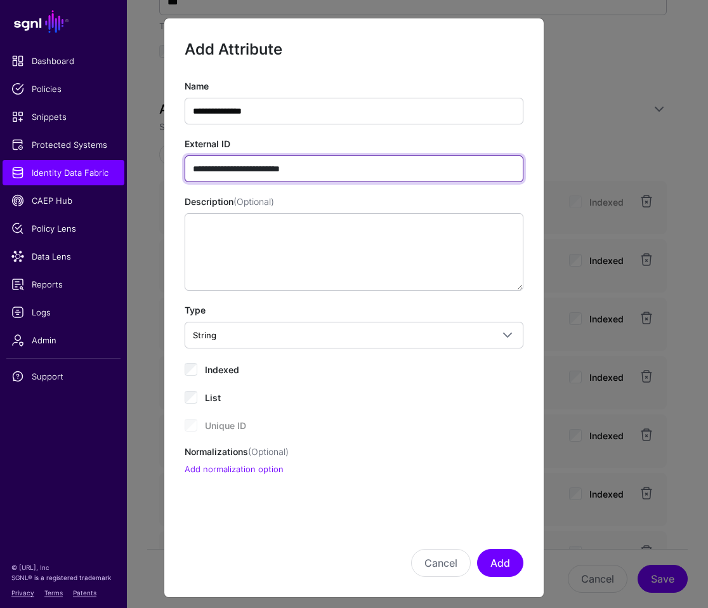
click at [330, 171] on input "**********" at bounding box center [354, 168] width 339 height 27
click at [188, 167] on input "**********" at bounding box center [354, 168] width 339 height 27
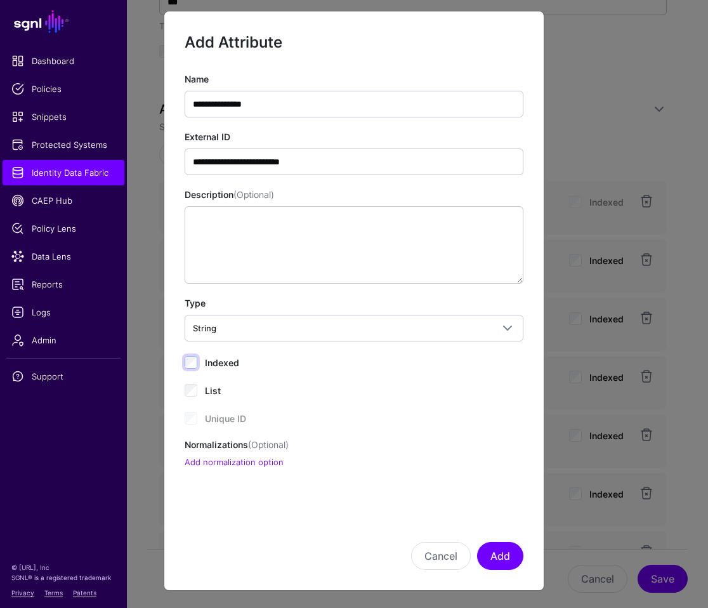
scroll to position [8, 0]
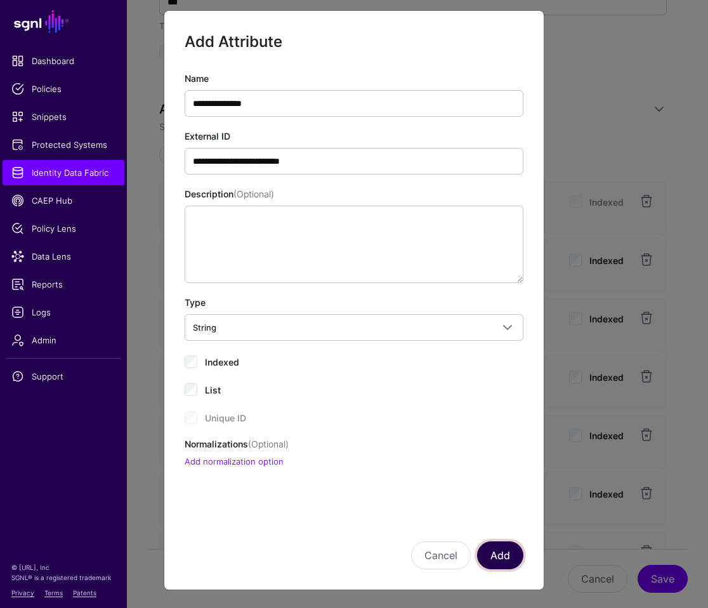
click at [491, 556] on button "Add" at bounding box center [500, 555] width 46 height 28
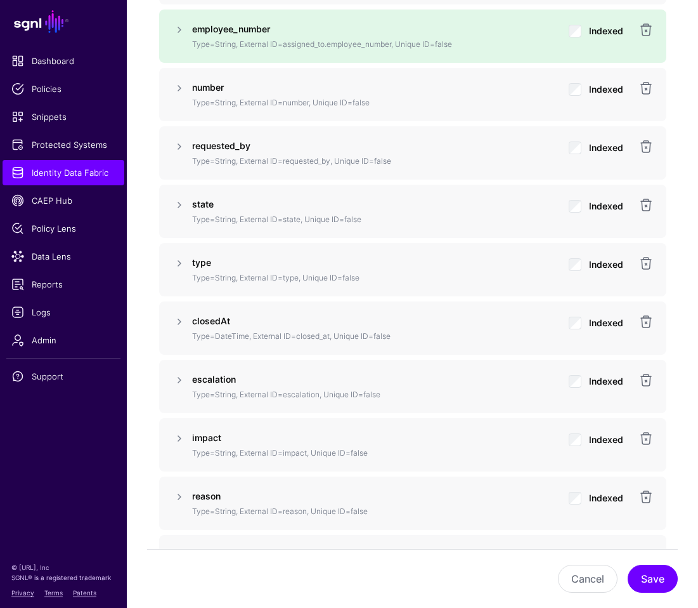
scroll to position [1300, 0]
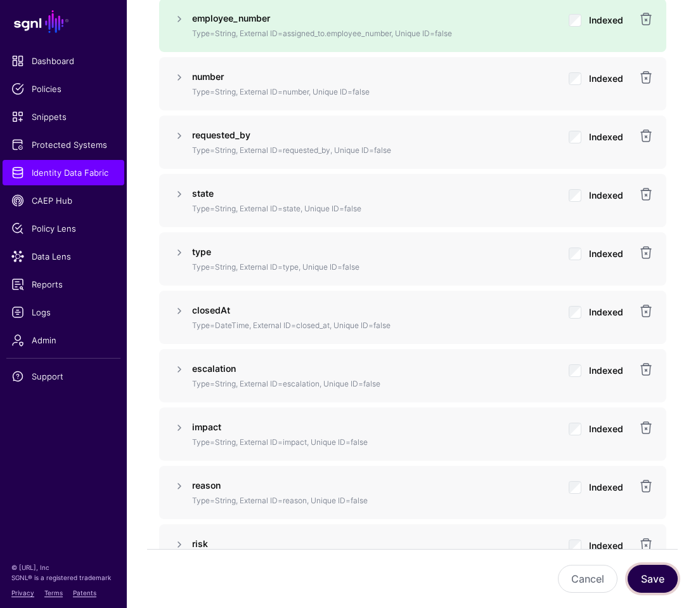
click at [658, 581] on button "Save" at bounding box center [653, 578] width 50 height 28
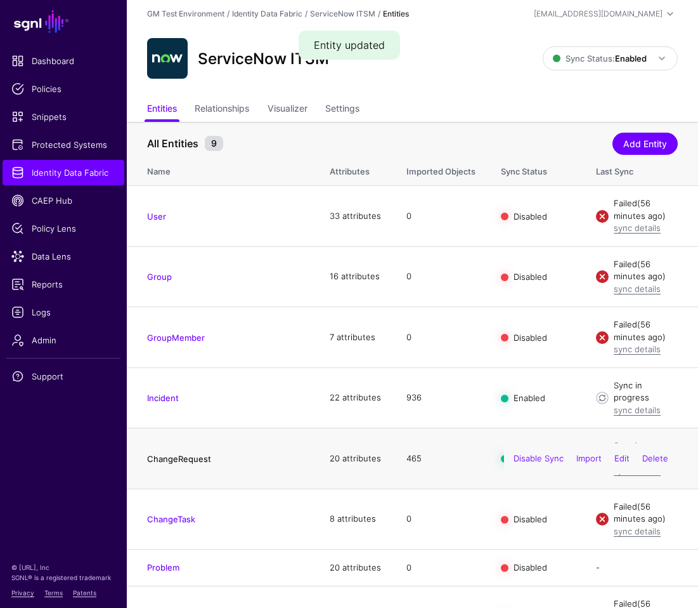
click at [178, 453] on link "ChangeRequest" at bounding box center [179, 458] width 64 height 10
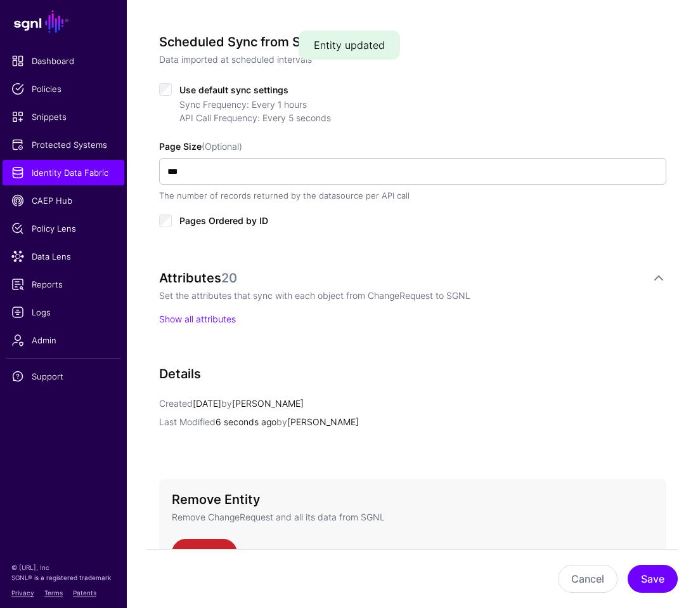
scroll to position [620, 0]
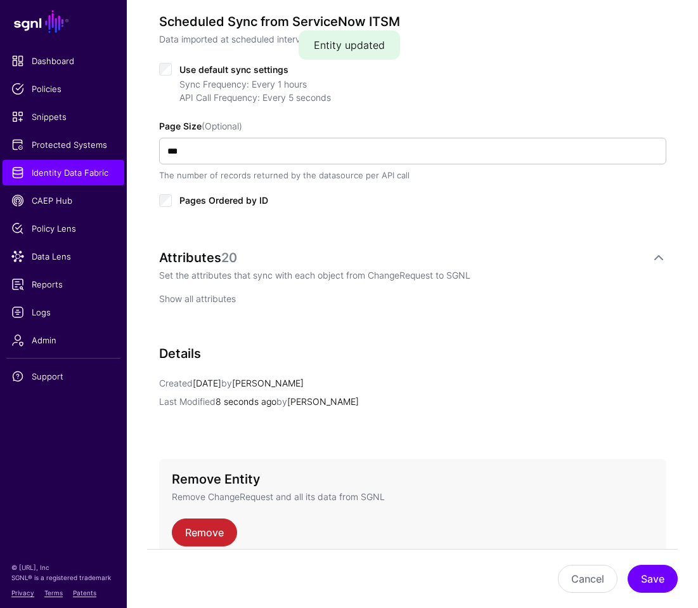
click at [207, 302] on link "Show all attributes" at bounding box center [197, 298] width 77 height 11
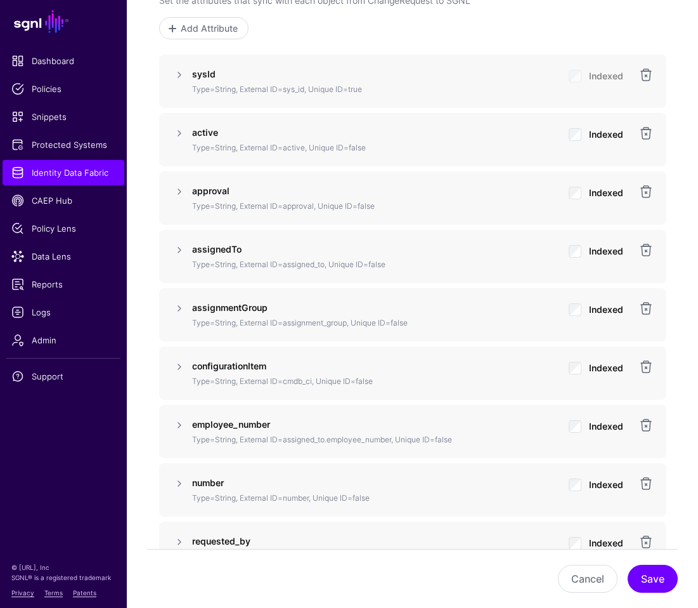
scroll to position [916, 0]
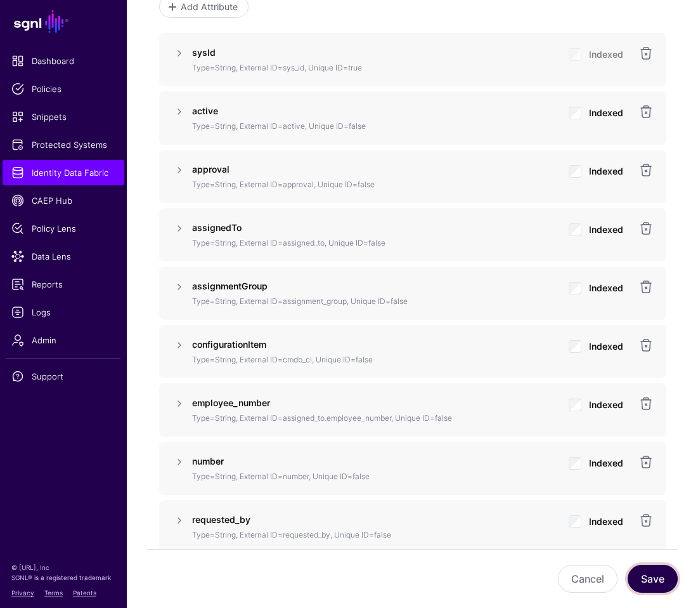
click at [650, 578] on button "Save" at bounding box center [653, 578] width 50 height 28
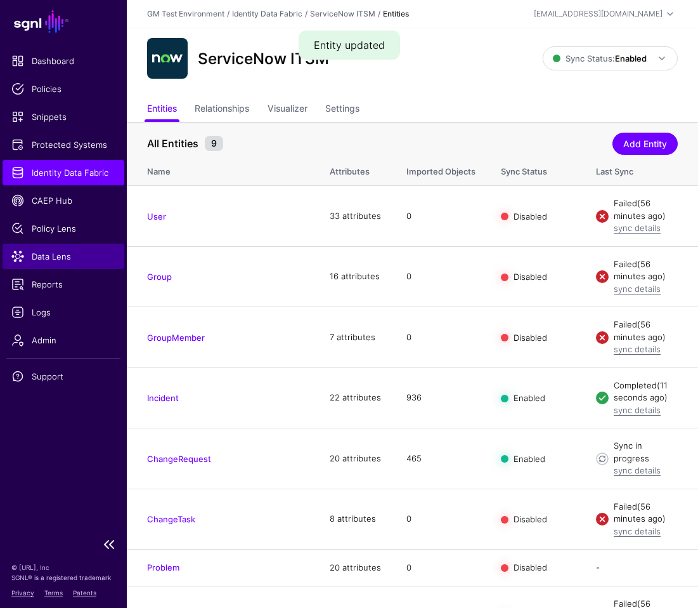
click at [45, 257] on span "Data Lens" at bounding box center [63, 256] width 104 height 13
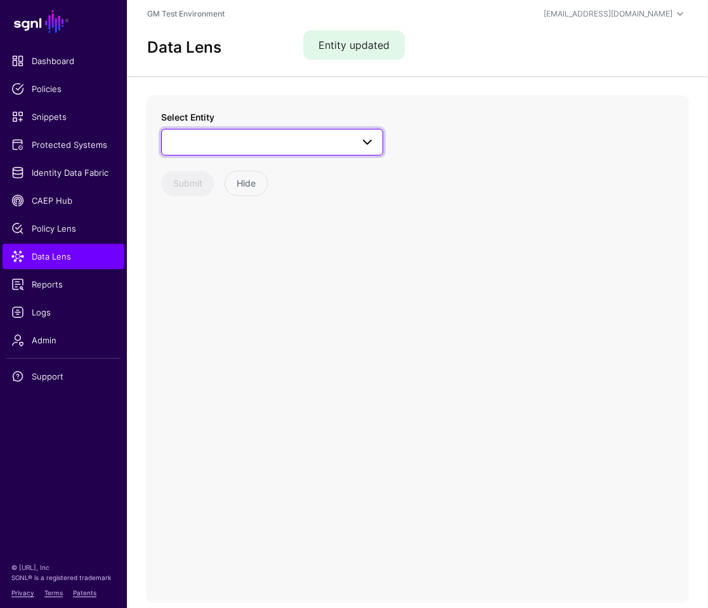
click at [284, 141] on span at bounding box center [271, 141] width 205 height 15
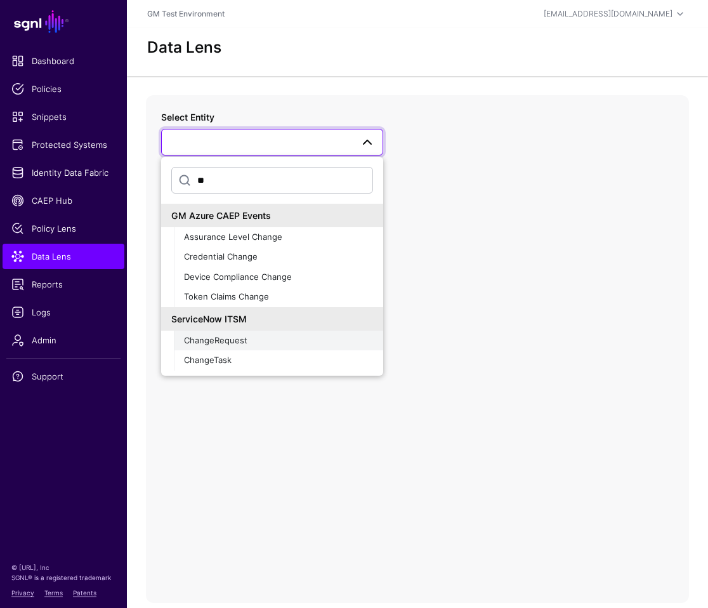
type input "**"
click at [228, 337] on span "ChangeRequest" at bounding box center [215, 340] width 63 height 10
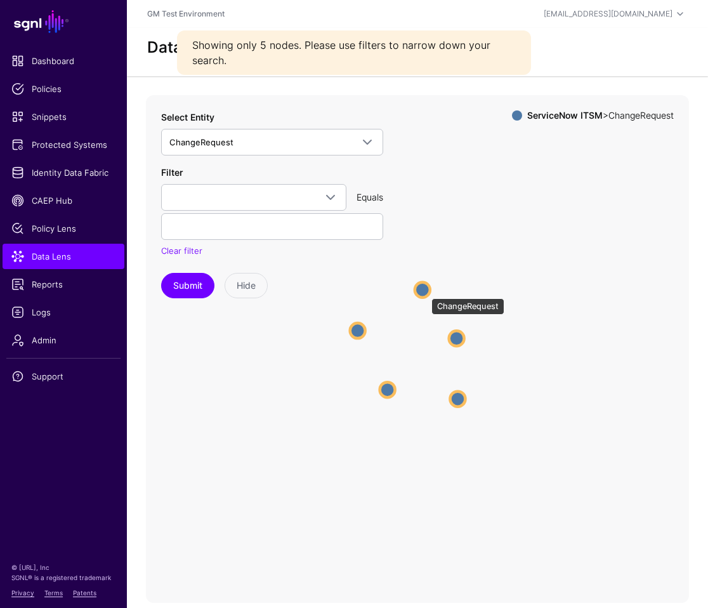
click at [425, 292] on circle at bounding box center [422, 289] width 15 height 15
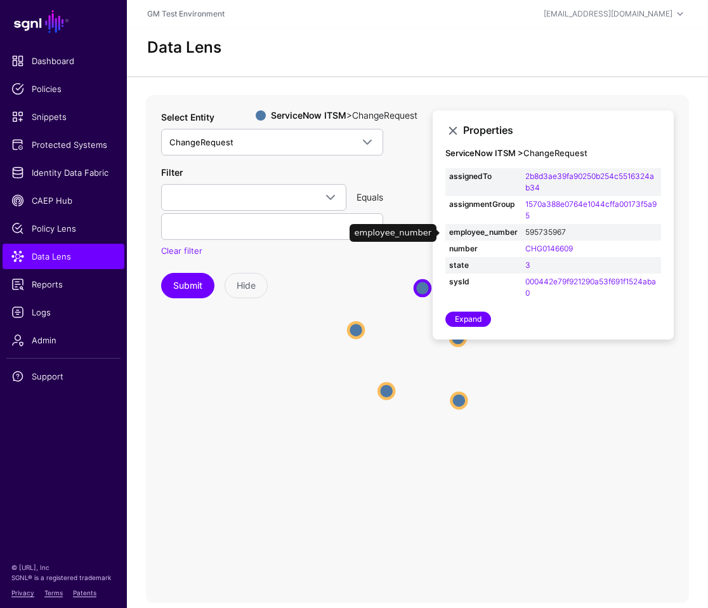
click at [543, 231] on link "595735967" at bounding box center [545, 232] width 41 height 10
type input "*********"
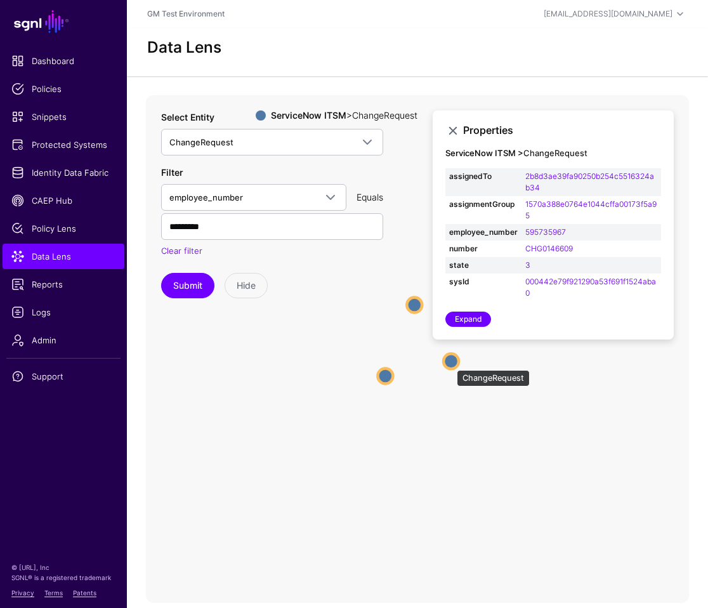
click at [450, 363] on circle at bounding box center [450, 360] width 15 height 15
click at [383, 380] on circle at bounding box center [382, 377] width 15 height 15
click at [410, 298] on circle at bounding box center [413, 301] width 15 height 15
click at [379, 381] on circle at bounding box center [381, 377] width 15 height 15
click at [466, 367] on circle at bounding box center [460, 365] width 15 height 15
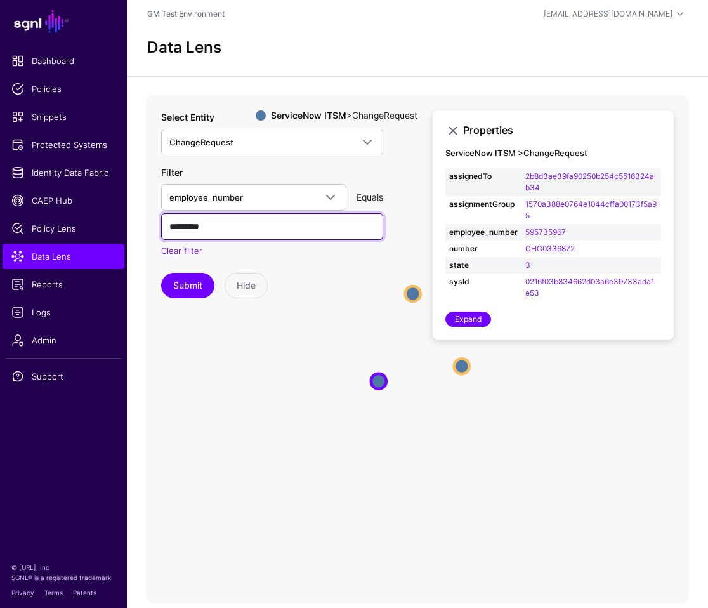
drag, startPoint x: 229, startPoint y: 230, endPoint x: 161, endPoint y: 231, distance: 67.9
click at [145, 230] on div "ChangeRequest ChangeRequest ChangeRequest ChangeRequest ChangeRequest ChangeReq…" at bounding box center [417, 348] width 581 height 507
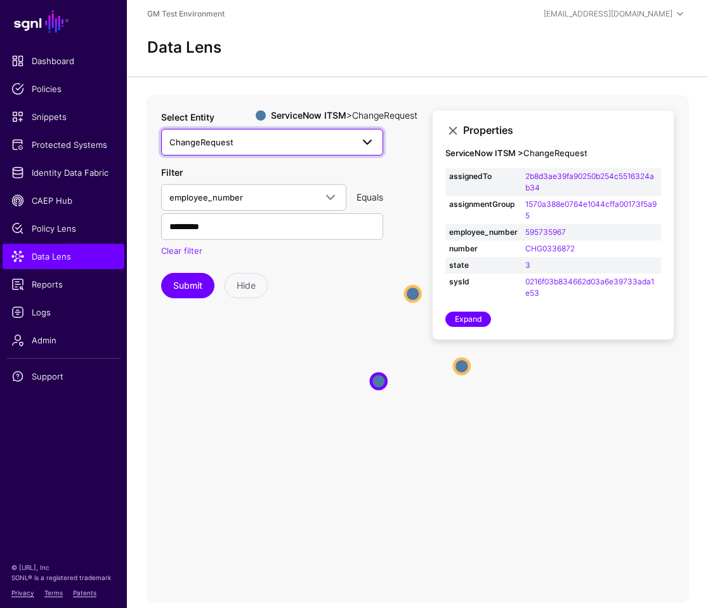
click at [238, 143] on span "ChangeRequest" at bounding box center [260, 142] width 183 height 14
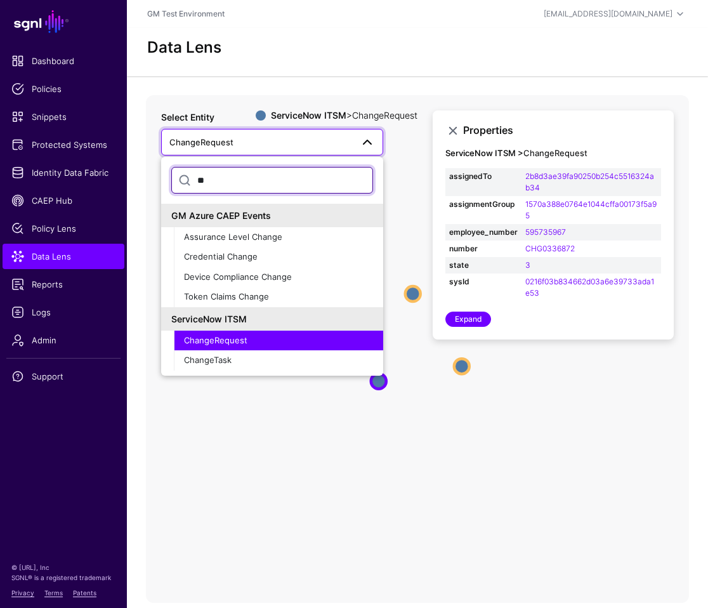
type input "*"
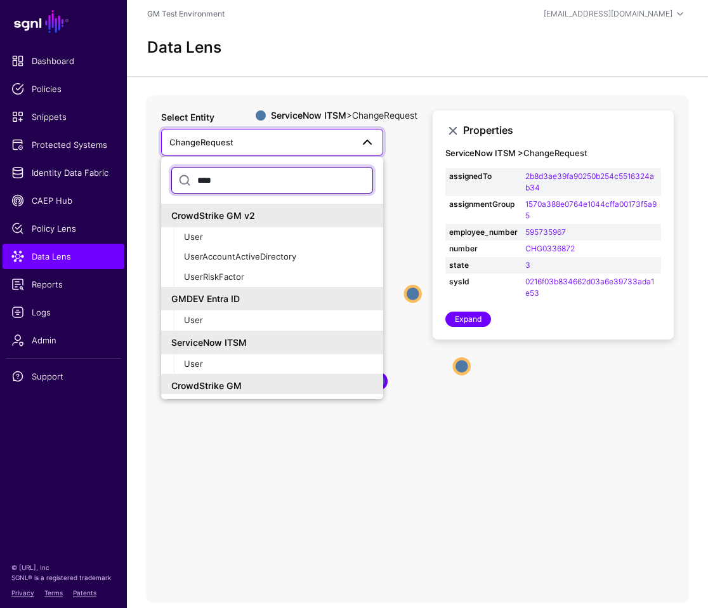
type input "****"
click at [247, 145] on span "ChangeRequest" at bounding box center [260, 142] width 183 height 14
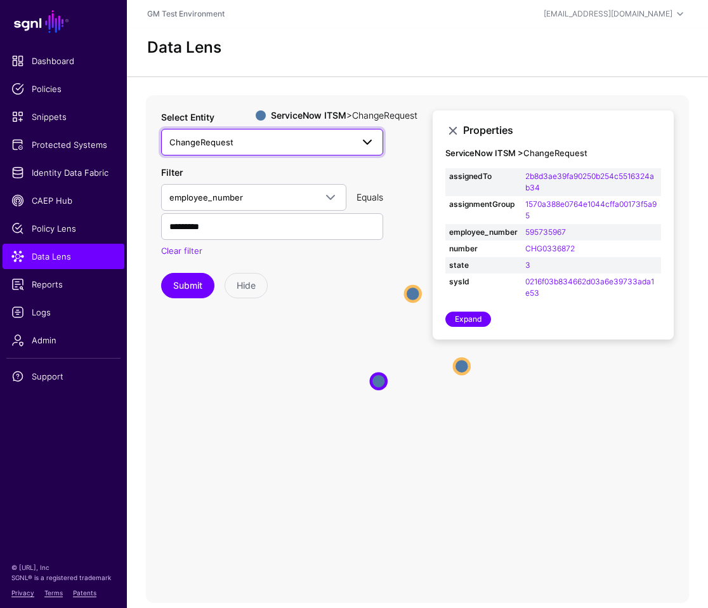
click at [243, 139] on span "ChangeRequest" at bounding box center [260, 142] width 183 height 14
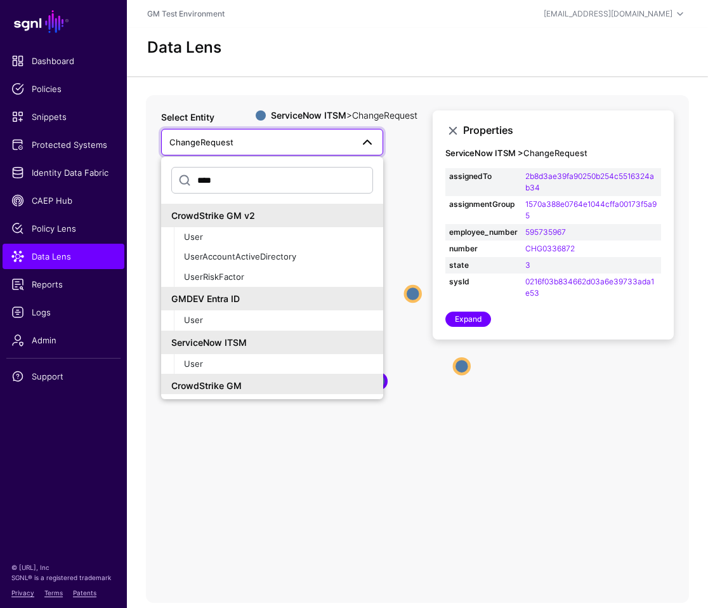
click at [249, 136] on span "ChangeRequest" at bounding box center [260, 142] width 183 height 14
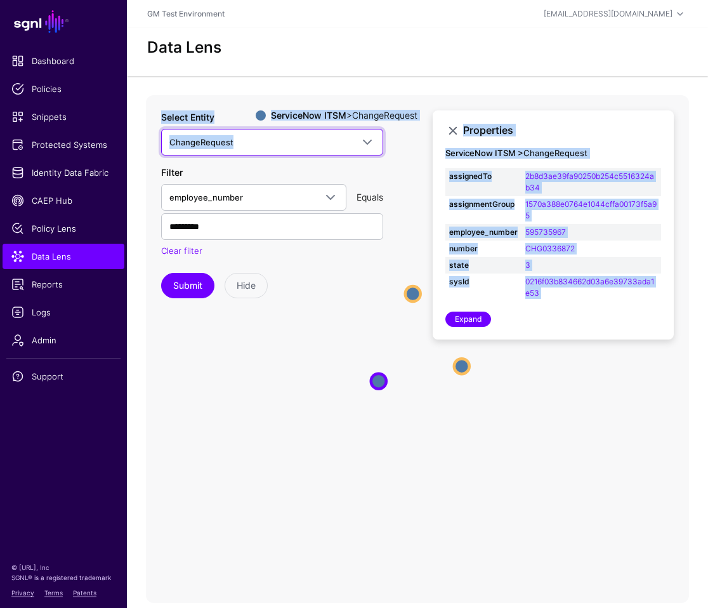
drag, startPoint x: 239, startPoint y: 140, endPoint x: 134, endPoint y: 137, distance: 104.7
click at [134, 137] on div "ChangeRequest ChangeRequest ChangeRequest ChangeRequest ChangeRequest ChangeReq…" at bounding box center [417, 348] width 581 height 507
click at [235, 424] on icon "ChangeRequest ChangeRequest ChangeRequest ChangeRequest ChangeRequest ChangeReq…" at bounding box center [417, 348] width 543 height 507
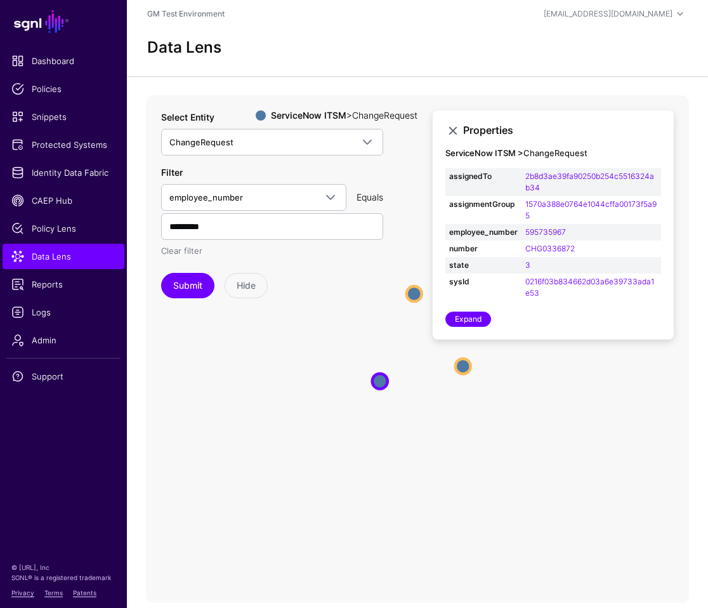
click at [181, 253] on link "Clear filter" at bounding box center [181, 250] width 41 height 10
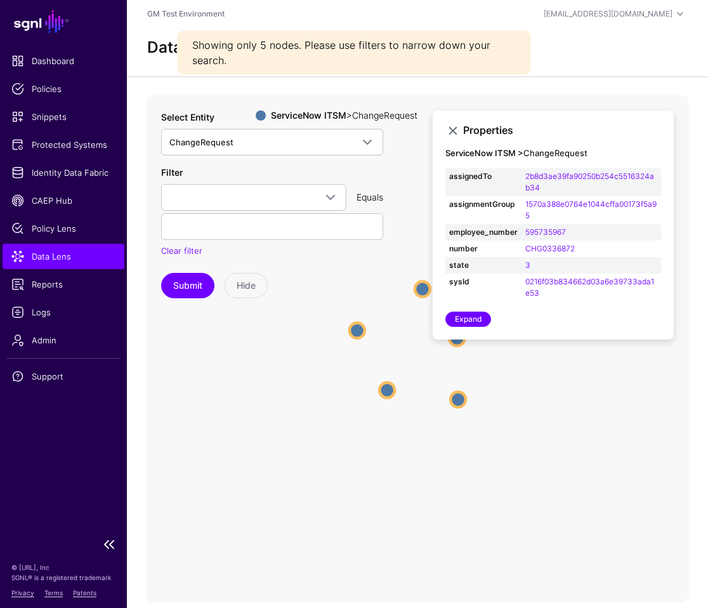
click at [45, 255] on span "Data Lens" at bounding box center [63, 256] width 104 height 13
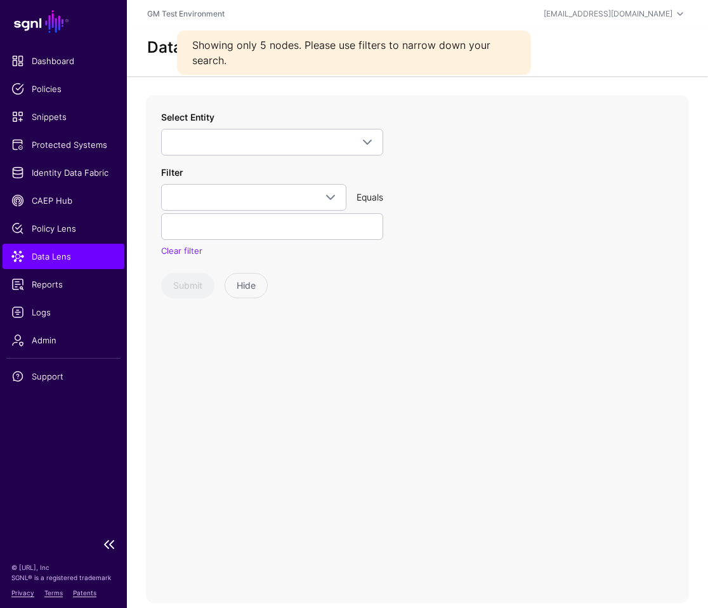
click at [45, 255] on span "Data Lens" at bounding box center [63, 256] width 104 height 13
click at [216, 140] on span at bounding box center [271, 141] width 205 height 15
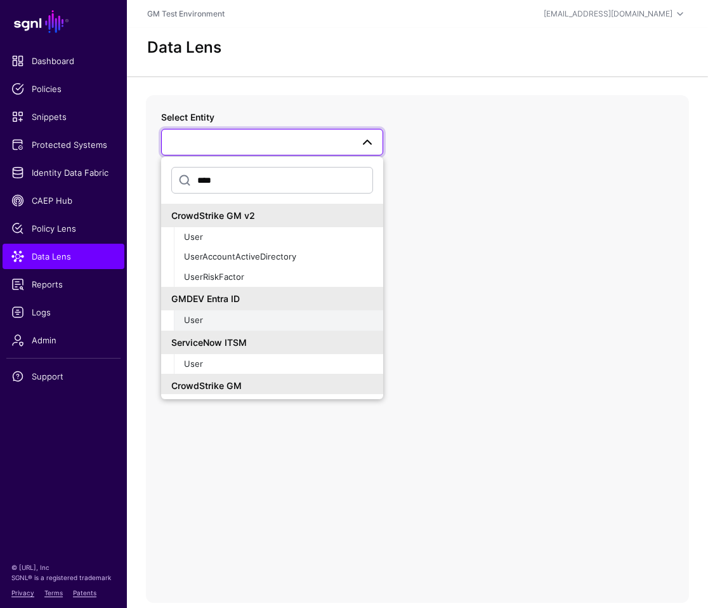
click at [196, 322] on span "User" at bounding box center [193, 320] width 19 height 10
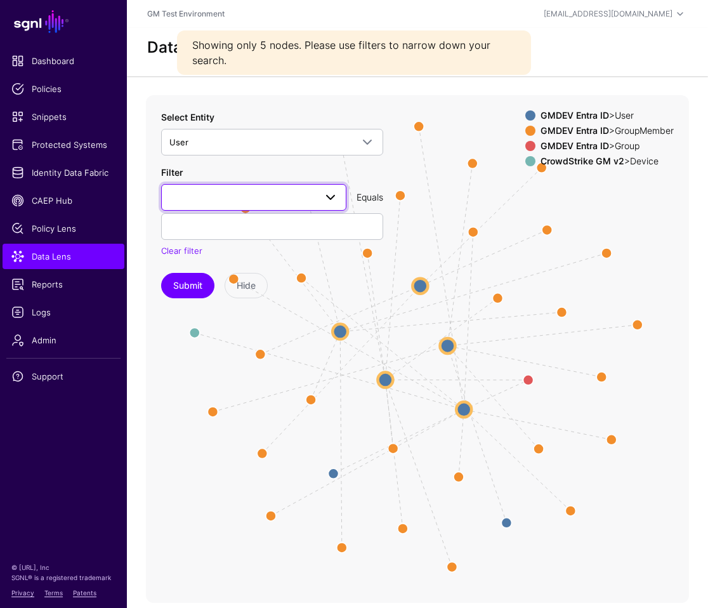
click at [328, 199] on span at bounding box center [330, 197] width 15 height 15
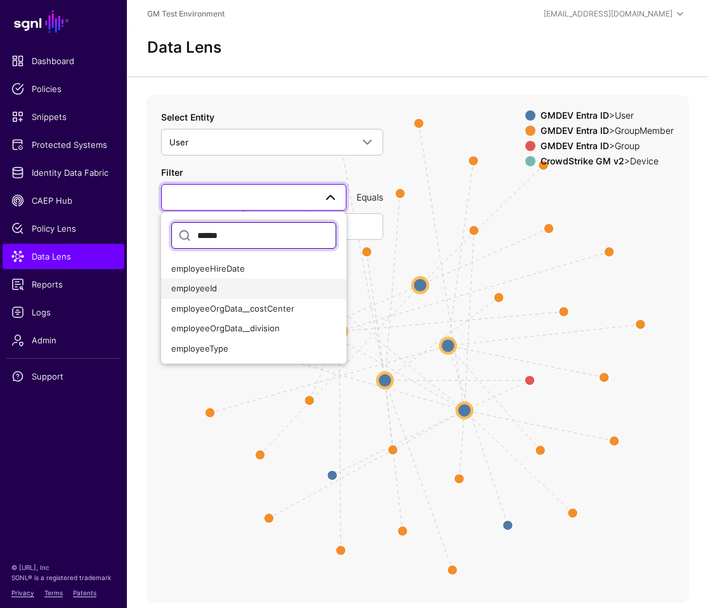
type input "******"
click at [182, 290] on span "employeeId" at bounding box center [194, 288] width 46 height 10
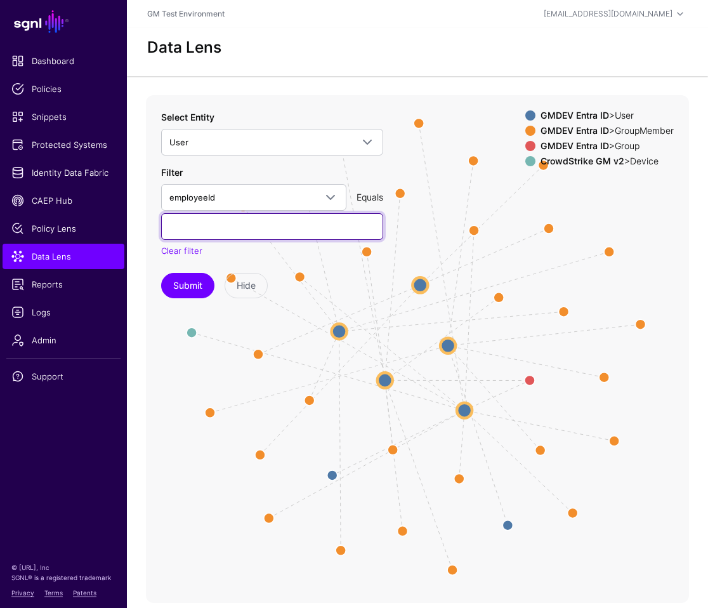
click at [196, 226] on input "text" at bounding box center [272, 226] width 222 height 27
paste input "*********"
type input "*********"
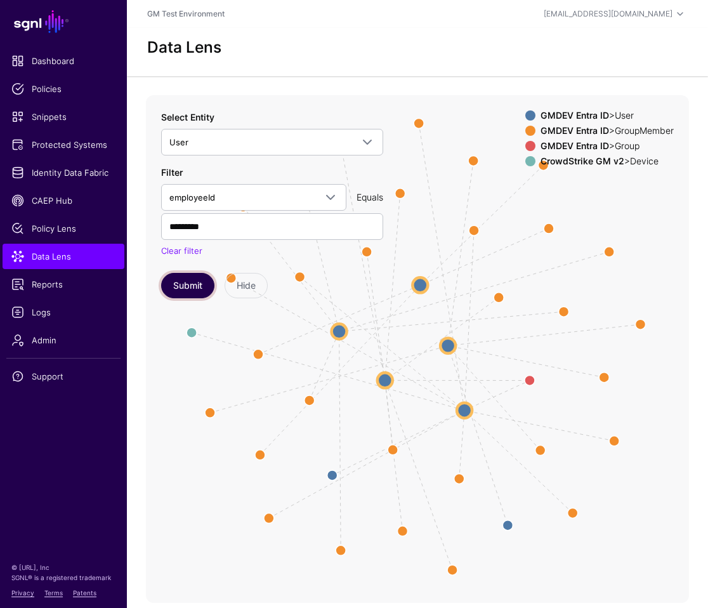
click at [180, 287] on button "Submit" at bounding box center [187, 285] width 53 height 25
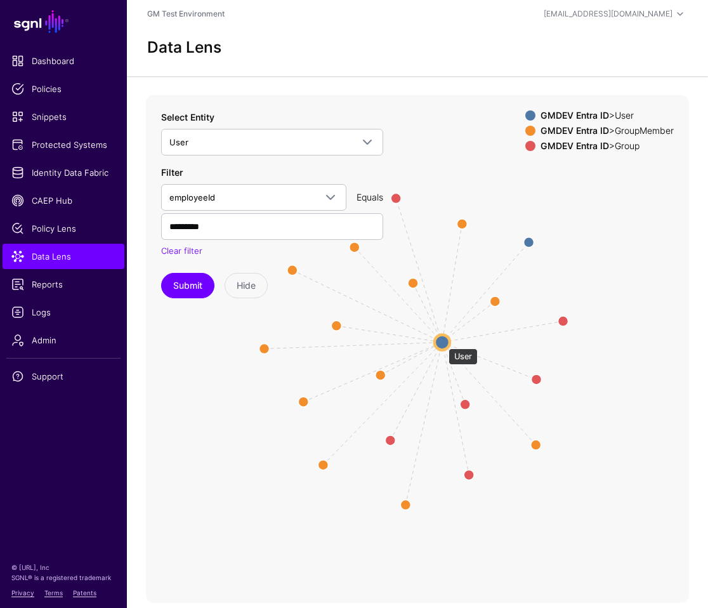
click at [442, 342] on circle at bounding box center [441, 341] width 15 height 15
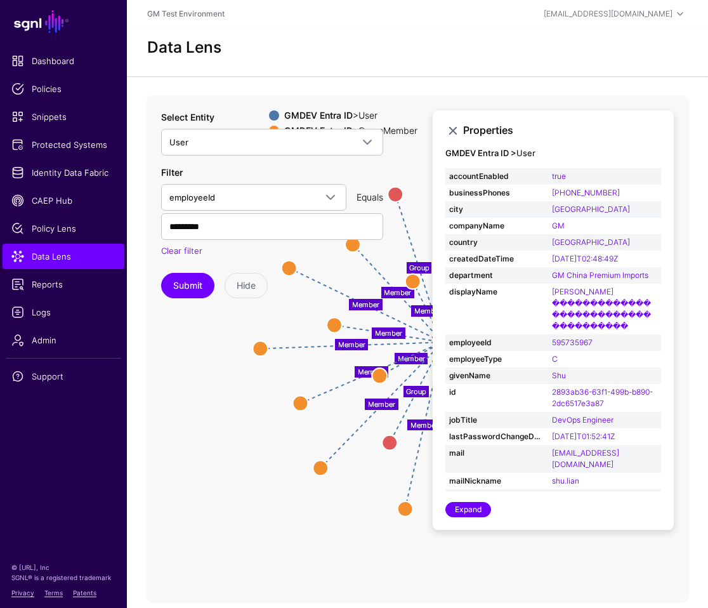
click at [230, 408] on icon "Manager Group Group Group Group Group Group Member Member Member Member Member …" at bounding box center [417, 348] width 543 height 507
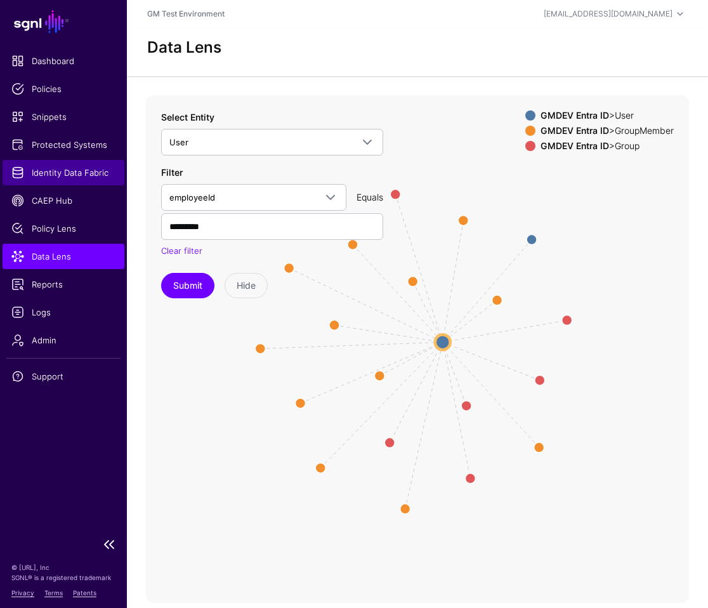
click at [49, 171] on span "Identity Data Fabric" at bounding box center [63, 172] width 104 height 13
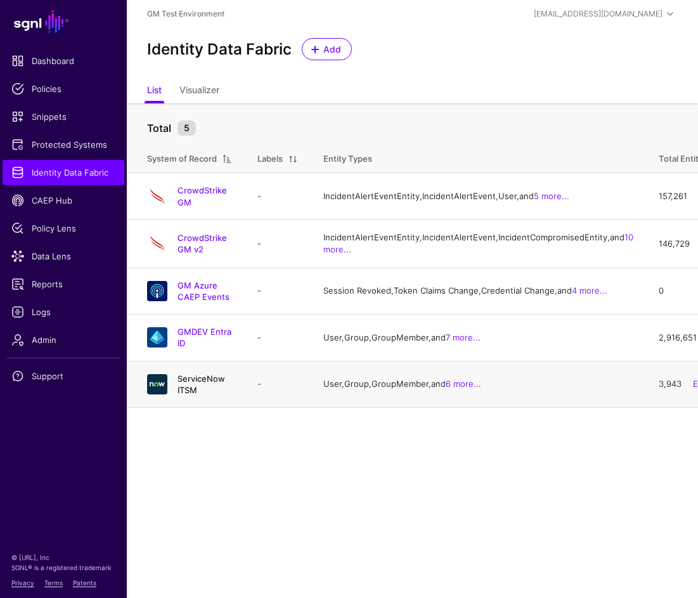
click at [203, 395] on link "ServiceNow ITSM" at bounding box center [202, 385] width 48 height 22
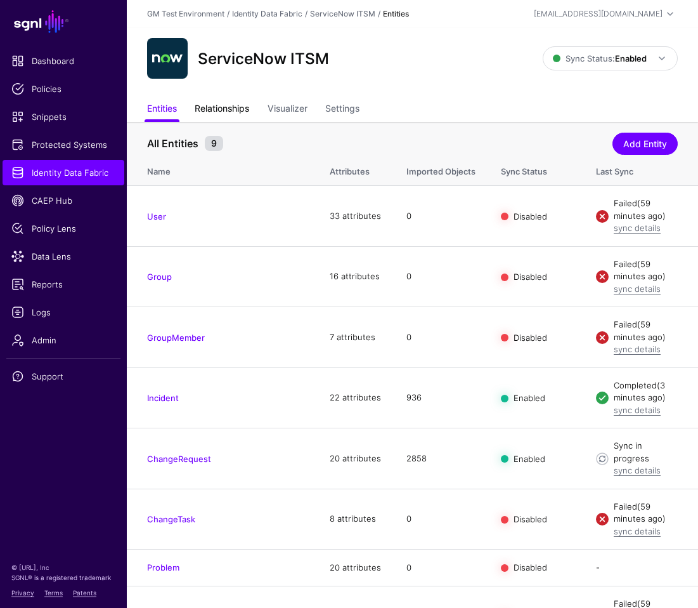
click at [225, 106] on link "Relationships" at bounding box center [222, 110] width 55 height 24
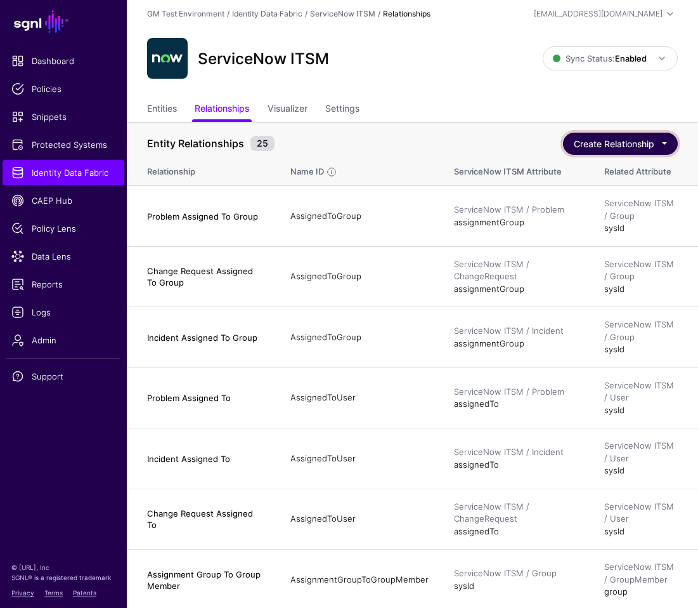
click at [663, 142] on button "Create Relationship" at bounding box center [620, 144] width 115 height 22
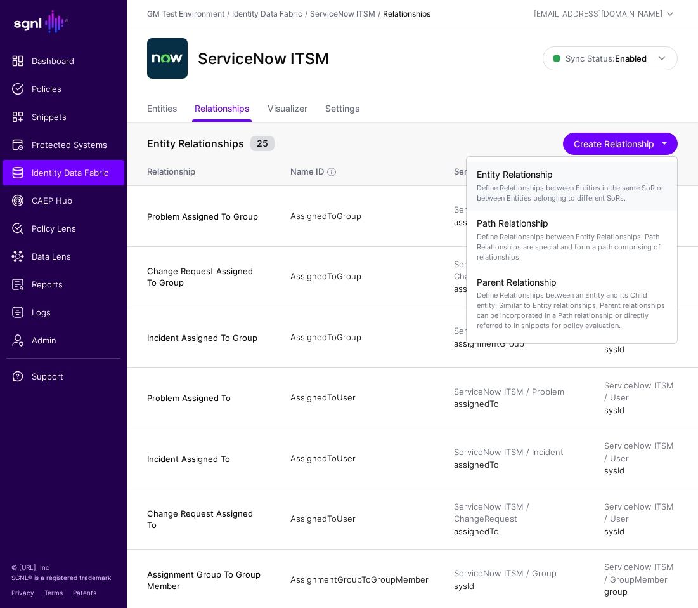
click at [517, 185] on p "Define Relationships between Entities in the same SoR or between Entities belon…" at bounding box center [572, 193] width 190 height 20
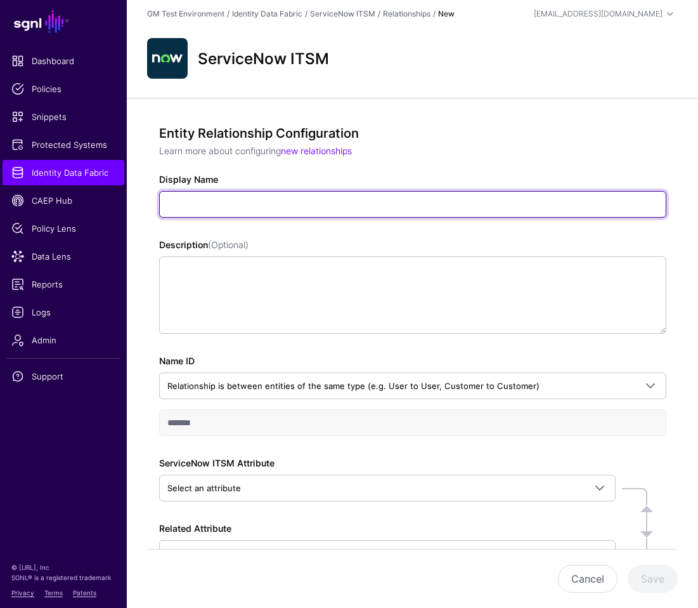
click at [231, 205] on input "Display Name" at bounding box center [412, 204] width 507 height 27
click at [218, 205] on input "**********" at bounding box center [412, 204] width 507 height 27
type input "**********"
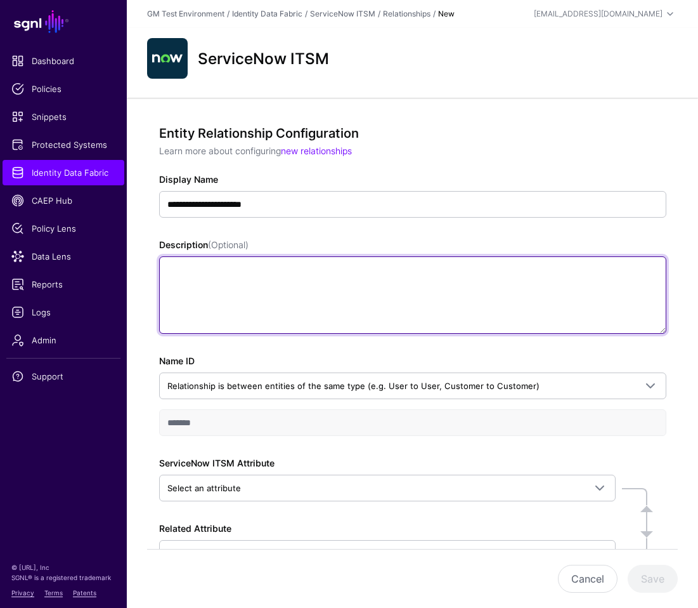
click at [241, 313] on textarea "Description (Optional)" at bounding box center [412, 294] width 507 height 77
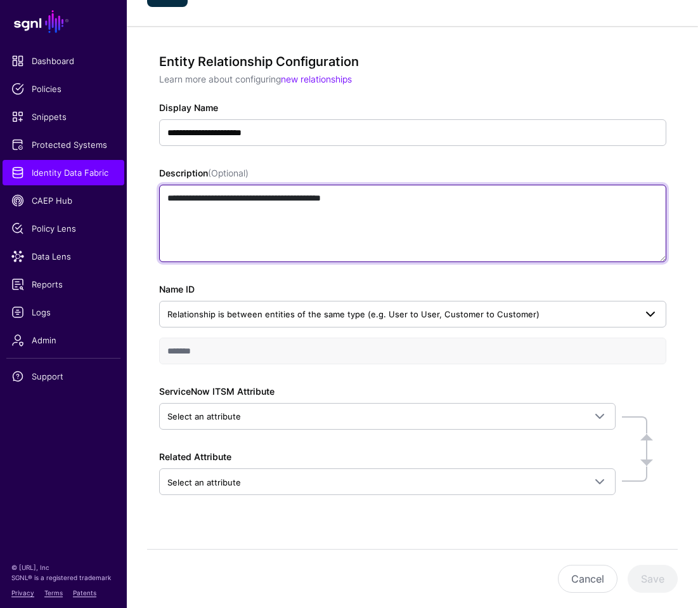
scroll to position [92, 0]
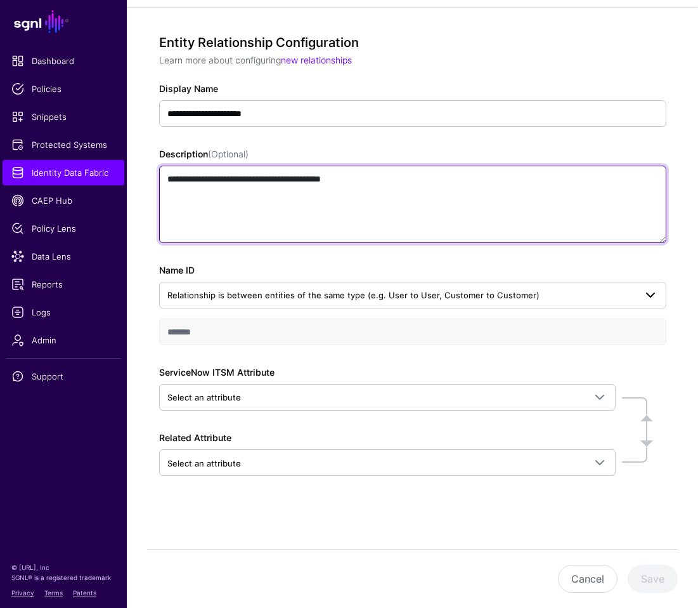
type textarea "**********"
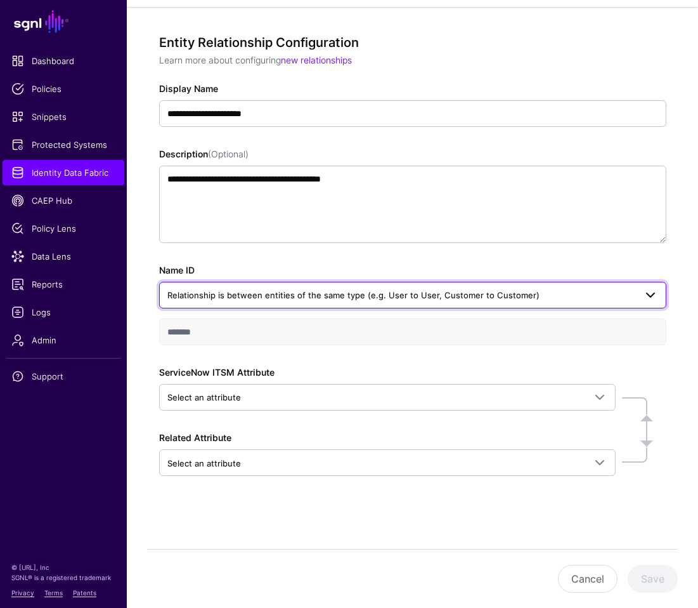
click at [247, 293] on span "Relationship is between entities of the same type (e.g. User to User, Customer …" at bounding box center [353, 295] width 372 height 10
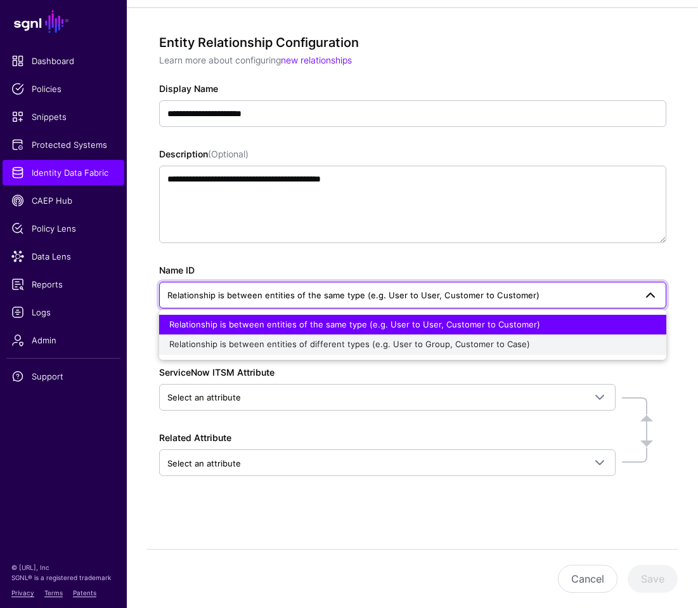
click at [228, 345] on span "Relationship is between entities of different types (e.g. User to Group, Custom…" at bounding box center [349, 344] width 361 height 10
type input "**********"
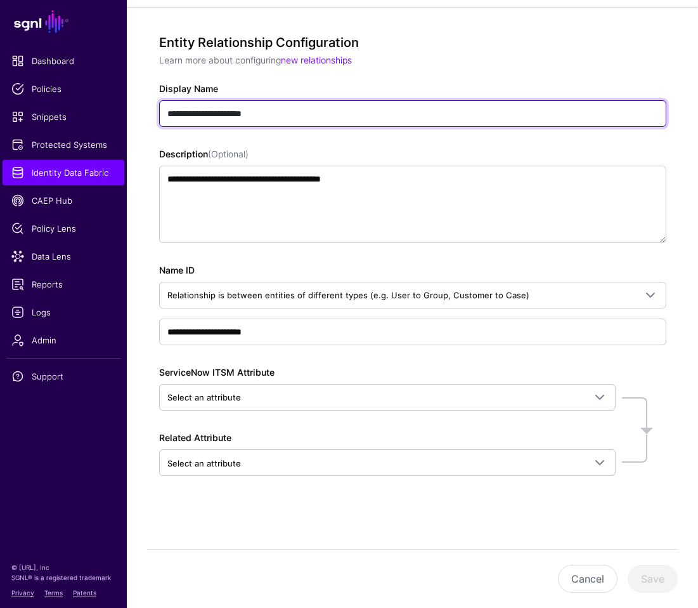
click at [218, 114] on input "**********" at bounding box center [412, 113] width 507 height 27
type input "**********"
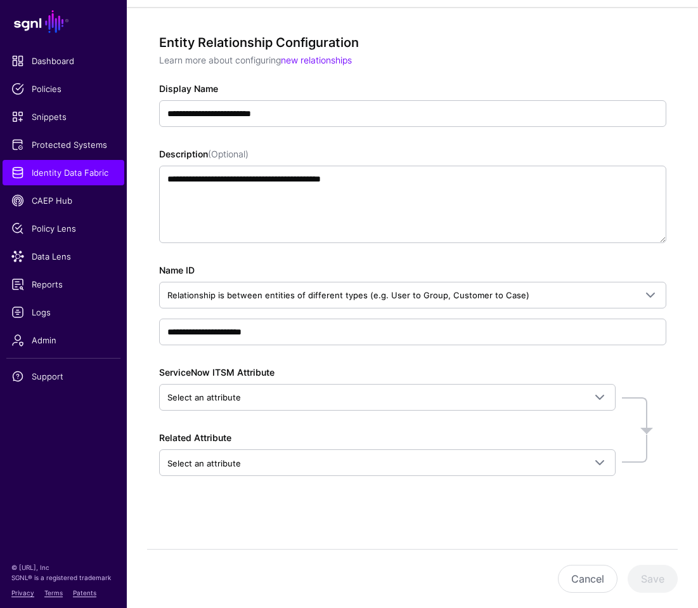
click at [320, 360] on div "**********" at bounding box center [412, 273] width 507 height 477
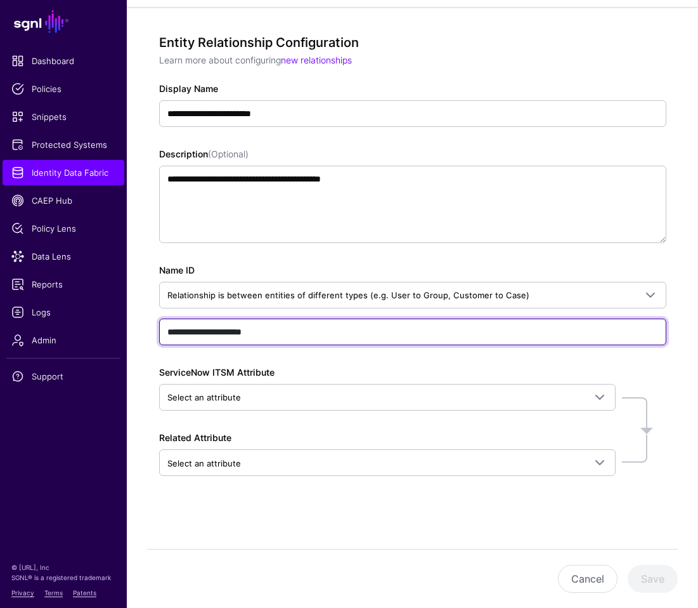
click at [198, 333] on input "**********" at bounding box center [412, 331] width 507 height 27
click at [287, 334] on input "**********" at bounding box center [412, 331] width 507 height 27
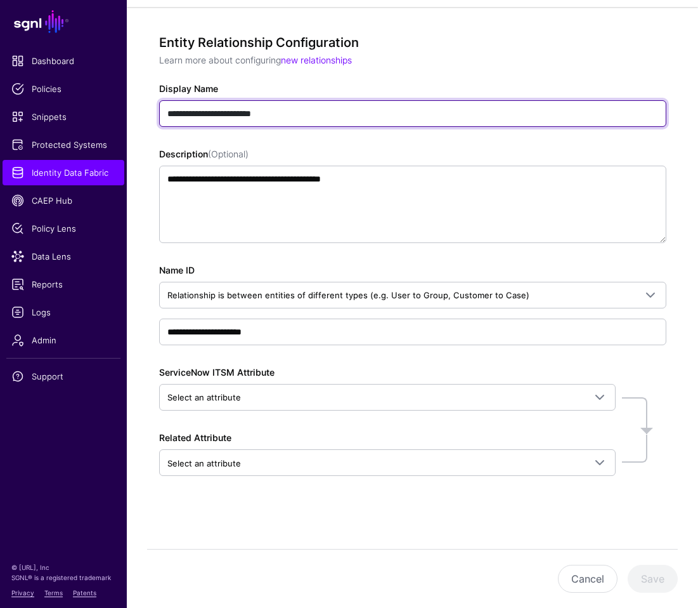
click at [309, 115] on input "**********" at bounding box center [412, 113] width 507 height 27
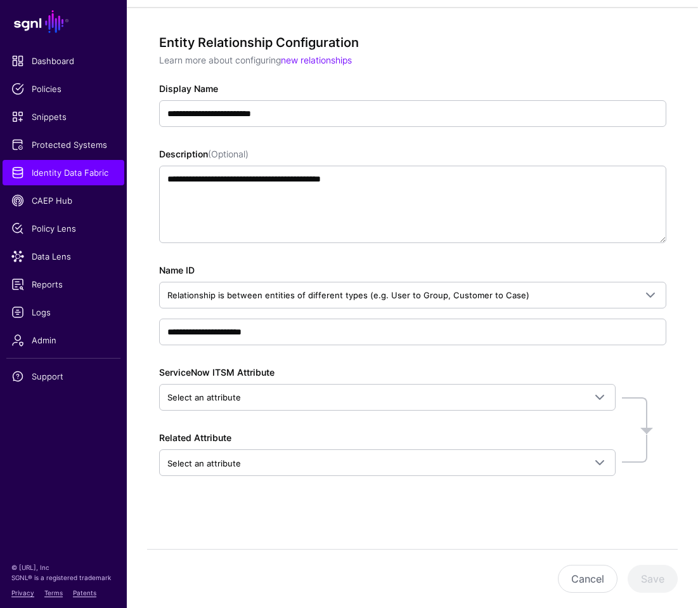
click at [298, 368] on div "ServiceNow ITSM Attribute Select an attribute Search by attribute name, then se…" at bounding box center [387, 387] width 457 height 45
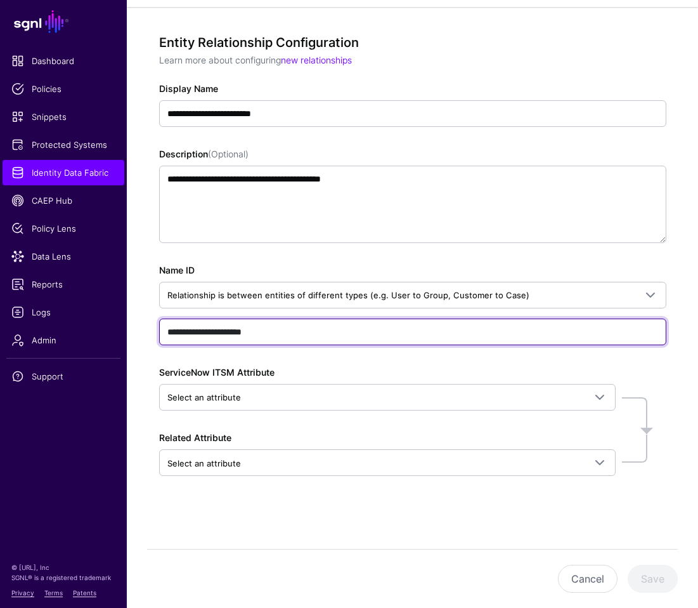
click at [247, 327] on input "**********" at bounding box center [412, 331] width 507 height 27
click at [212, 331] on input "**********" at bounding box center [412, 331] width 507 height 27
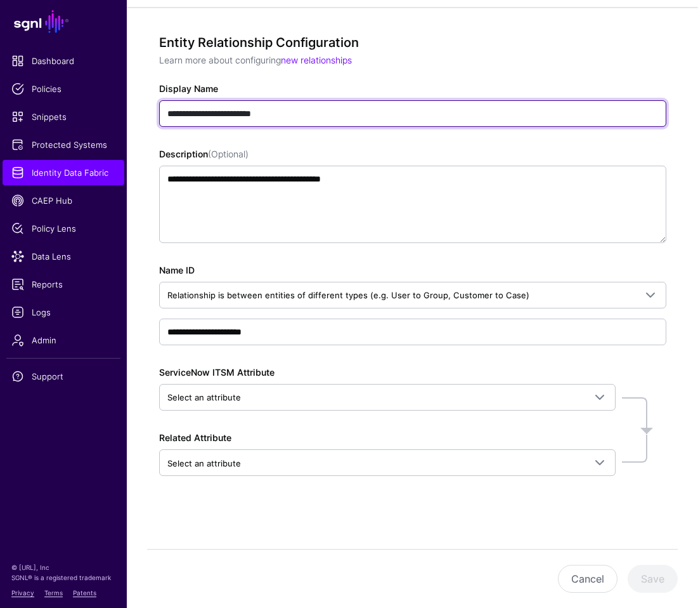
click at [302, 114] on input "**********" at bounding box center [412, 113] width 507 height 27
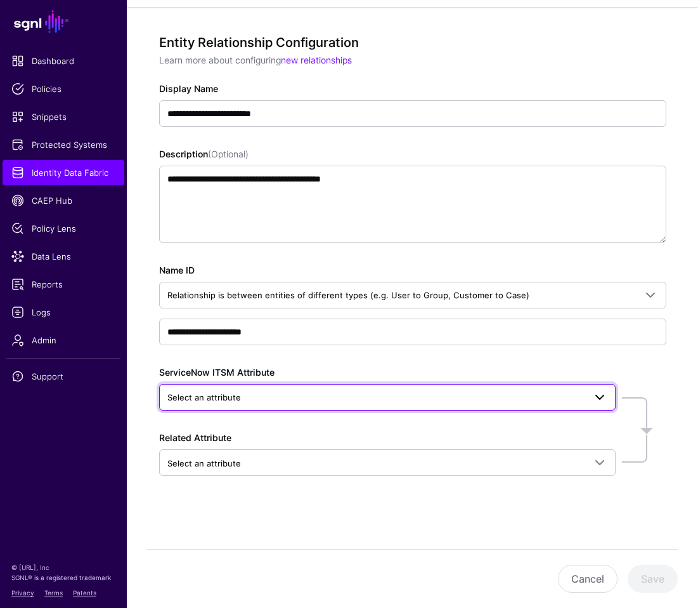
click at [256, 394] on span "Select an attribute" at bounding box center [375, 397] width 417 height 14
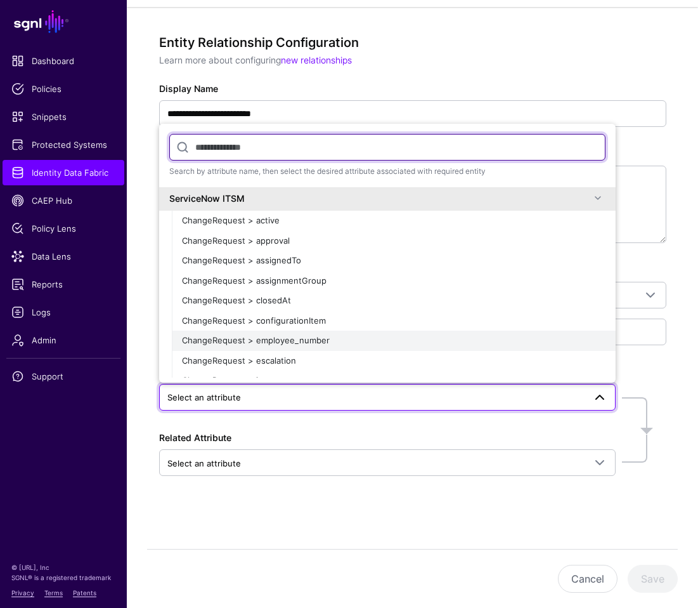
scroll to position [6, 0]
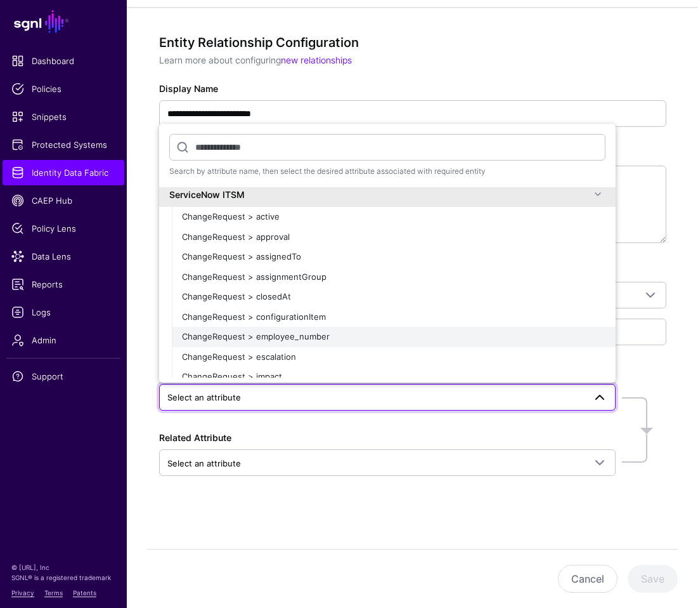
click at [287, 337] on span "ChangeRequest > employee_number" at bounding box center [256, 336] width 148 height 10
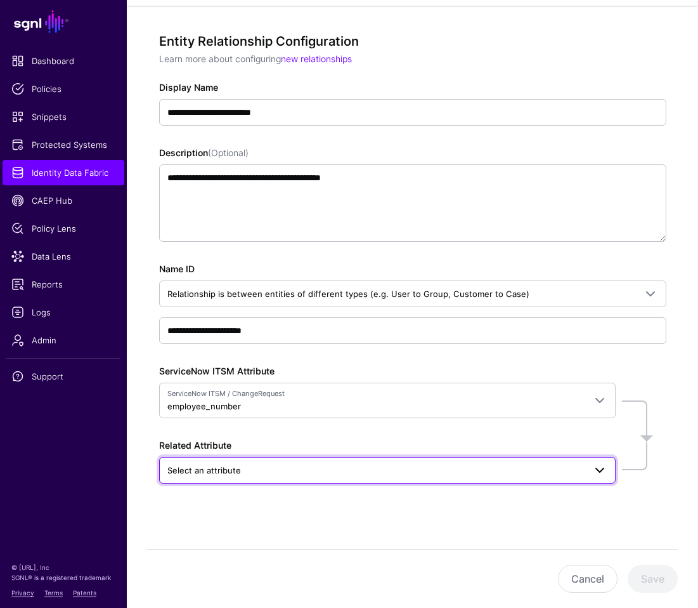
click at [250, 466] on span "Select an attribute" at bounding box center [375, 470] width 417 height 14
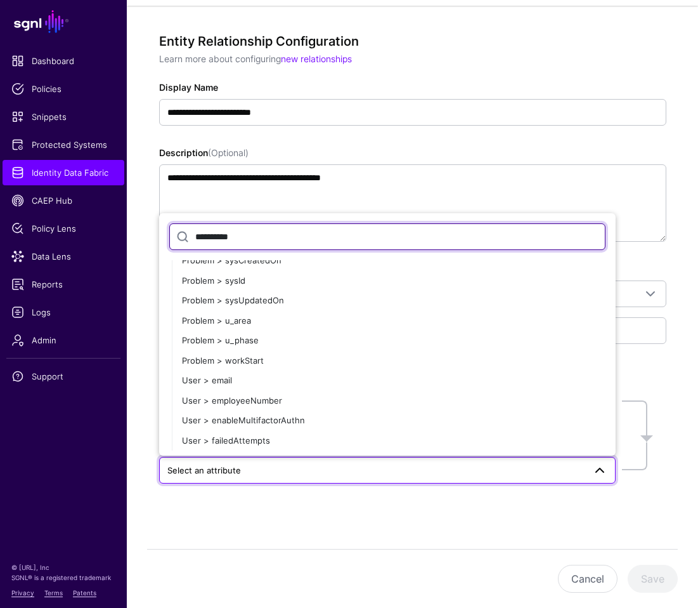
scroll to position [0, 0]
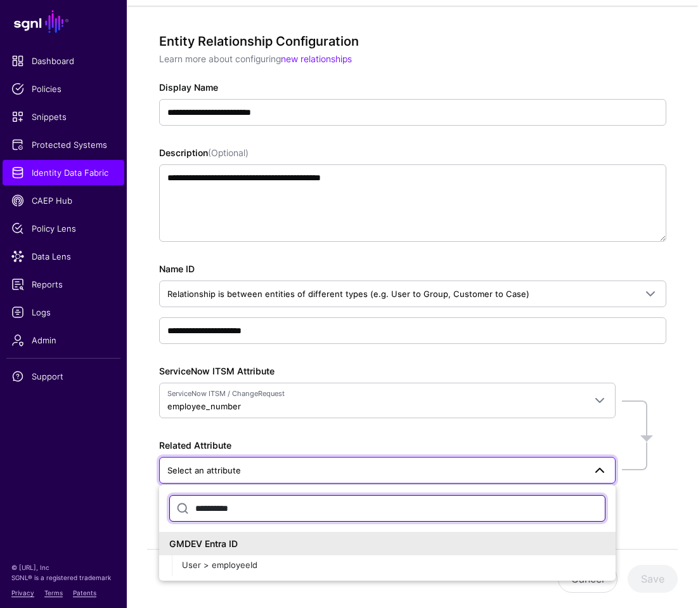
click at [263, 510] on input "**********" at bounding box center [387, 508] width 436 height 27
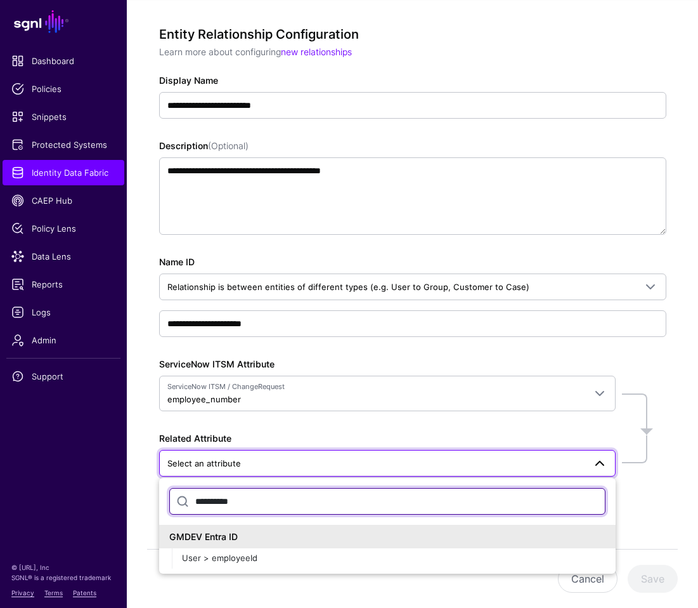
scroll to position [101, 0]
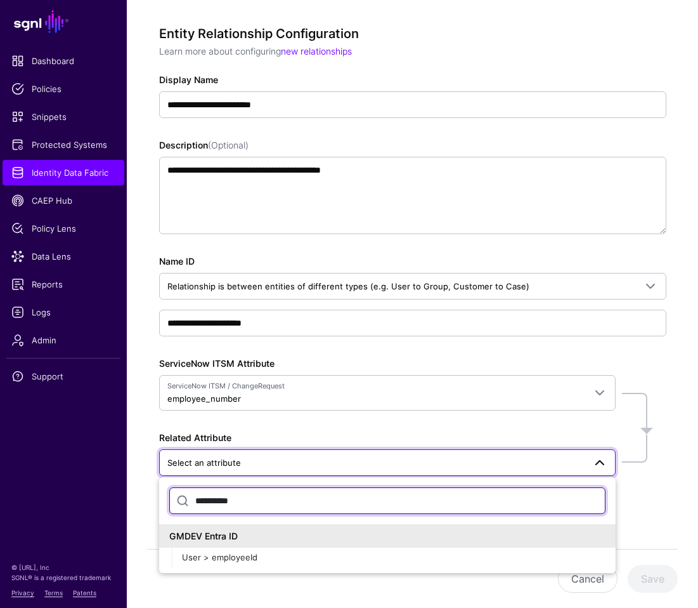
type input "**********"
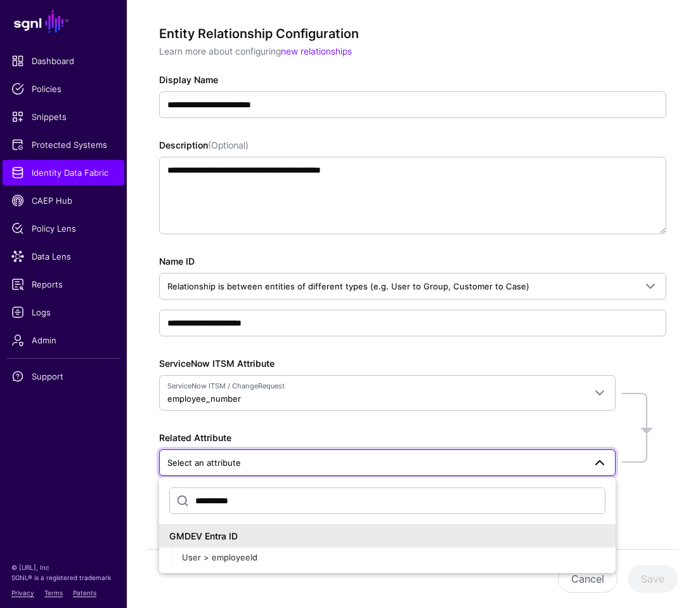
click at [673, 383] on div "**********" at bounding box center [412, 302] width 563 height 609
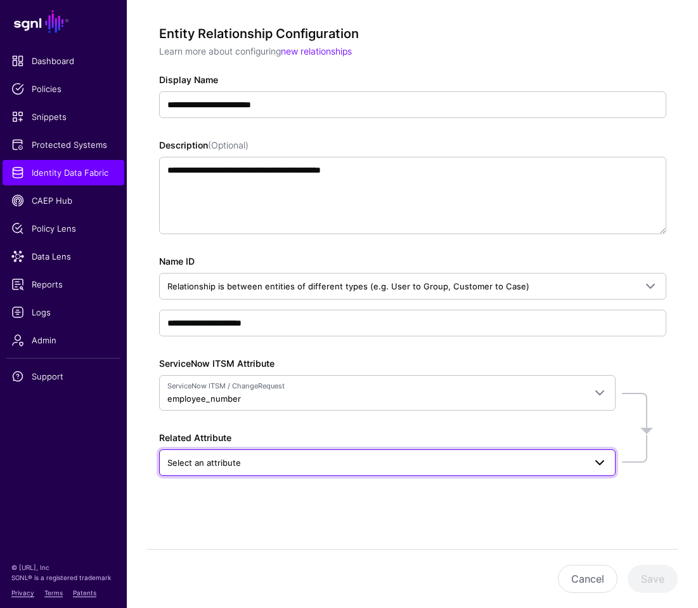
click at [213, 462] on span "Select an attribute" at bounding box center [204, 462] width 74 height 10
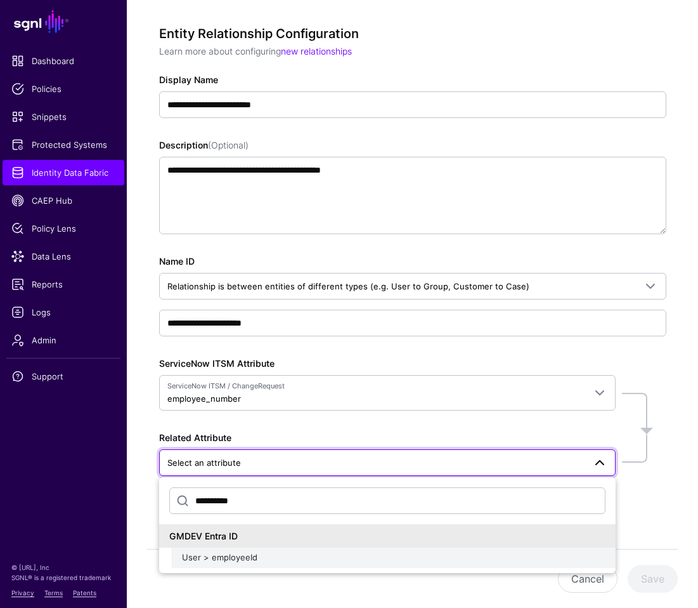
click at [193, 559] on span "User > employeeId" at bounding box center [219, 557] width 75 height 10
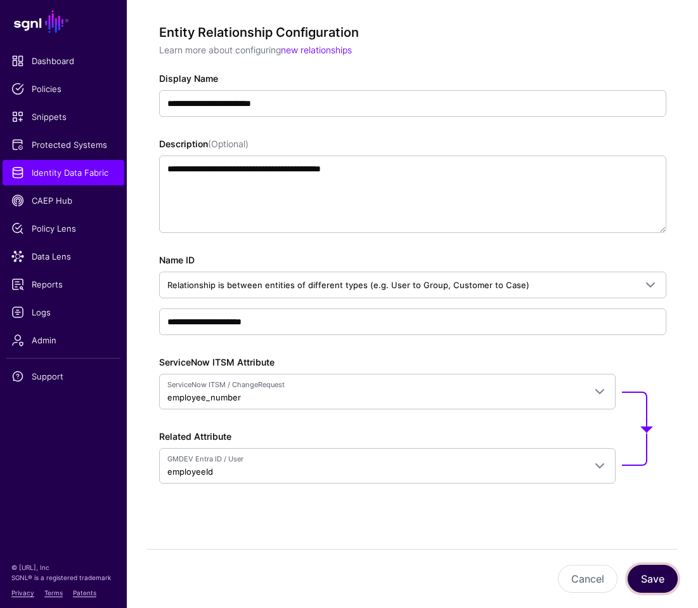
click at [651, 575] on button "Save" at bounding box center [653, 578] width 50 height 28
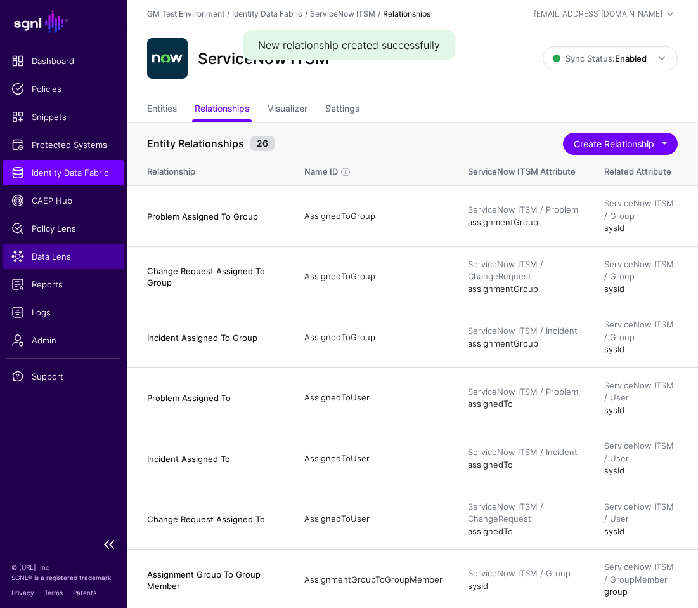
click at [41, 258] on span "Data Lens" at bounding box center [63, 256] width 104 height 13
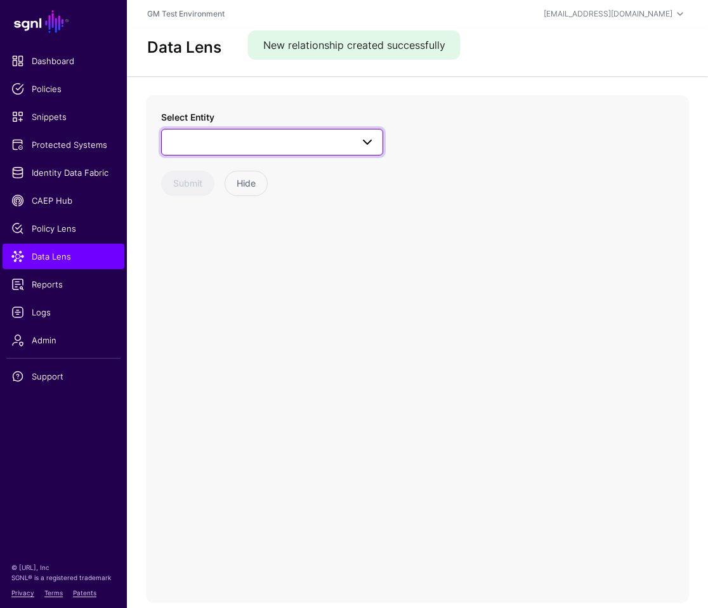
click at [188, 145] on span at bounding box center [271, 141] width 205 height 15
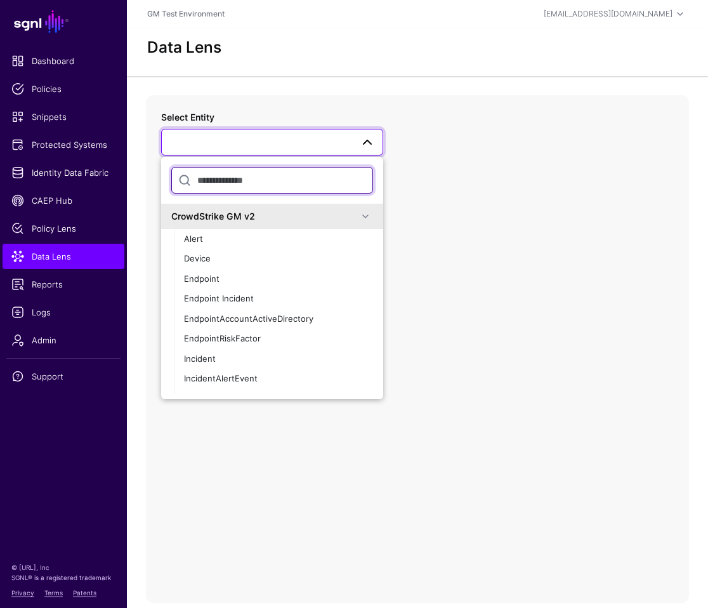
type input "*"
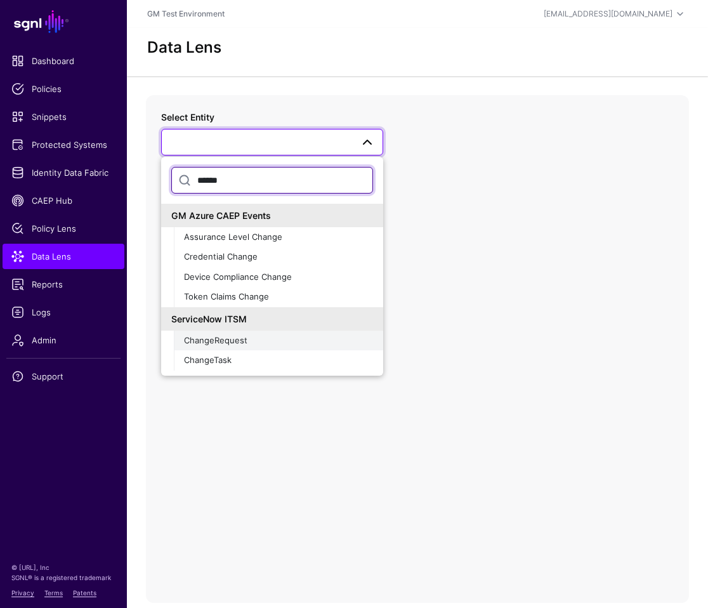
type input "******"
click at [221, 339] on span "ChangeRequest" at bounding box center [215, 340] width 63 height 10
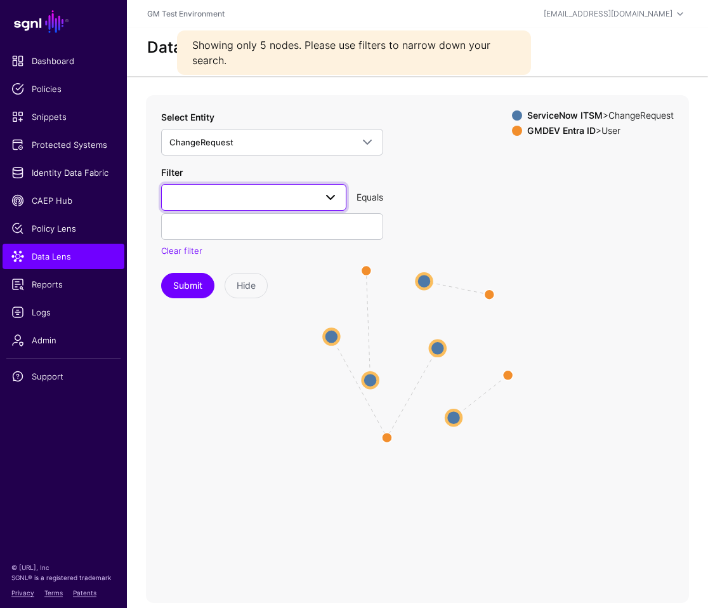
click at [246, 200] on span at bounding box center [253, 197] width 169 height 15
type input "****"
click at [209, 270] on span "employee_number" at bounding box center [208, 268] width 74 height 10
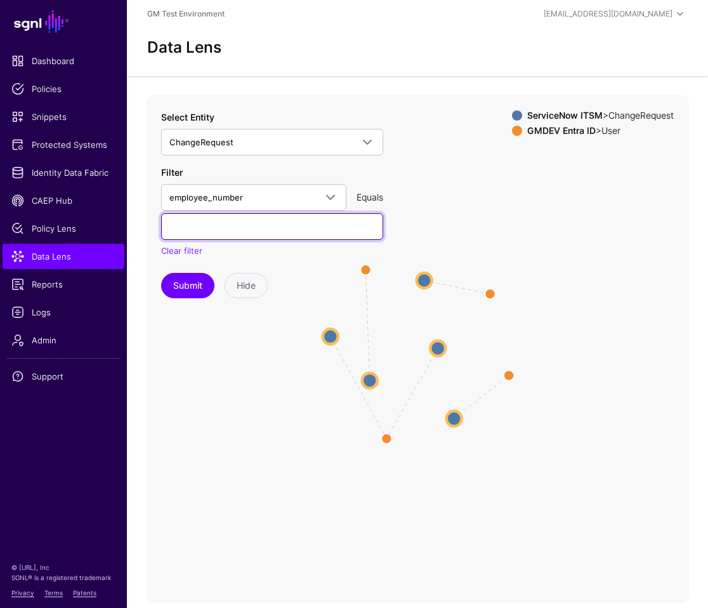
click at [189, 227] on input "text" at bounding box center [272, 226] width 222 height 27
paste input "*********"
type input "*********"
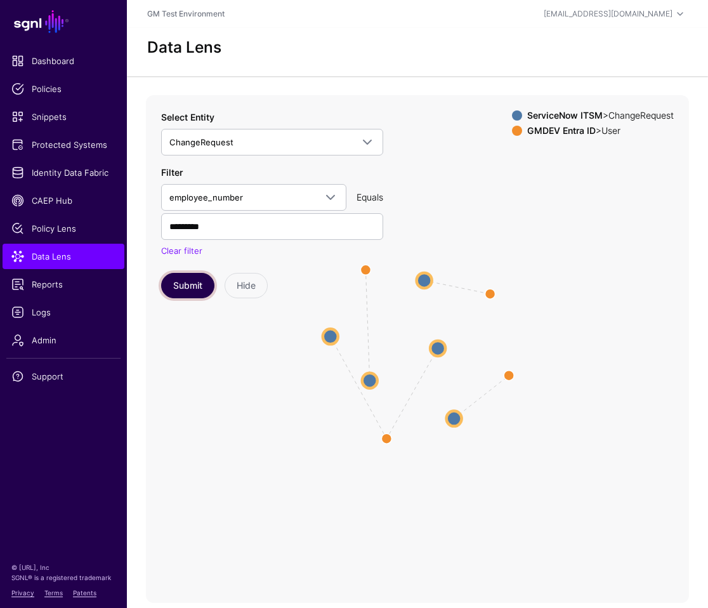
click at [189, 288] on button "Submit" at bounding box center [187, 285] width 53 height 25
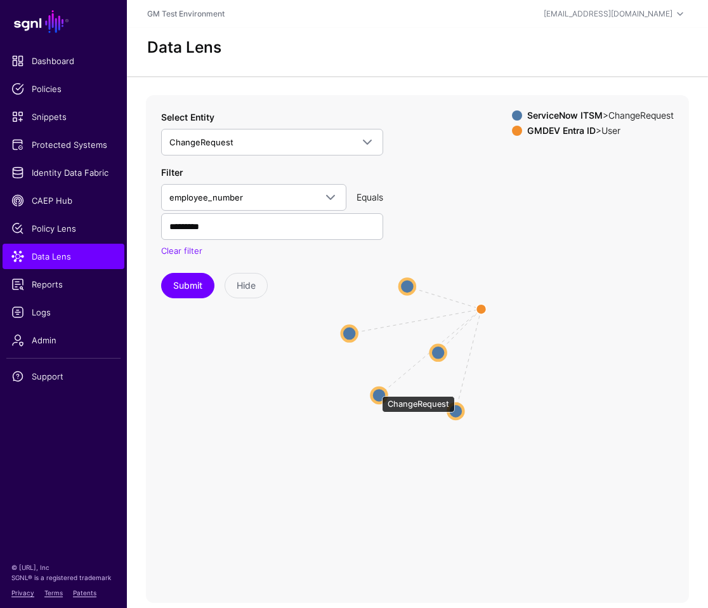
click at [375, 389] on circle at bounding box center [378, 394] width 15 height 15
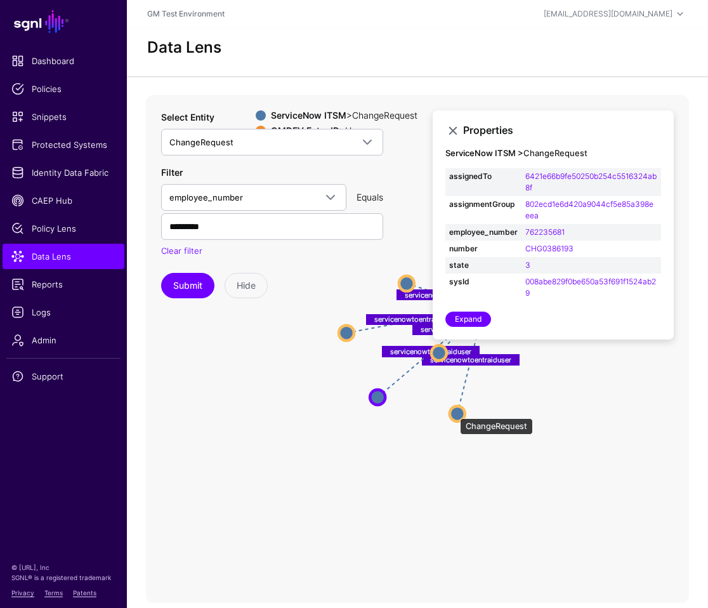
click at [453, 412] on circle at bounding box center [457, 413] width 15 height 15
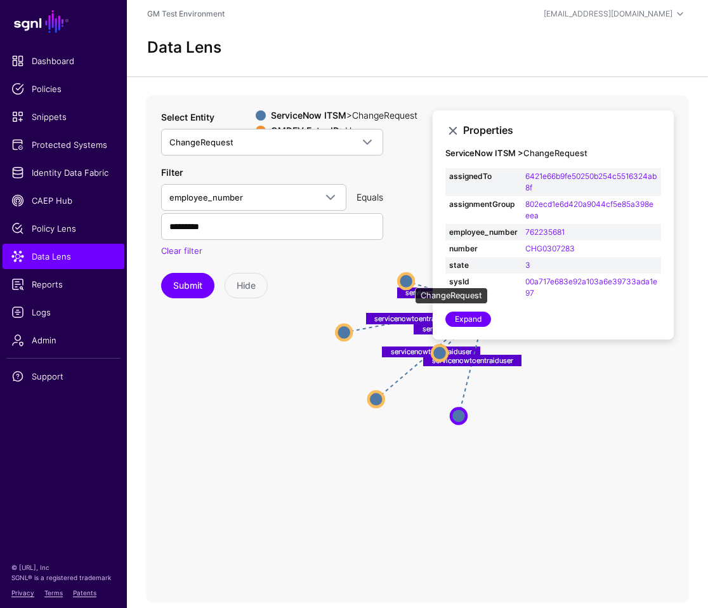
click at [408, 281] on circle at bounding box center [405, 280] width 15 height 15
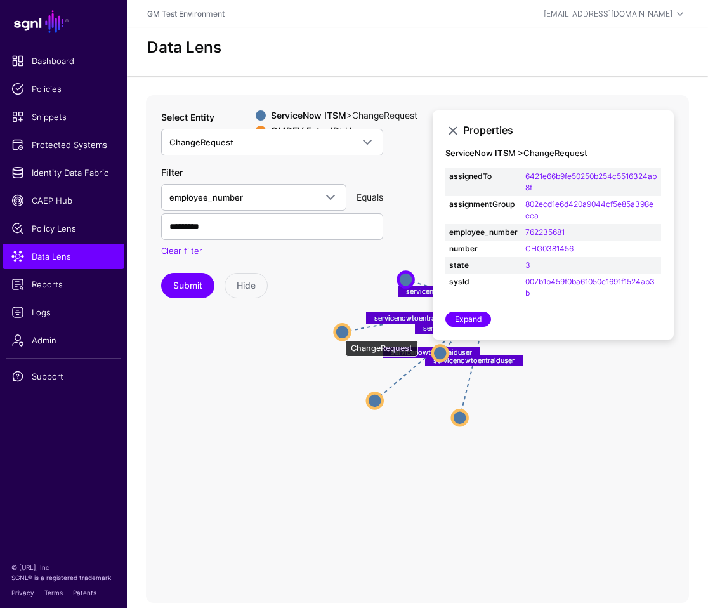
click at [339, 334] on circle at bounding box center [342, 331] width 15 height 15
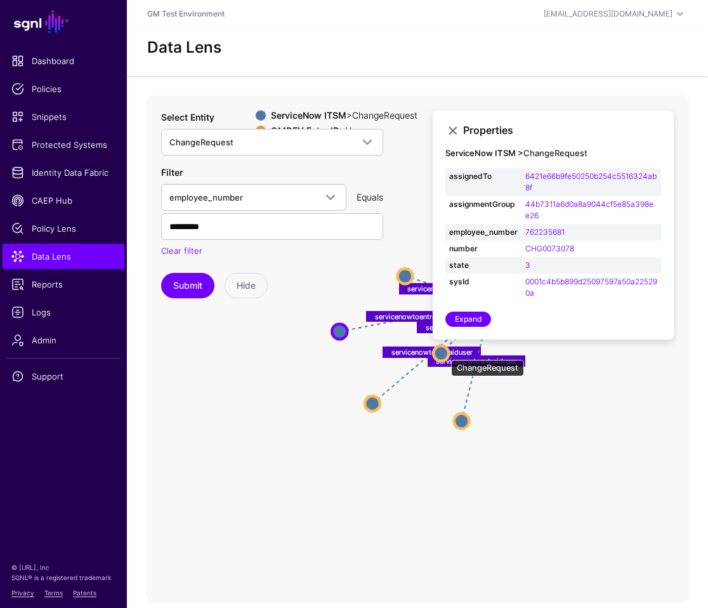
click at [445, 353] on circle at bounding box center [440, 353] width 15 height 15
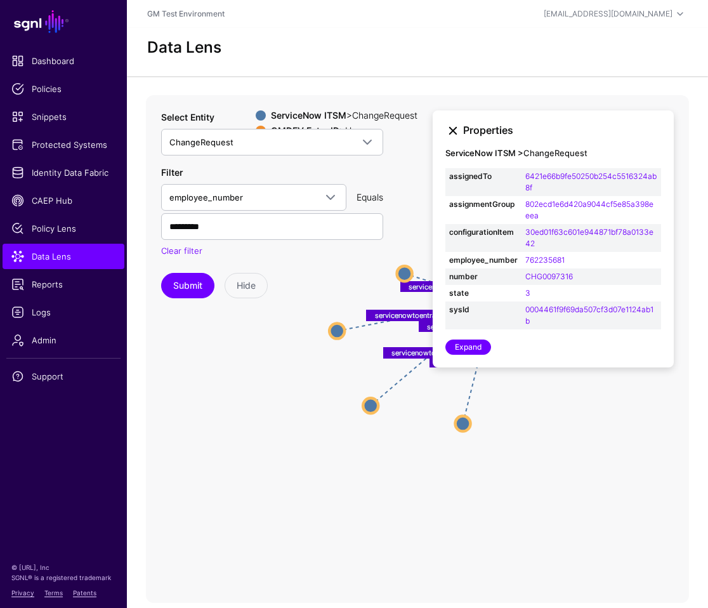
click at [453, 131] on link at bounding box center [452, 130] width 15 height 15
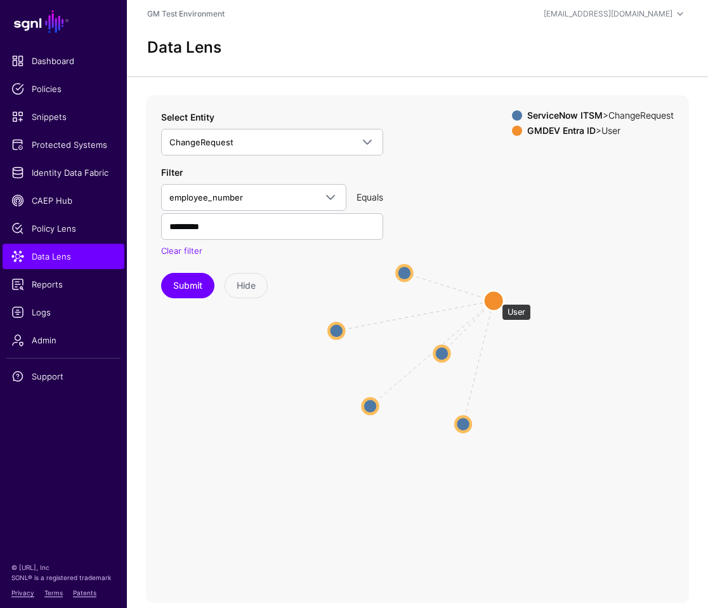
click at [495, 297] on circle at bounding box center [493, 300] width 20 height 20
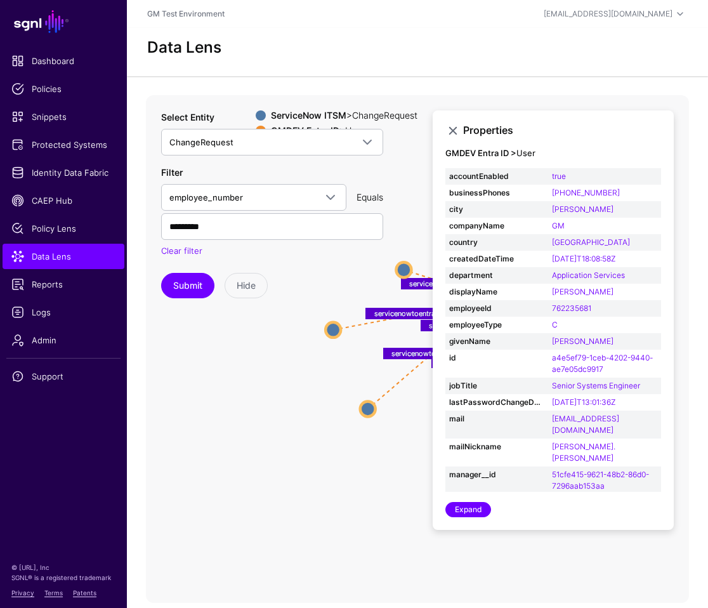
click at [452, 131] on link at bounding box center [452, 130] width 15 height 15
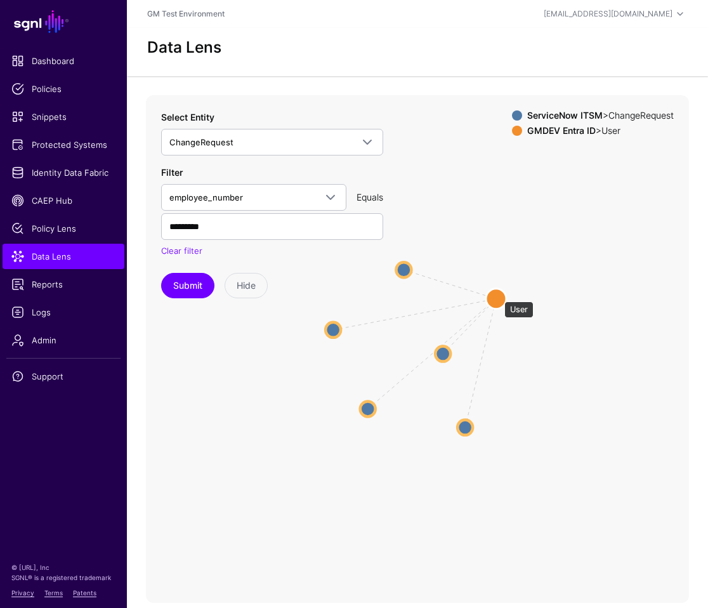
click at [498, 295] on circle at bounding box center [496, 299] width 20 height 20
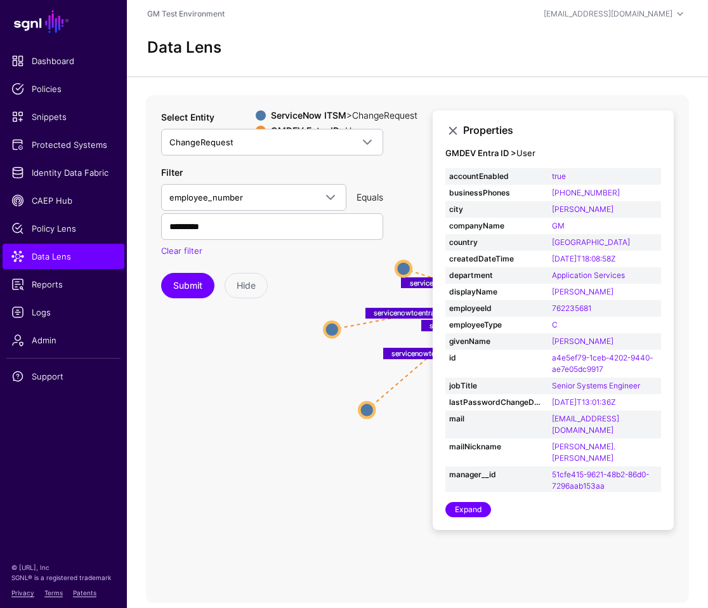
click at [571, 571] on icon "servicenowtoentraiduser servicenowtoentraiduser servicenowtoentraiduser service…" at bounding box center [417, 348] width 543 height 507
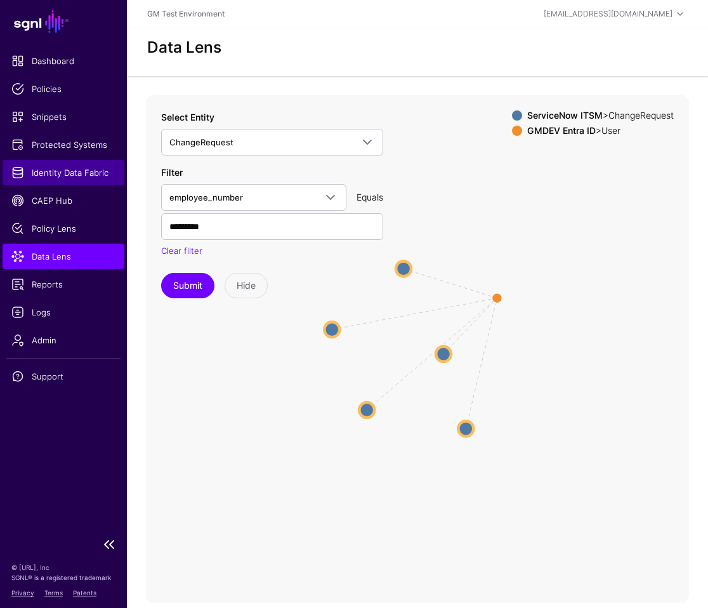
click at [45, 176] on span "Identity Data Fabric" at bounding box center [63, 172] width 104 height 13
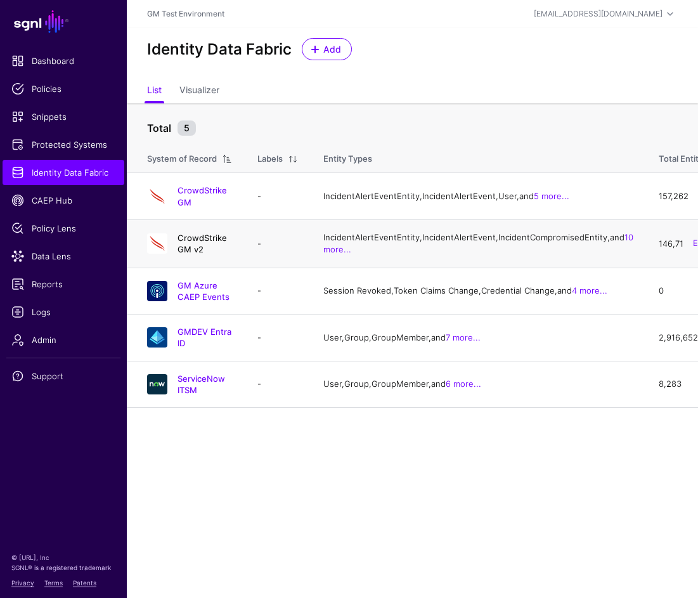
click at [203, 254] on link "CrowdStrike GM v2" at bounding box center [202, 244] width 49 height 22
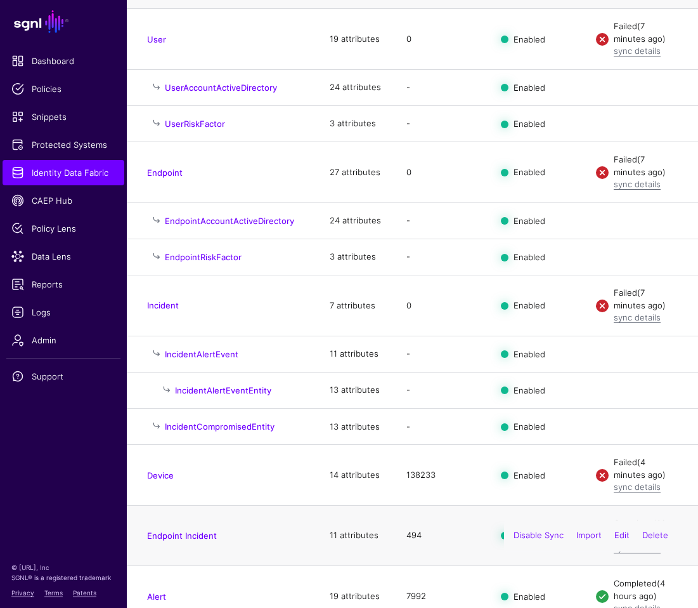
scroll to position [196, 0]
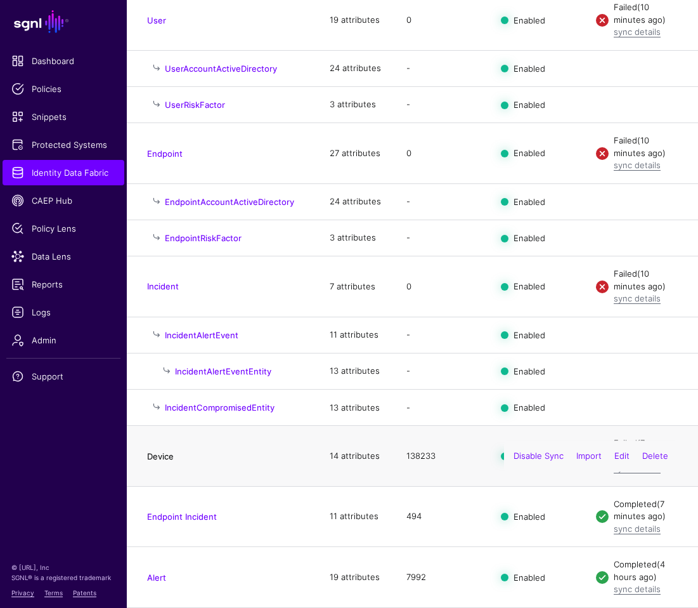
click at [161, 457] on link "Device" at bounding box center [160, 456] width 27 height 10
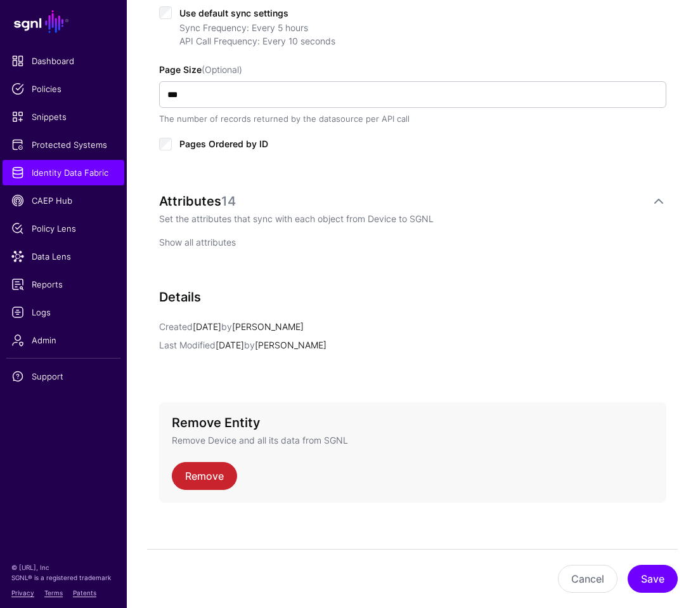
scroll to position [689, 0]
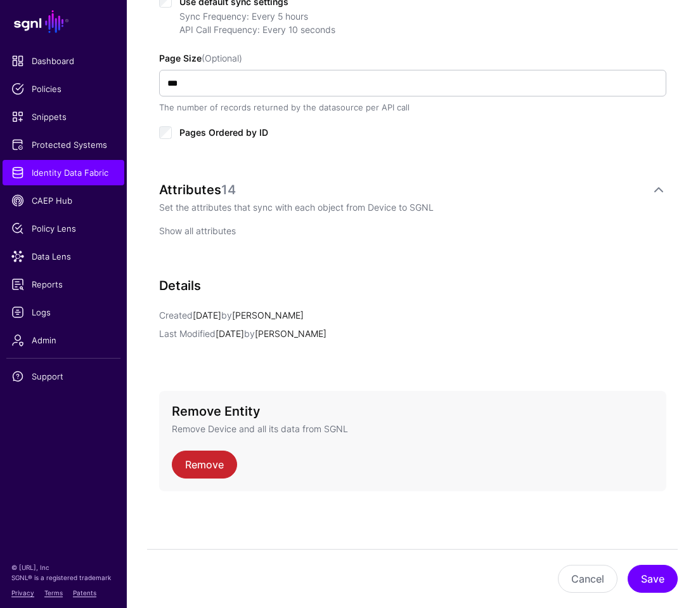
click at [205, 230] on link "Show all attributes" at bounding box center [197, 230] width 77 height 11
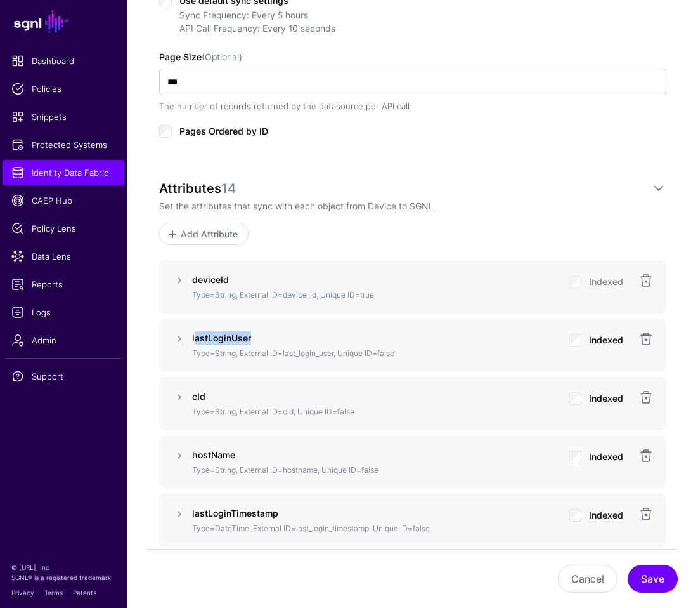
drag, startPoint x: 255, startPoint y: 341, endPoint x: 193, endPoint y: 340, distance: 61.5
click at [193, 340] on p "lastLoginUser" at bounding box center [375, 337] width 367 height 13
copy strong "astLoginUser"
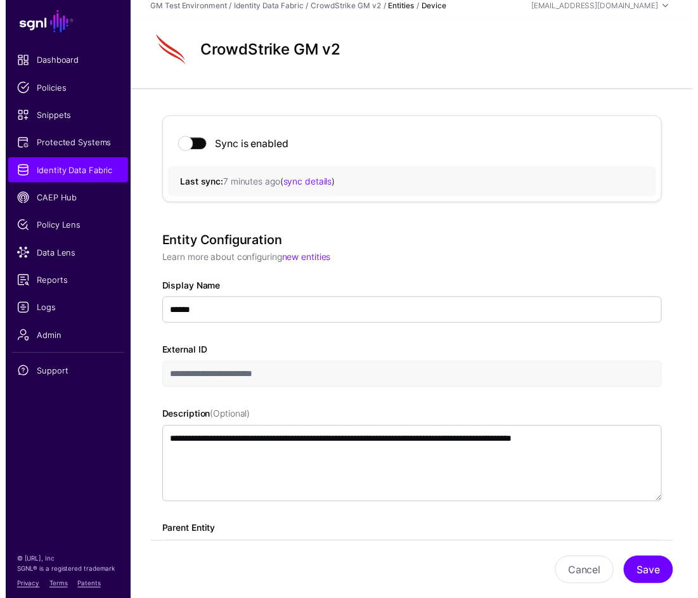
scroll to position [0, 0]
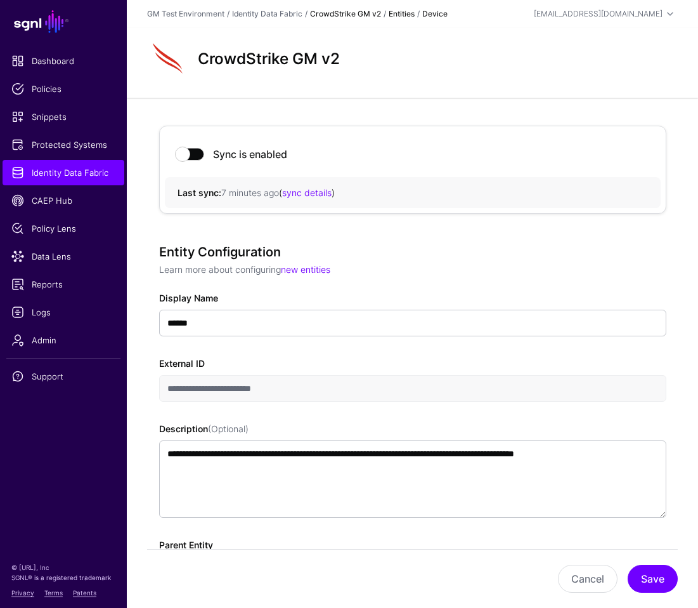
click at [348, 17] on link "CrowdStrike GM v2" at bounding box center [345, 14] width 71 height 10
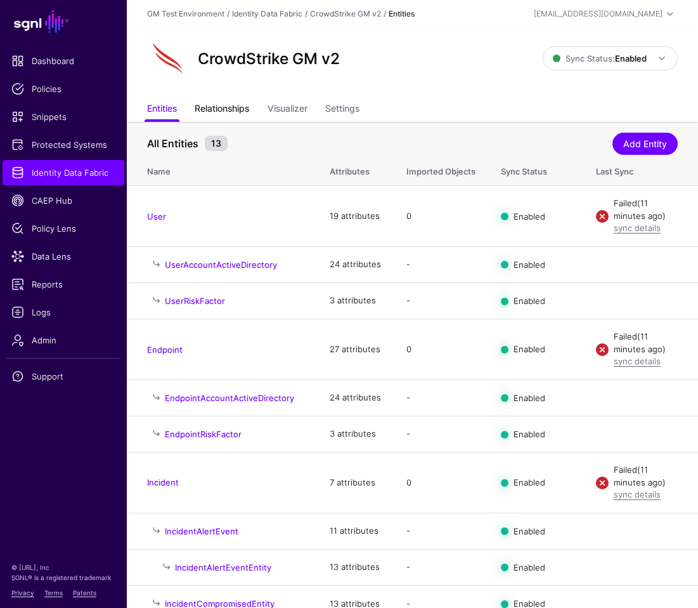
click at [225, 110] on link "Relationships" at bounding box center [222, 110] width 55 height 24
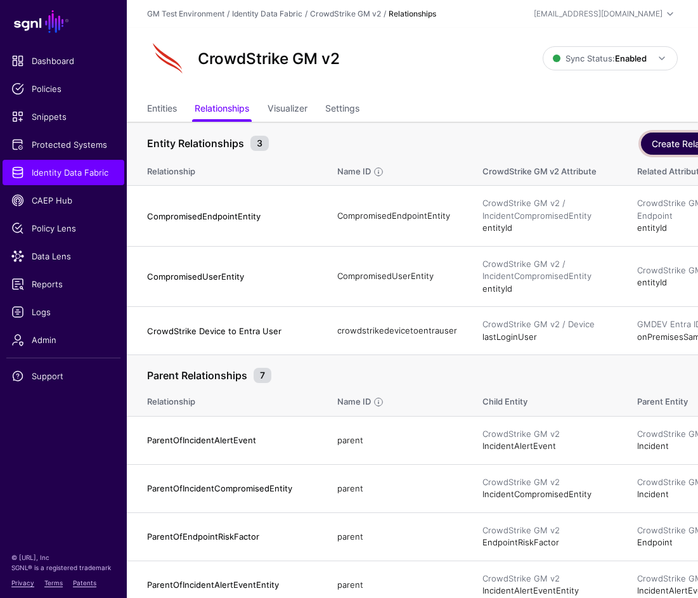
click at [651, 141] on button "Create Relationship" at bounding box center [698, 144] width 115 height 22
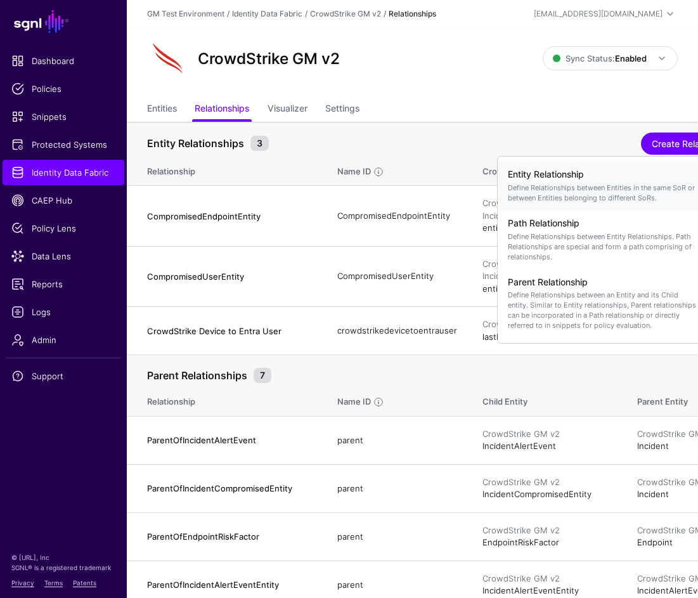
click at [531, 181] on div "Entity Relationship Define Relationships between Entities in the same SoR or be…" at bounding box center [603, 186] width 190 height 44
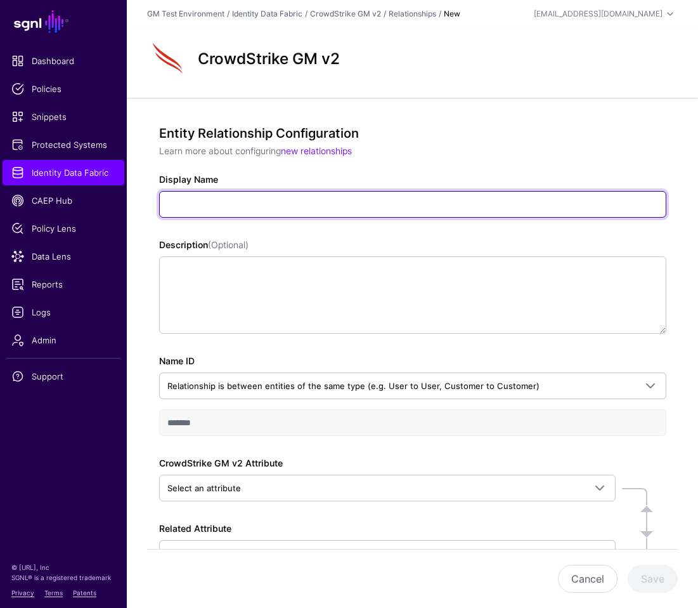
click at [224, 207] on input "Display Name" at bounding box center [412, 204] width 507 height 27
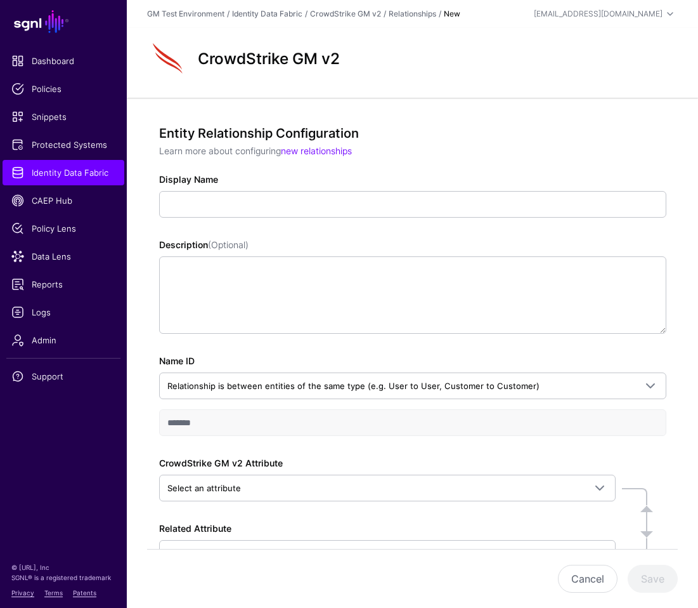
click at [451, 151] on p "Learn more about configuring new relationships" at bounding box center [412, 150] width 507 height 13
click at [407, 13] on link "Relationships" at bounding box center [413, 14] width 48 height 10
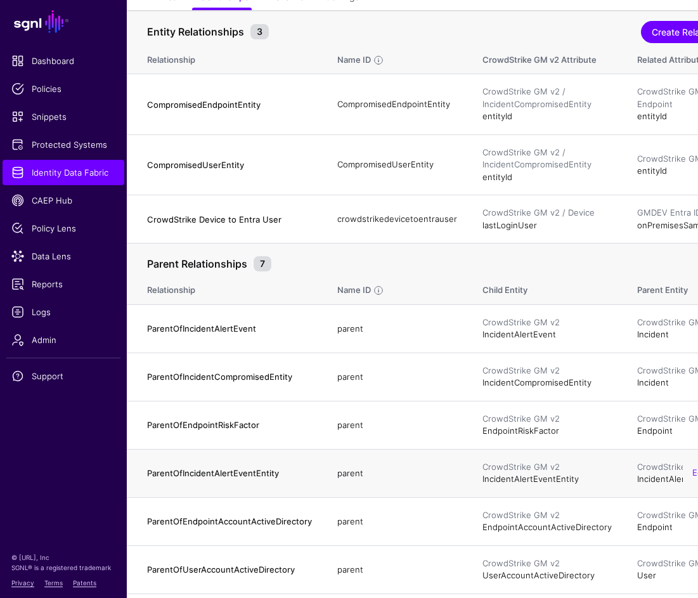
scroll to position [109, 0]
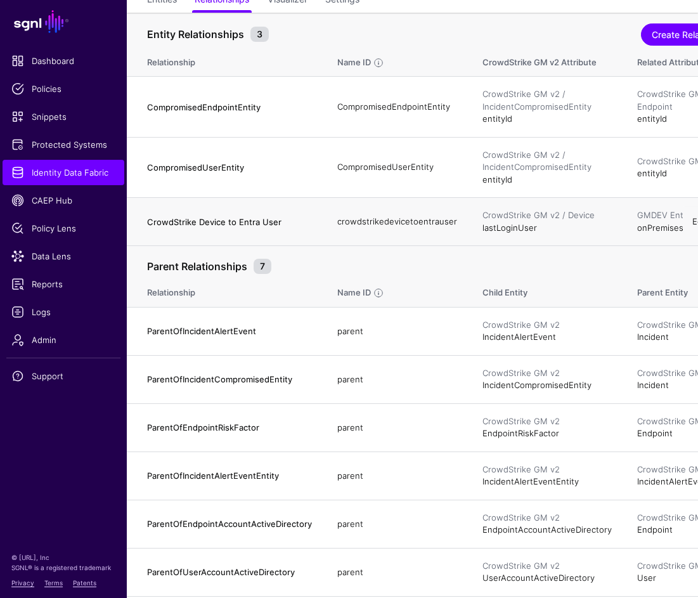
click at [693, 223] on link "Edit" at bounding box center [699, 221] width 15 height 10
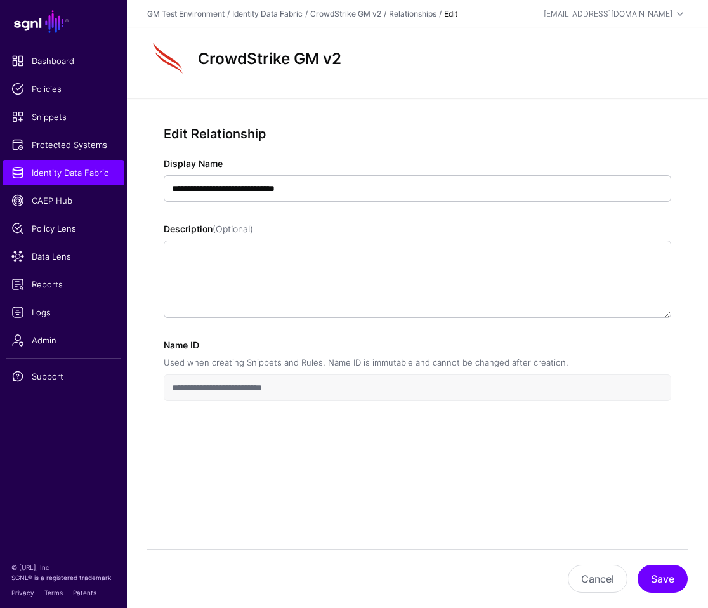
click at [517, 60] on div "CrowdStrike GM v2" at bounding box center [417, 58] width 550 height 41
click at [446, 71] on div "CrowdStrike GM v2" at bounding box center [417, 58] width 550 height 41
click at [587, 580] on button "Cancel" at bounding box center [598, 578] width 60 height 28
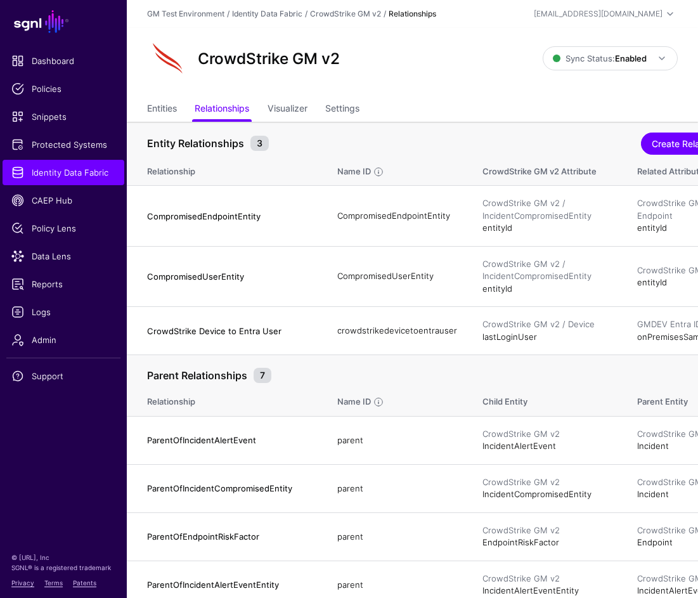
click at [131, 55] on div "CrowdStrike GM v2 Sync Status: Enabled Enabled Syncing active for all configure…" at bounding box center [412, 63] width 571 height 70
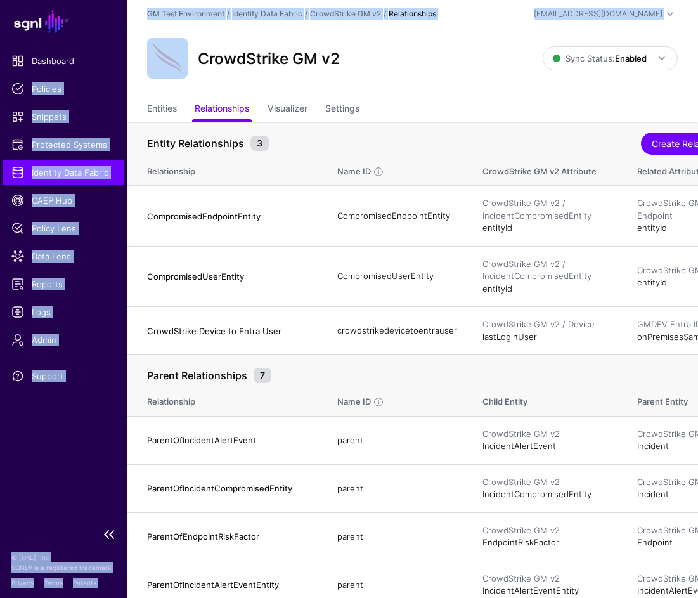
click at [127, 55] on main "SGNL Dashboard Policies Snippets Protected Systems Identity Data Fabric CAEP Hu…" at bounding box center [349, 377] width 698 height 754
drag, startPoint x: 128, startPoint y: 84, endPoint x: 105, endPoint y: 78, distance: 24.1
click at [105, 78] on main "SGNL Dashboard Policies Snippets Protected Systems Identity Data Fabric CAEP Hu…" at bounding box center [349, 377] width 698 height 754
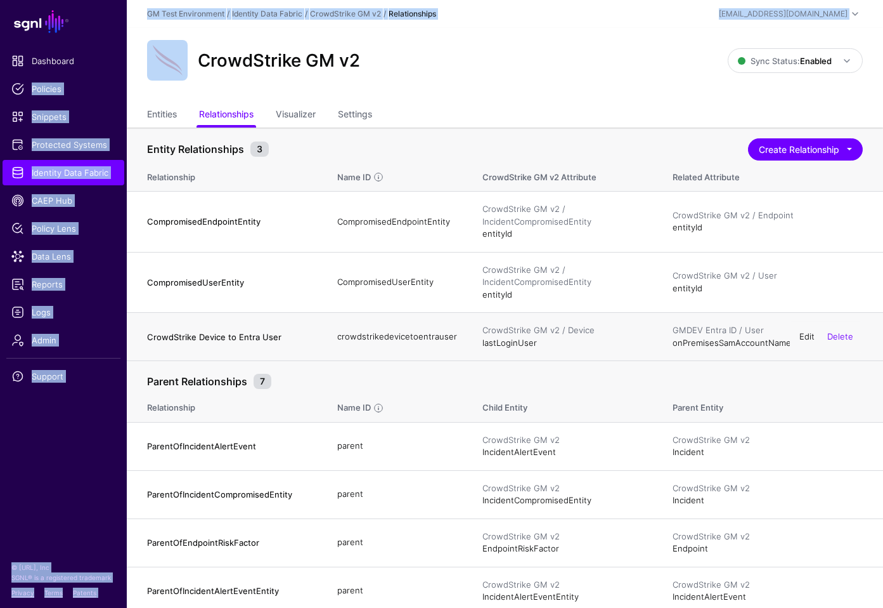
click at [809, 337] on link "Edit" at bounding box center [807, 336] width 15 height 10
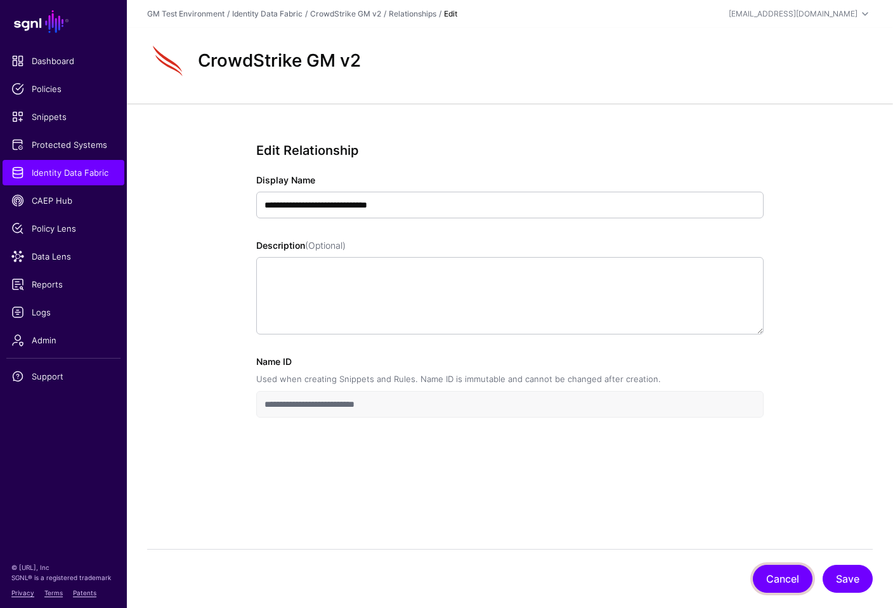
click at [781, 582] on button "Cancel" at bounding box center [783, 578] width 60 height 28
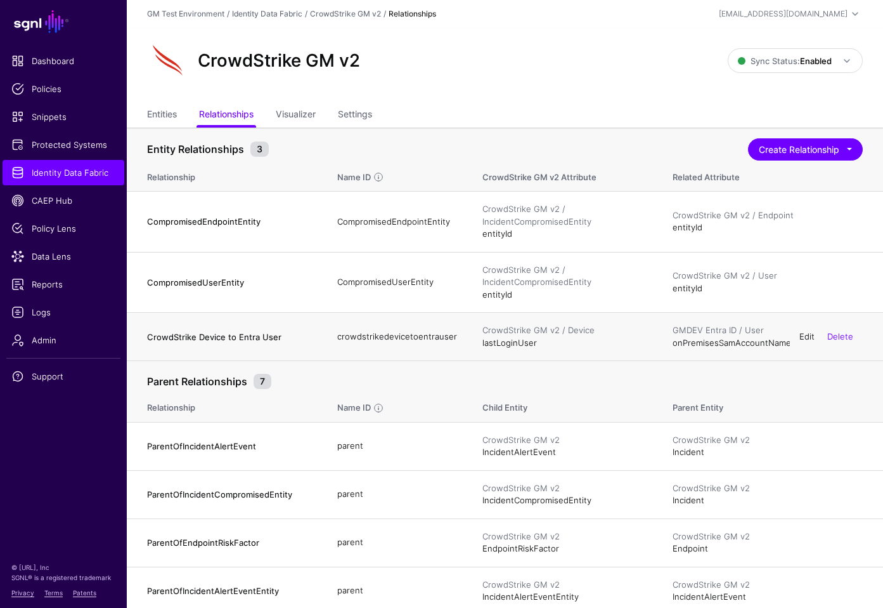
click at [805, 336] on link "Edit" at bounding box center [807, 336] width 15 height 10
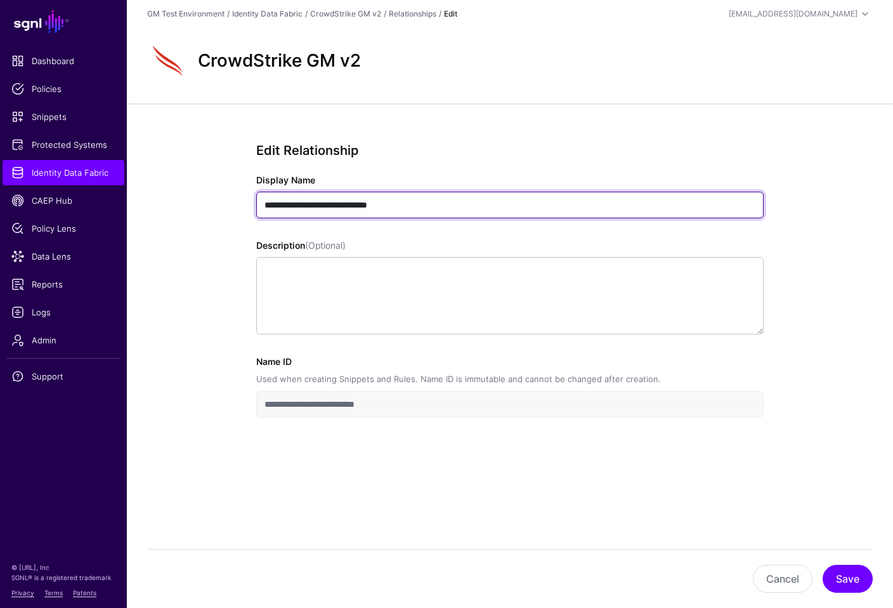
click at [426, 202] on input "**********" at bounding box center [509, 205] width 507 height 27
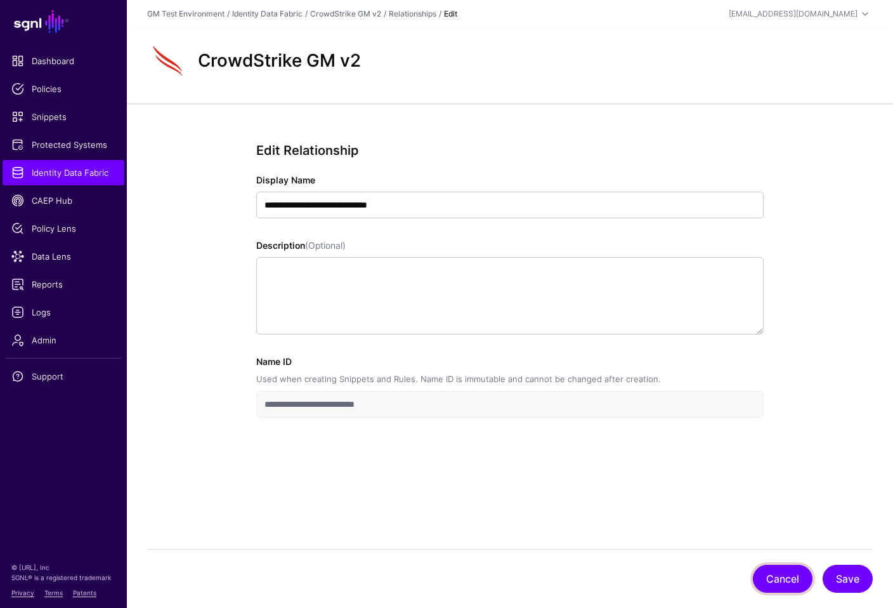
click at [774, 582] on button "Cancel" at bounding box center [783, 578] width 60 height 28
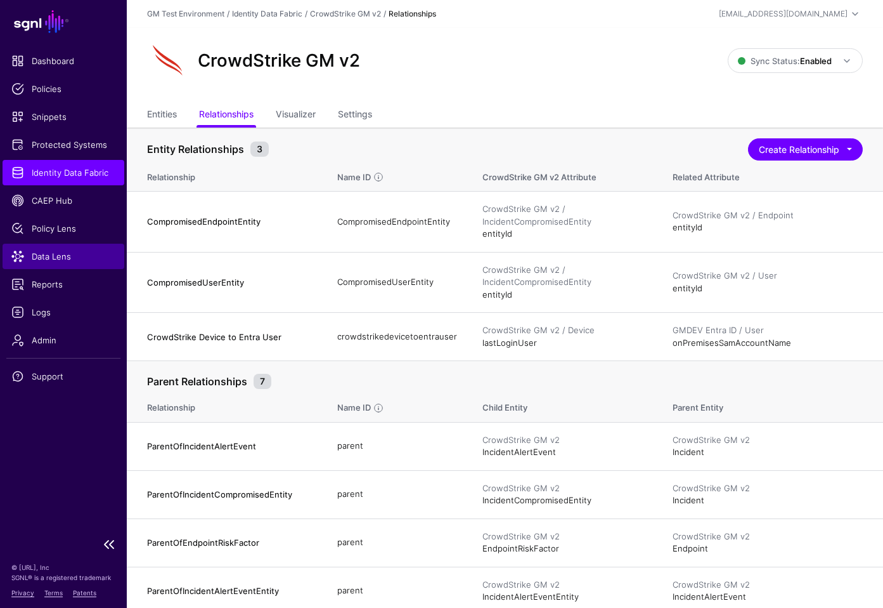
click at [45, 257] on span "Data Lens" at bounding box center [63, 256] width 104 height 13
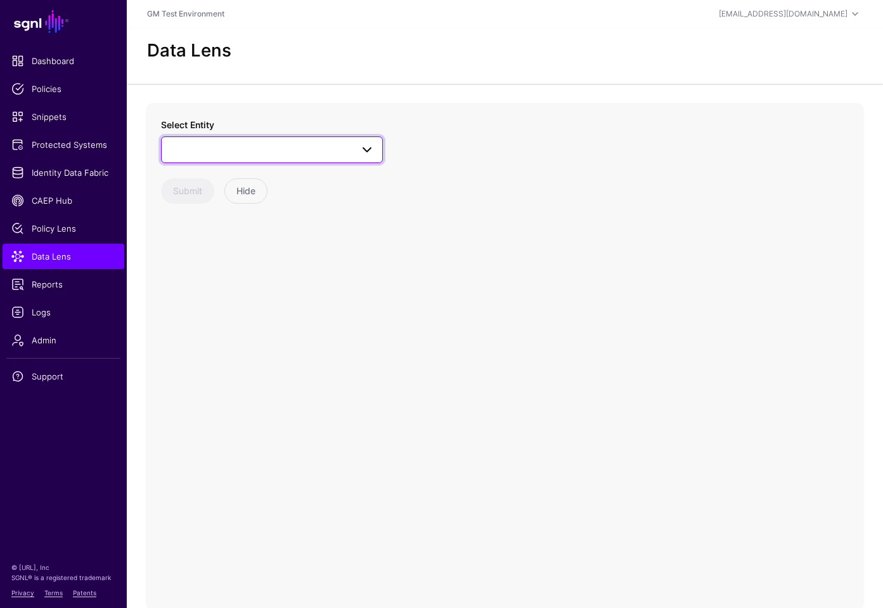
click at [369, 152] on span at bounding box center [367, 149] width 15 height 15
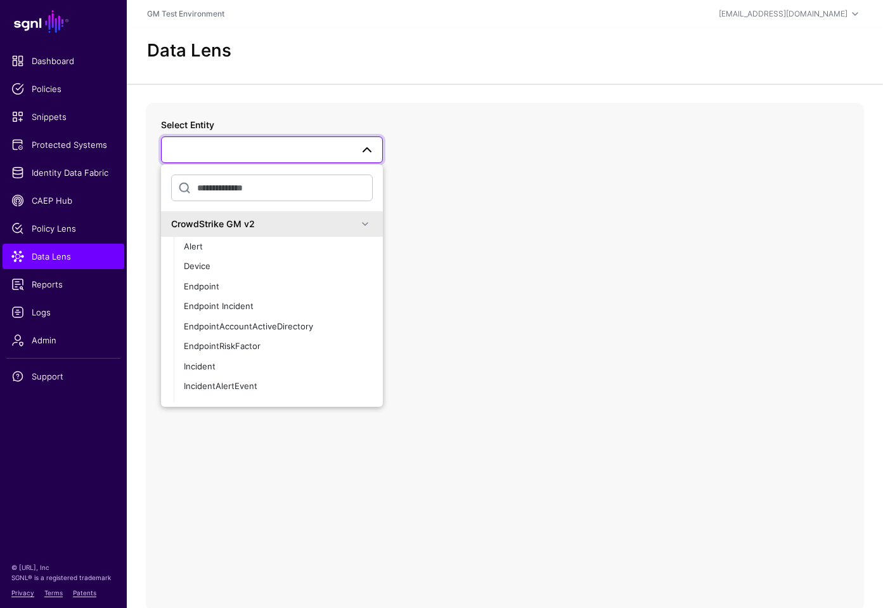
drag, startPoint x: 360, startPoint y: 224, endPoint x: 373, endPoint y: 223, distance: 12.7
click at [373, 223] on div "CrowdStrike GM v2" at bounding box center [272, 223] width 222 height 25
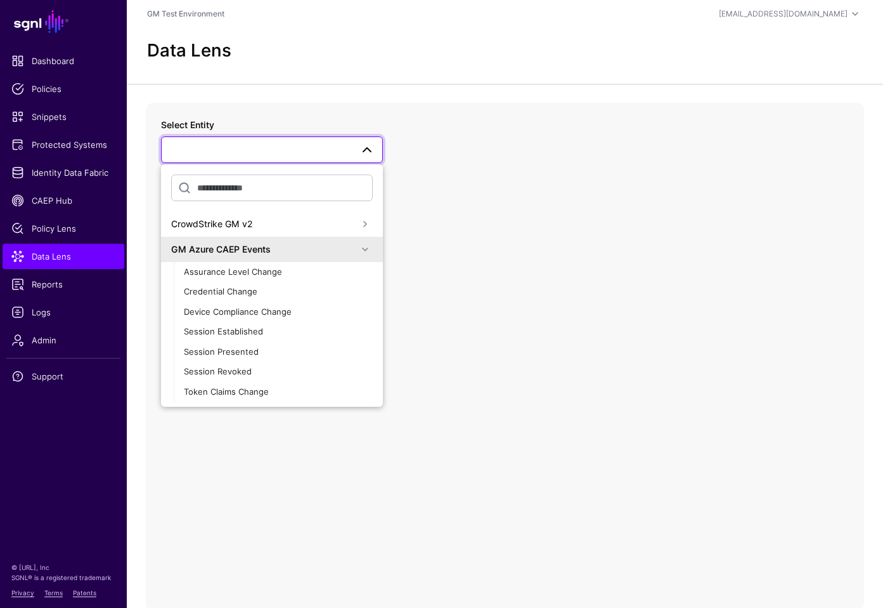
click at [224, 230] on div "CrowdStrike GM v2" at bounding box center [272, 223] width 202 height 15
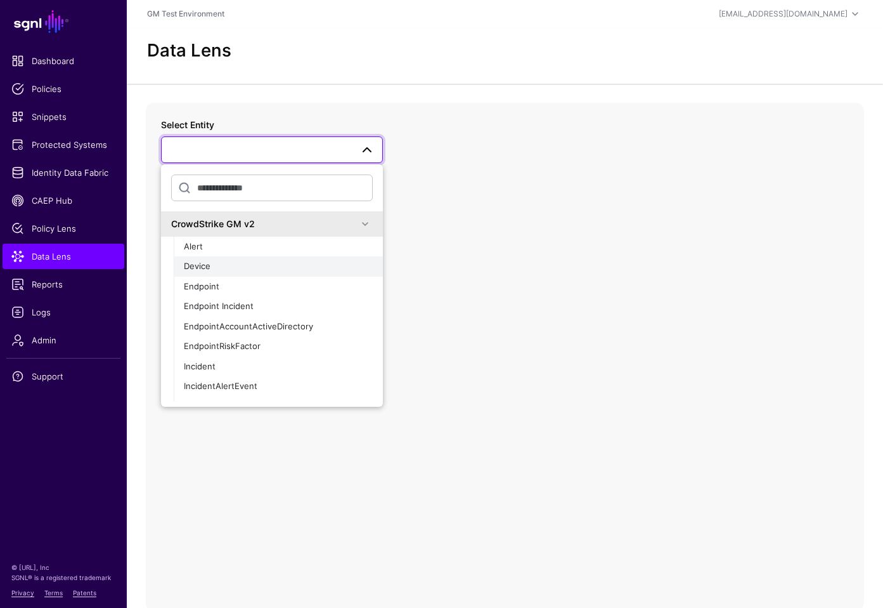
click at [195, 266] on span "Device" at bounding box center [197, 266] width 27 height 10
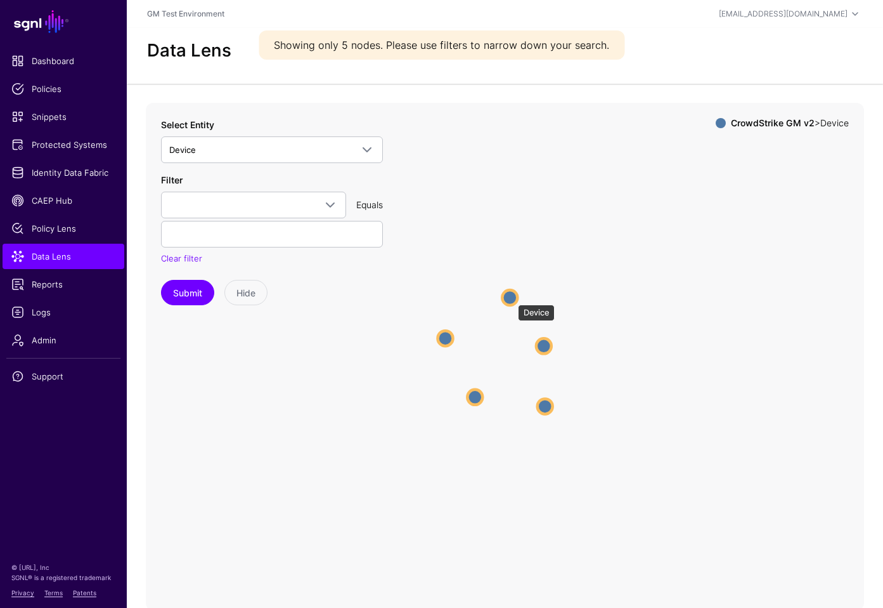
click at [512, 298] on circle at bounding box center [509, 297] width 15 height 15
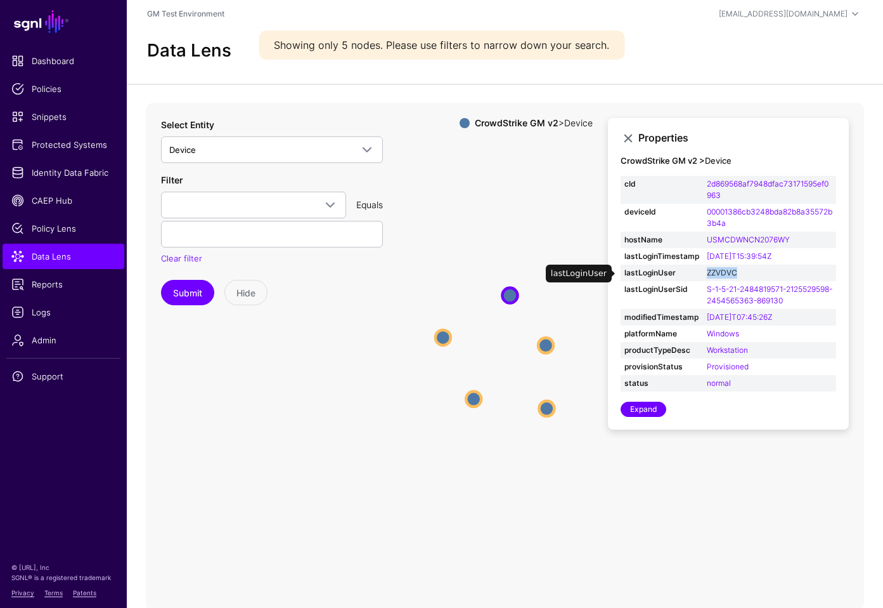
drag, startPoint x: 739, startPoint y: 271, endPoint x: 708, endPoint y: 273, distance: 31.8
click at [708, 273] on td "ZZVDVC" at bounding box center [769, 272] width 133 height 16
click at [720, 275] on link "ZZVDVC" at bounding box center [722, 273] width 30 height 10
type input "******"
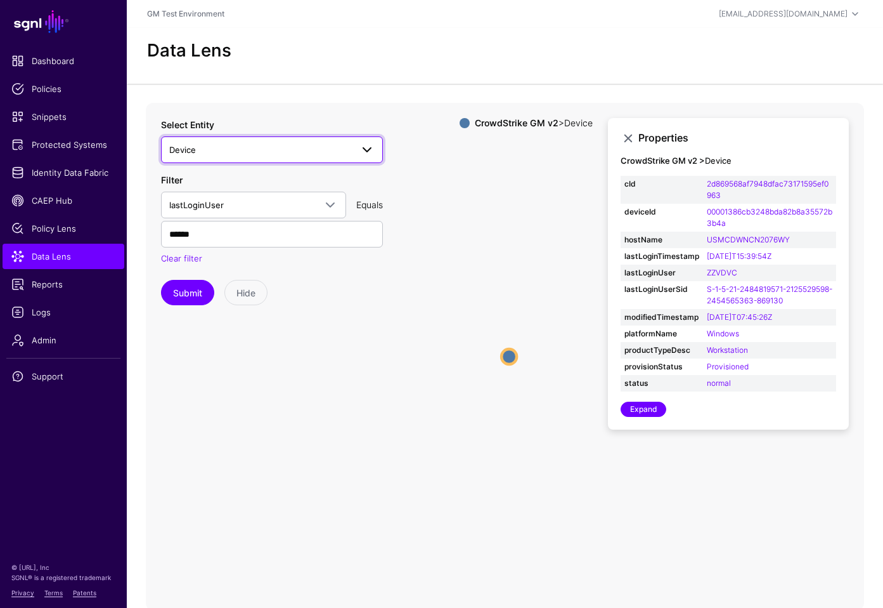
click at [219, 151] on span "Device" at bounding box center [260, 150] width 183 height 14
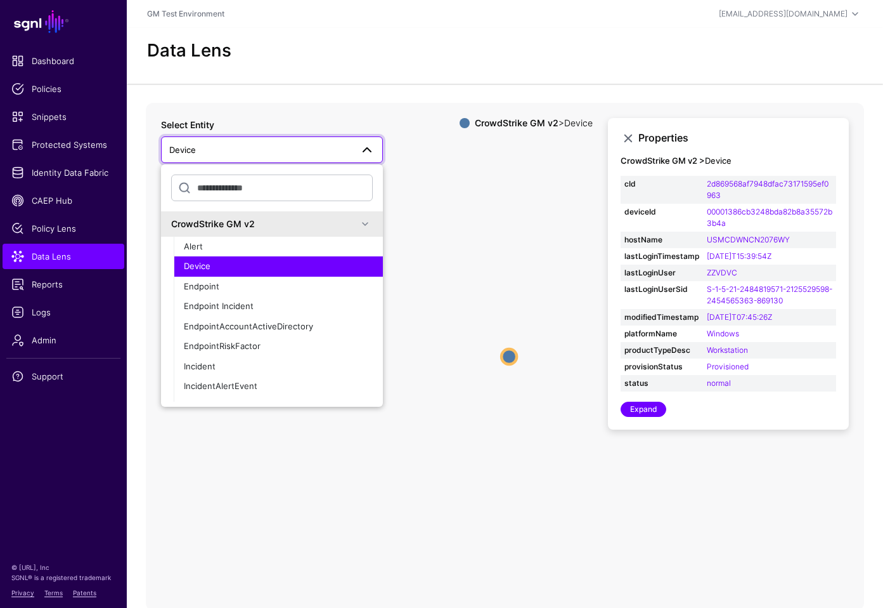
click at [358, 222] on span at bounding box center [365, 223] width 15 height 15
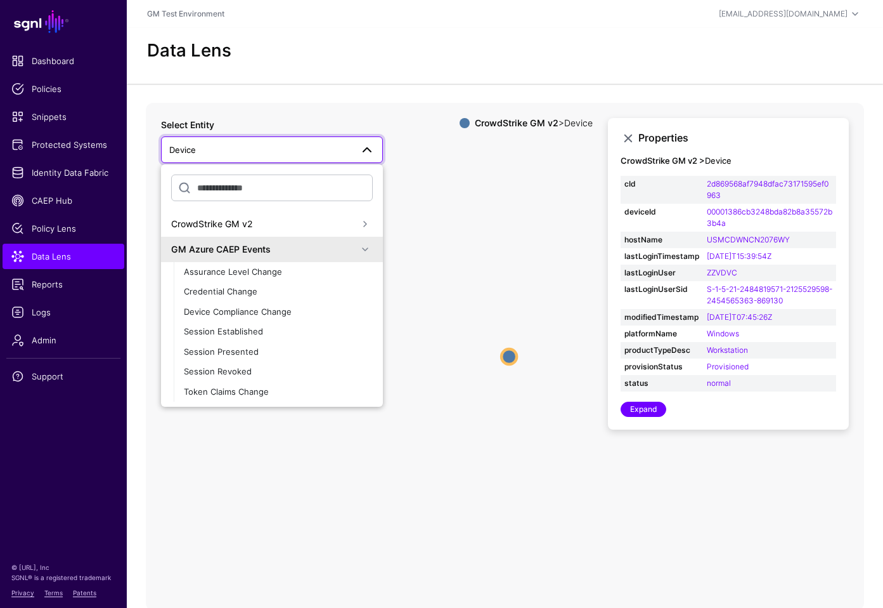
click at [358, 252] on span at bounding box center [365, 249] width 15 height 15
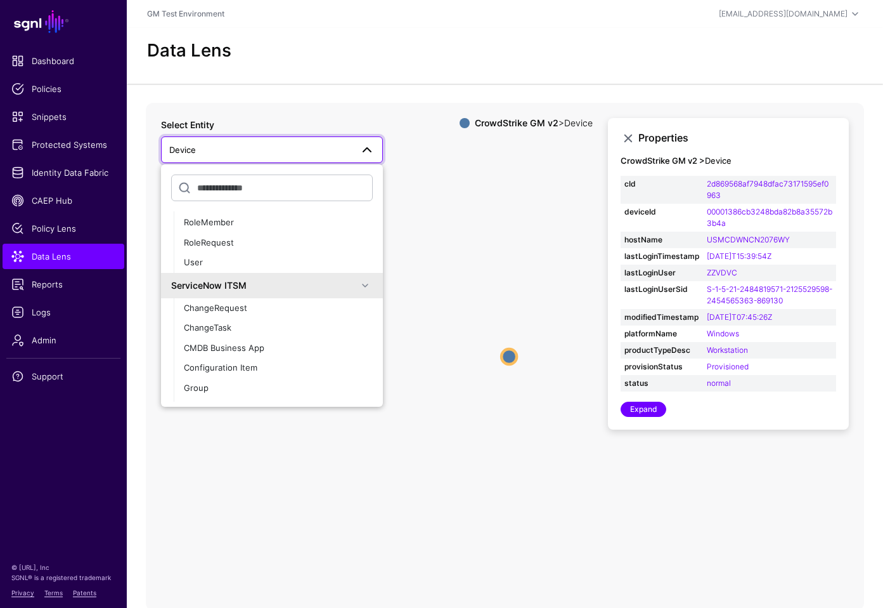
scroll to position [216, 0]
click at [197, 263] on span "User" at bounding box center [193, 261] width 19 height 10
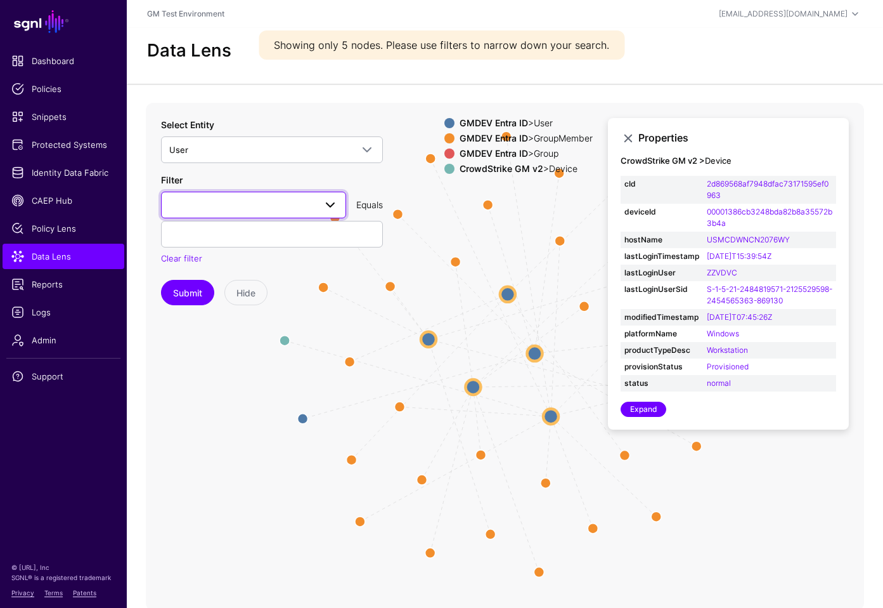
click at [323, 204] on span at bounding box center [330, 204] width 15 height 15
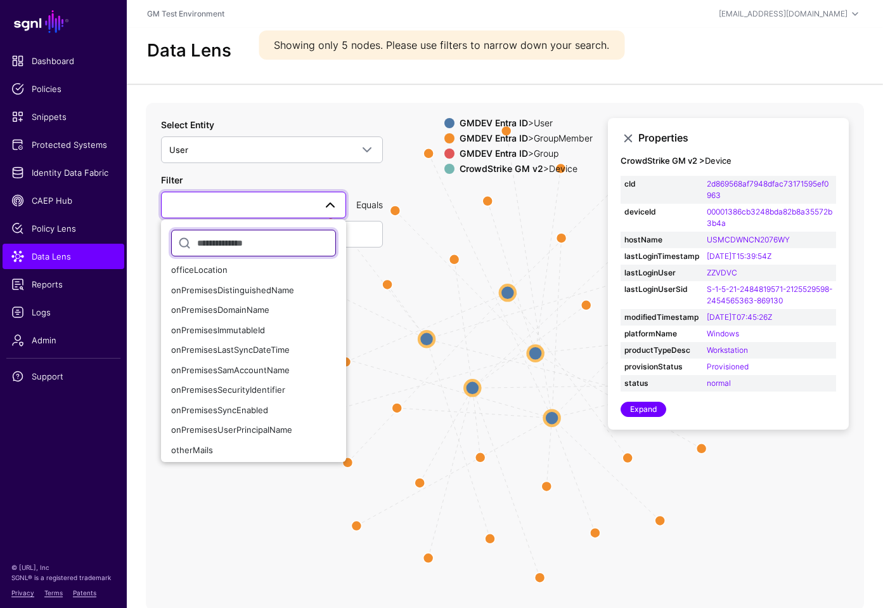
scroll to position [628, 0]
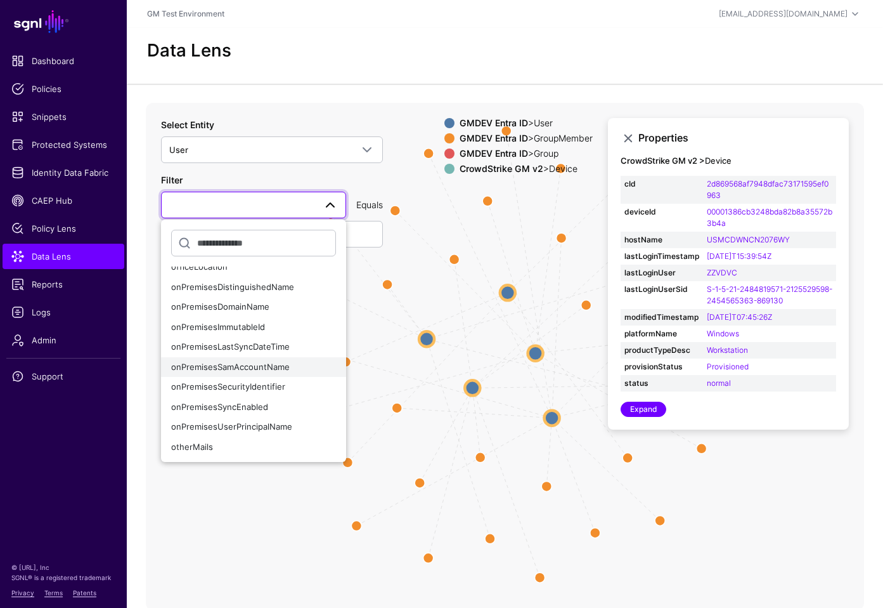
click at [252, 368] on span "onPremisesSamAccountName" at bounding box center [230, 366] width 119 height 10
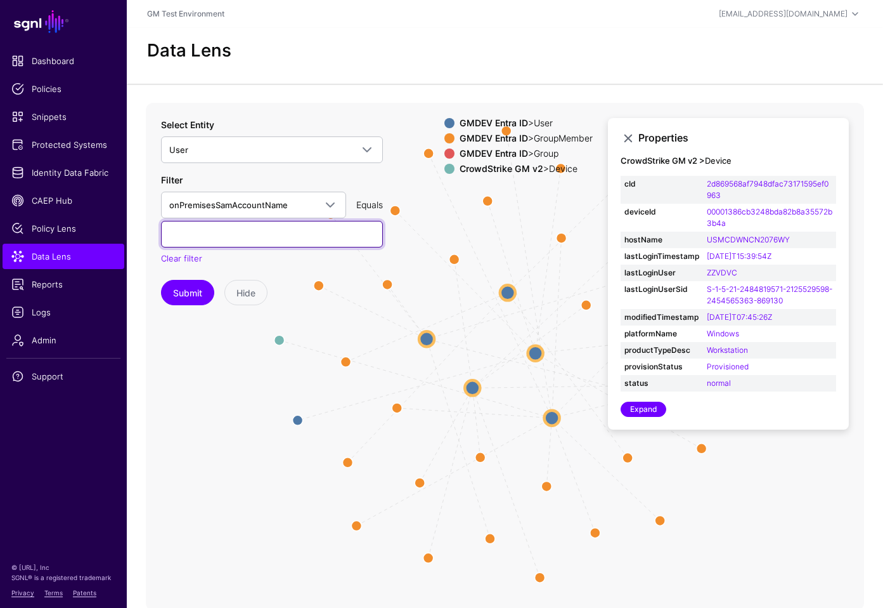
click at [213, 241] on input "text" at bounding box center [272, 234] width 222 height 27
paste input "******"
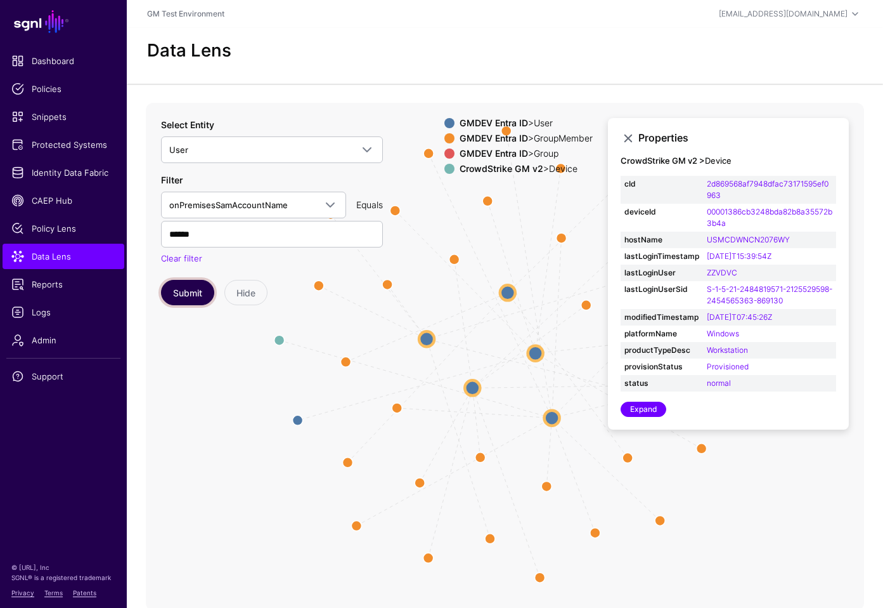
click at [191, 296] on button "Submit" at bounding box center [187, 292] width 53 height 25
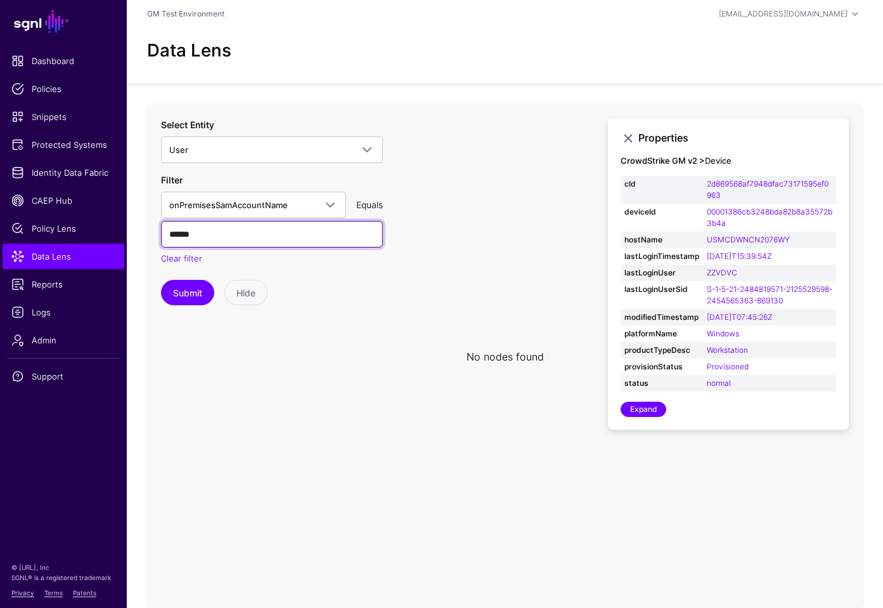
click at [209, 237] on input "******" at bounding box center [272, 234] width 222 height 27
type input "******"
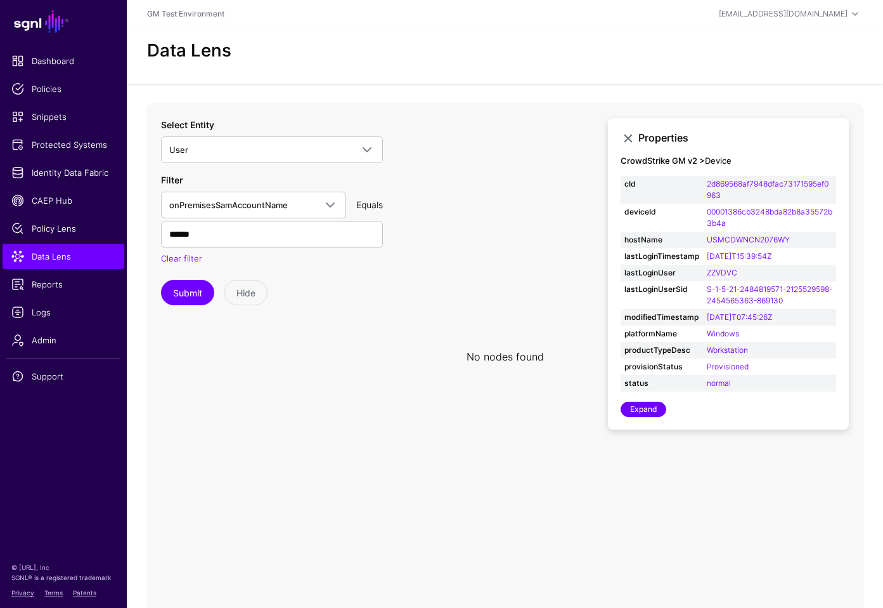
click at [220, 395] on icon at bounding box center [505, 356] width 718 height 507
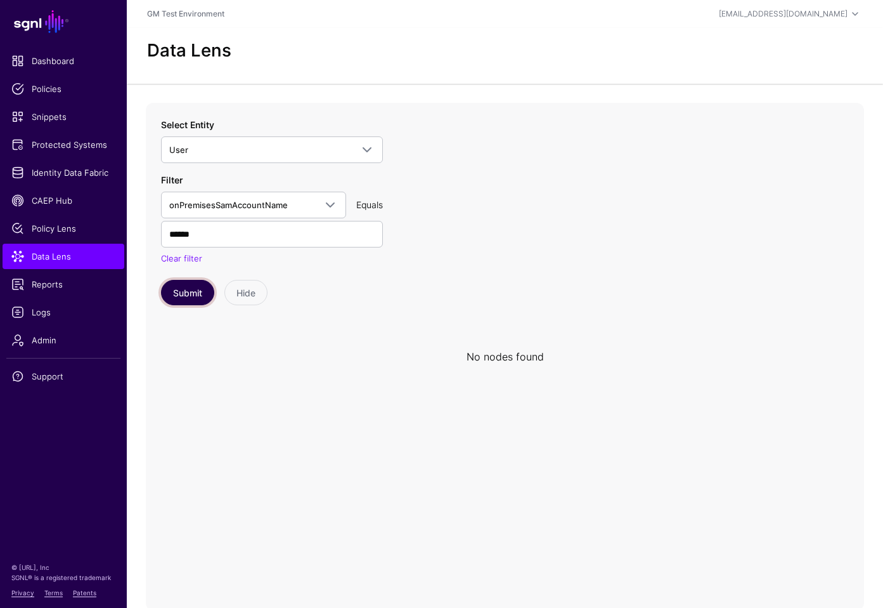
click at [186, 294] on button "Submit" at bounding box center [187, 292] width 53 height 25
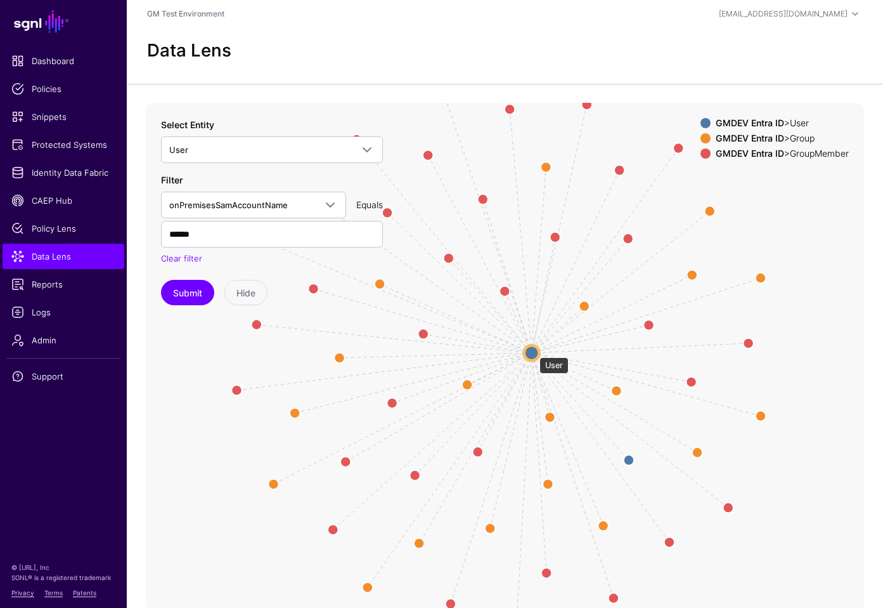
click at [533, 351] on circle at bounding box center [531, 352] width 15 height 15
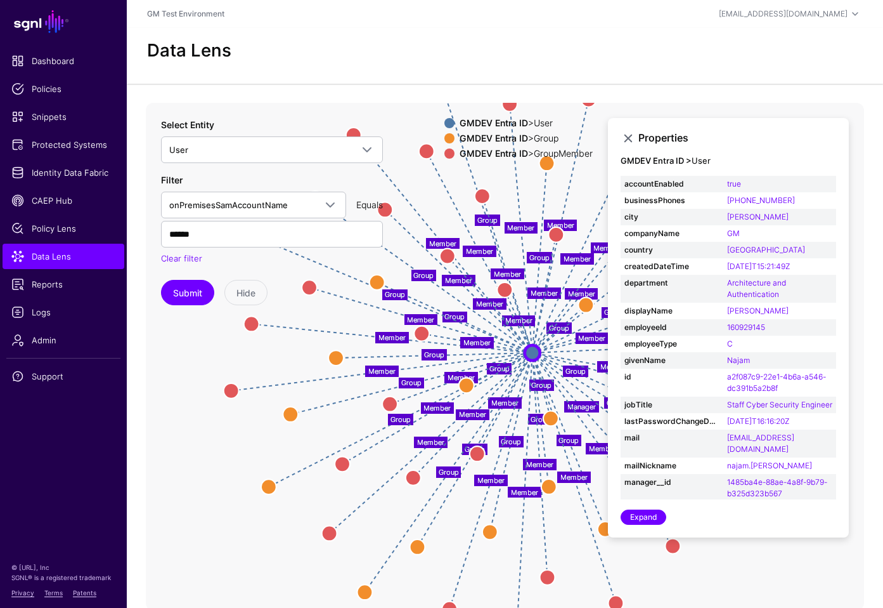
drag, startPoint x: 681, startPoint y: 55, endPoint x: 672, endPoint y: 49, distance: 10.9
click at [681, 55] on div "Data Lens" at bounding box center [505, 50] width 726 height 21
click at [630, 138] on link at bounding box center [628, 138] width 15 height 15
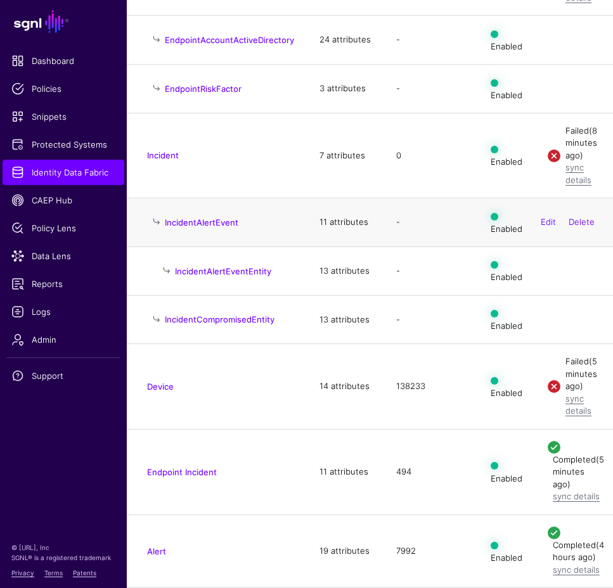
scroll to position [536, 0]
click at [160, 382] on link "Device" at bounding box center [160, 387] width 27 height 10
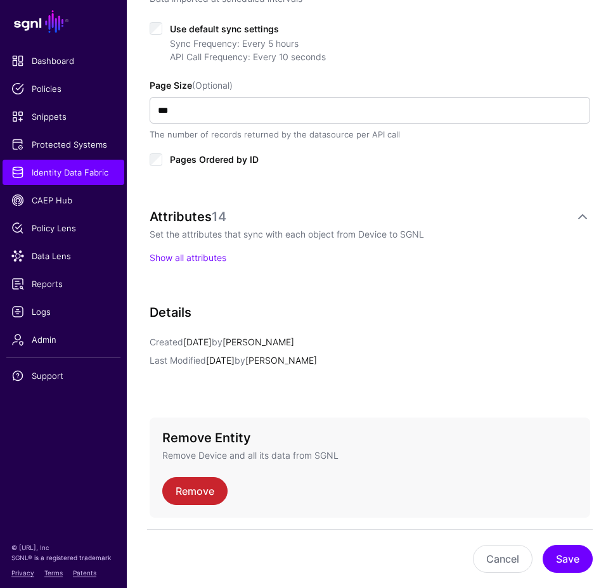
scroll to position [666, 0]
click at [185, 254] on link "Show all attributes" at bounding box center [188, 257] width 77 height 11
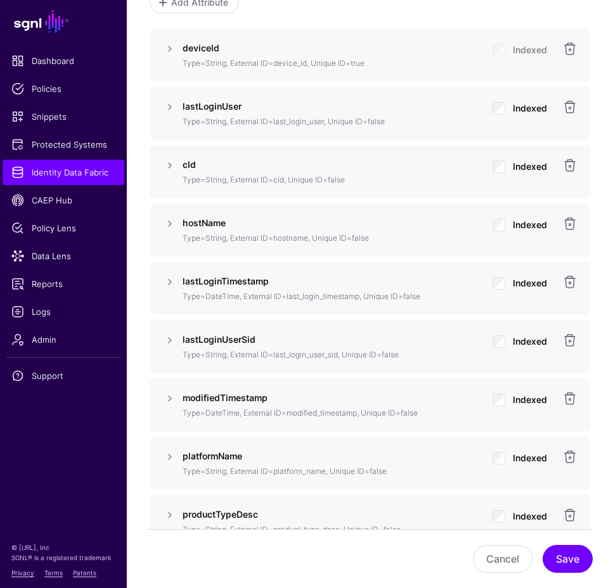
scroll to position [930, 0]
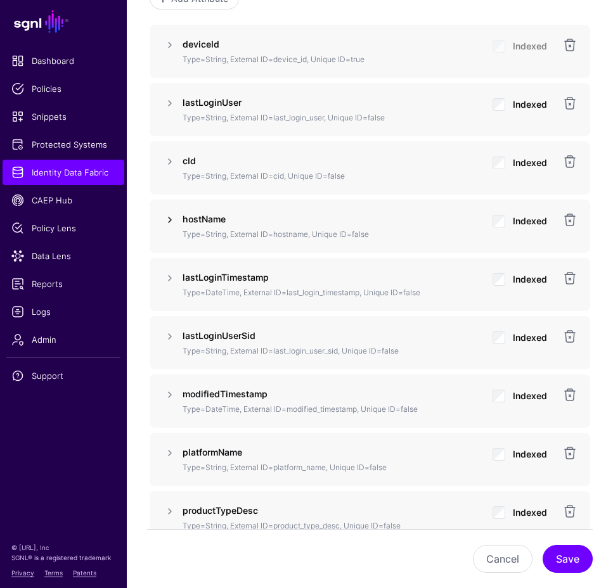
click at [170, 214] on link at bounding box center [169, 219] width 15 height 15
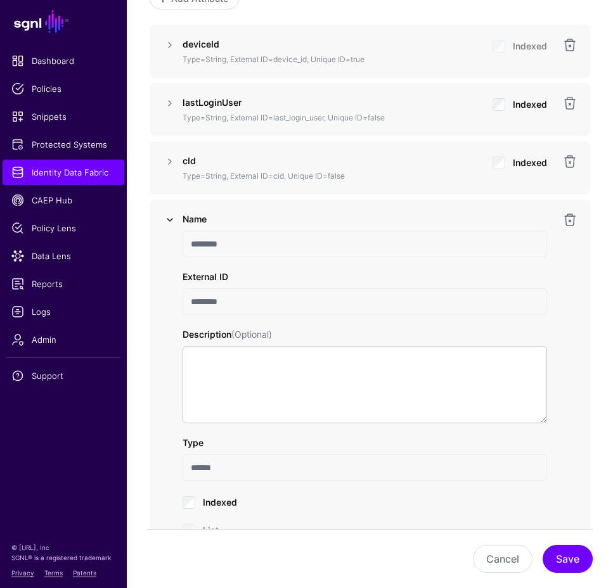
click at [171, 216] on link at bounding box center [169, 219] width 15 height 15
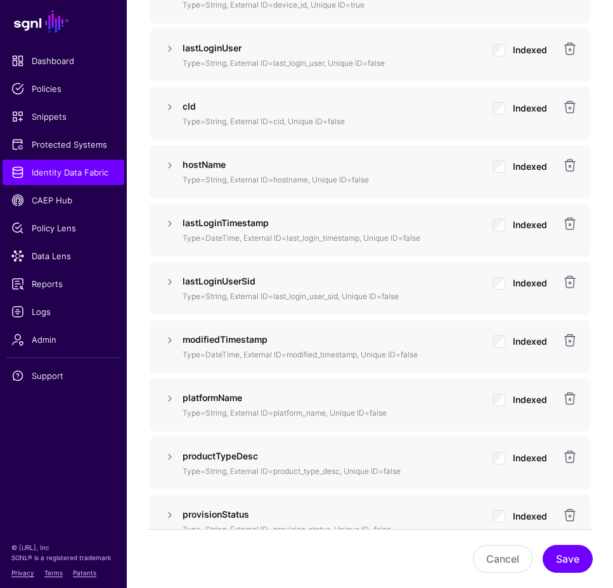
scroll to position [1008, 0]
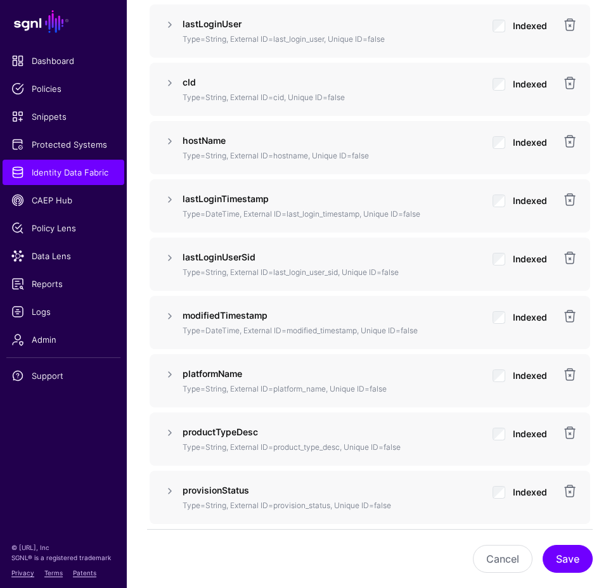
click at [222, 23] on strong "lastLoginUser" at bounding box center [212, 23] width 59 height 11
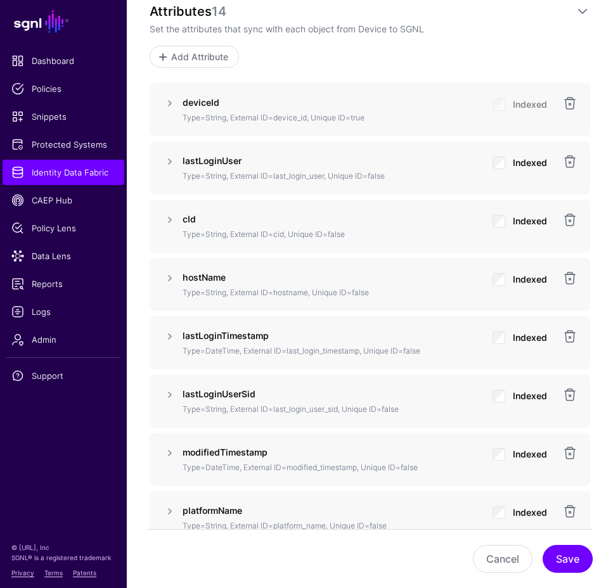
scroll to position [798, 0]
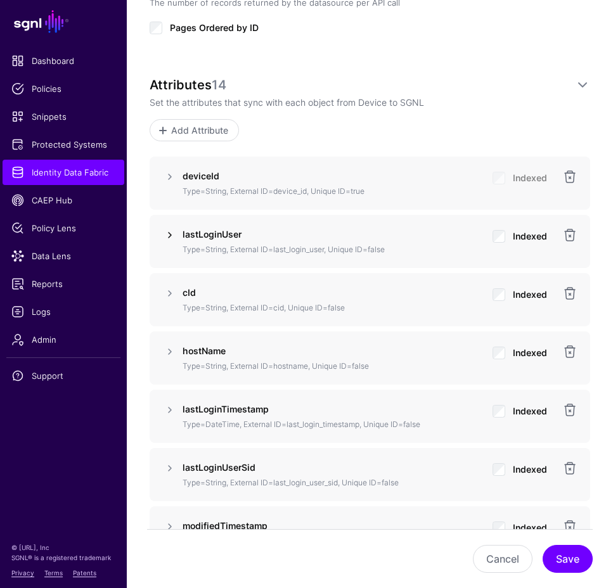
click at [171, 230] on link at bounding box center [169, 235] width 15 height 15
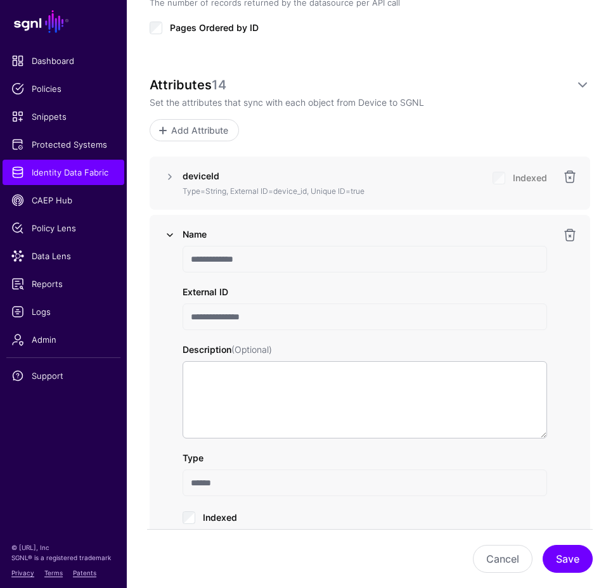
click at [171, 230] on link at bounding box center [169, 235] width 15 height 15
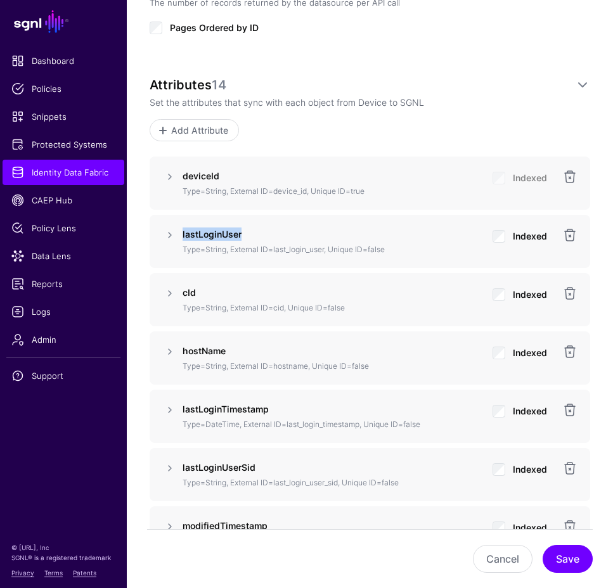
drag, startPoint x: 243, startPoint y: 233, endPoint x: 183, endPoint y: 231, distance: 60.3
click at [183, 231] on p "lastLoginUser" at bounding box center [333, 234] width 300 height 13
click at [42, 256] on span "Data Lens" at bounding box center [63, 256] width 104 height 13
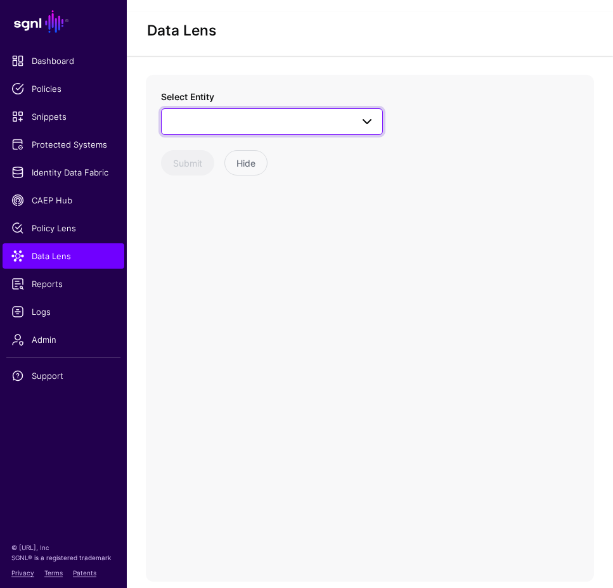
click at [214, 114] on span at bounding box center [271, 121] width 205 height 15
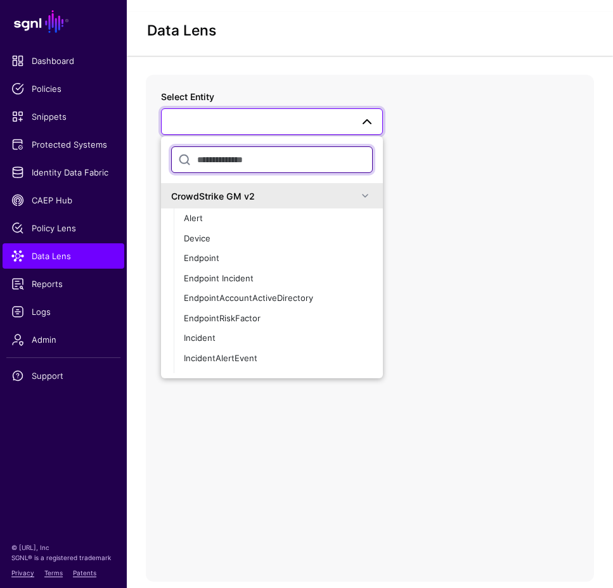
type input "*"
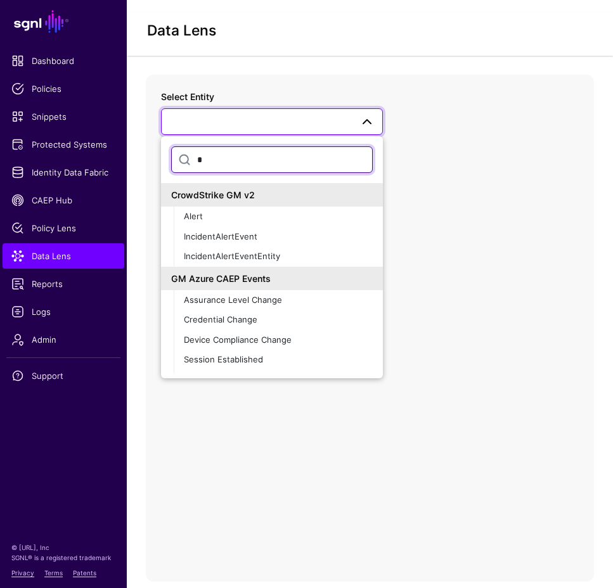
drag, startPoint x: 209, startPoint y: 149, endPoint x: 162, endPoint y: 145, distance: 47.7
click at [162, 145] on div "*" at bounding box center [272, 162] width 222 height 42
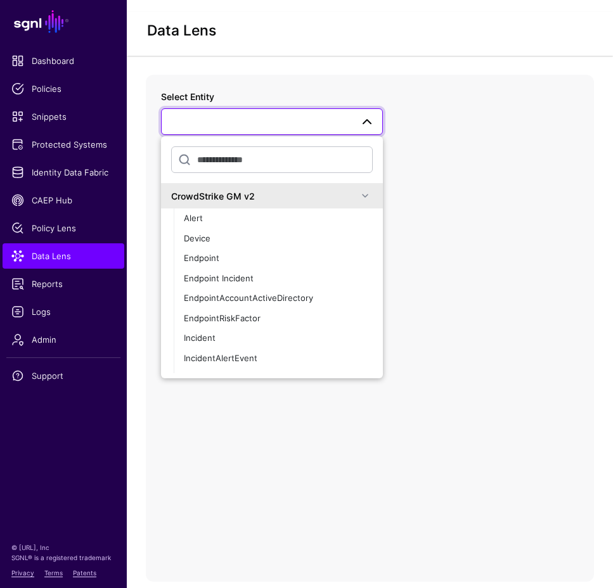
click at [211, 119] on link at bounding box center [272, 121] width 222 height 27
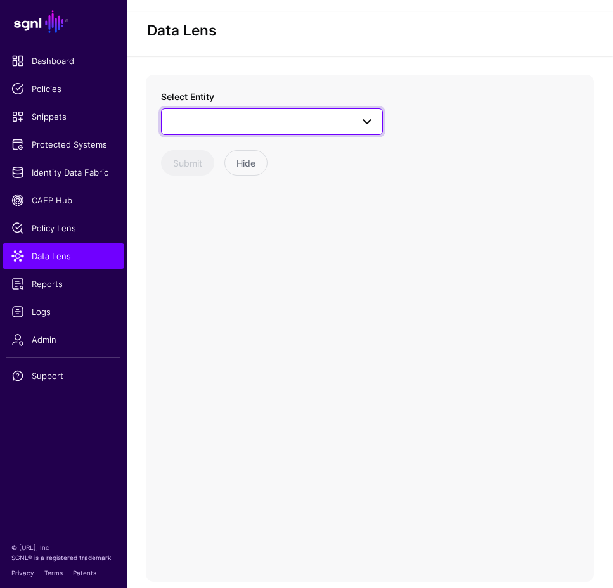
click at [205, 115] on span at bounding box center [271, 121] width 205 height 15
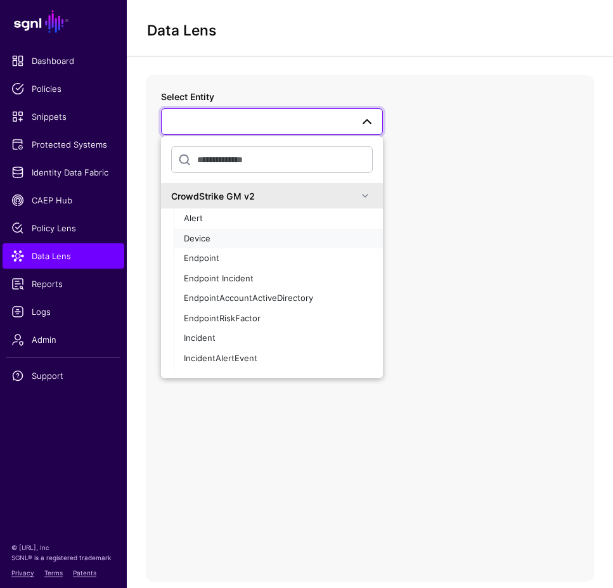
click at [200, 233] on span "Device" at bounding box center [197, 238] width 27 height 10
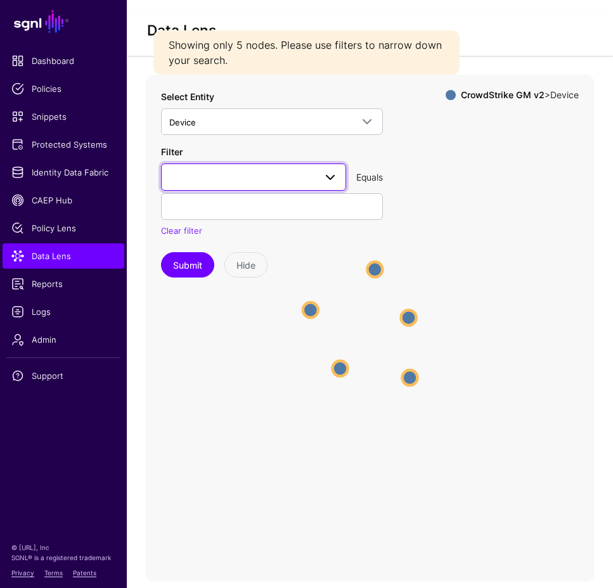
click at [205, 169] on span at bounding box center [253, 176] width 169 height 15
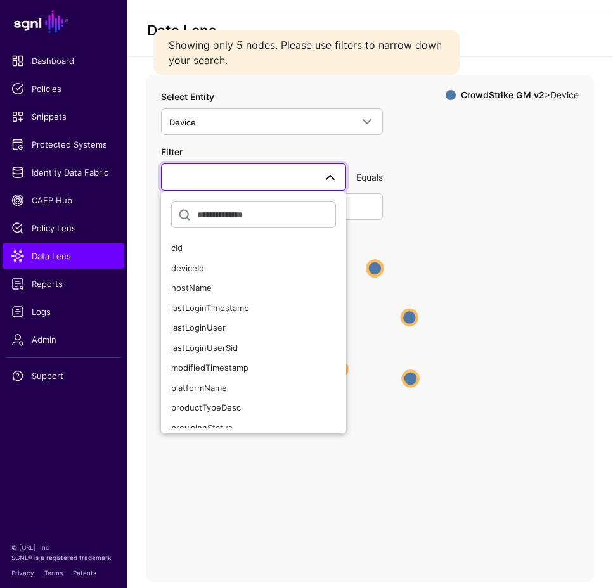
click at [481, 185] on icon "Device Device Device Device Device Device Device Device Device Device" at bounding box center [370, 328] width 448 height 507
click at [375, 258] on div "Submit Hide" at bounding box center [272, 264] width 222 height 25
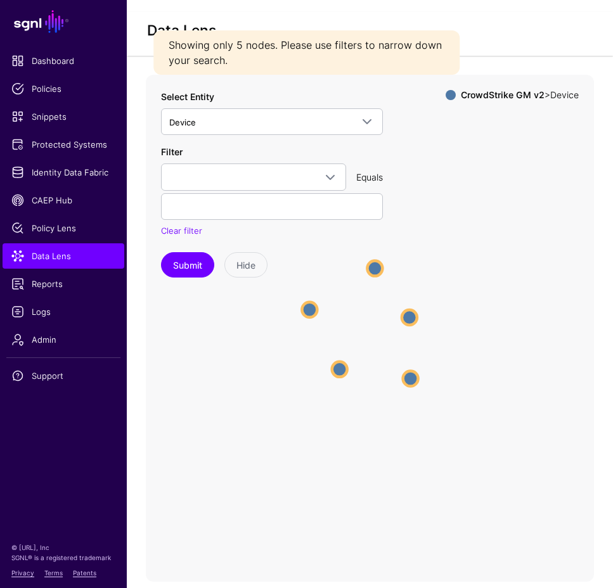
click at [374, 257] on div "Submit Hide" at bounding box center [272, 264] width 222 height 25
click at [375, 254] on div "Submit Hide" at bounding box center [272, 264] width 222 height 25
click at [341, 362] on circle at bounding box center [339, 369] width 15 height 15
